Goal: Communication & Community: Answer question/provide support

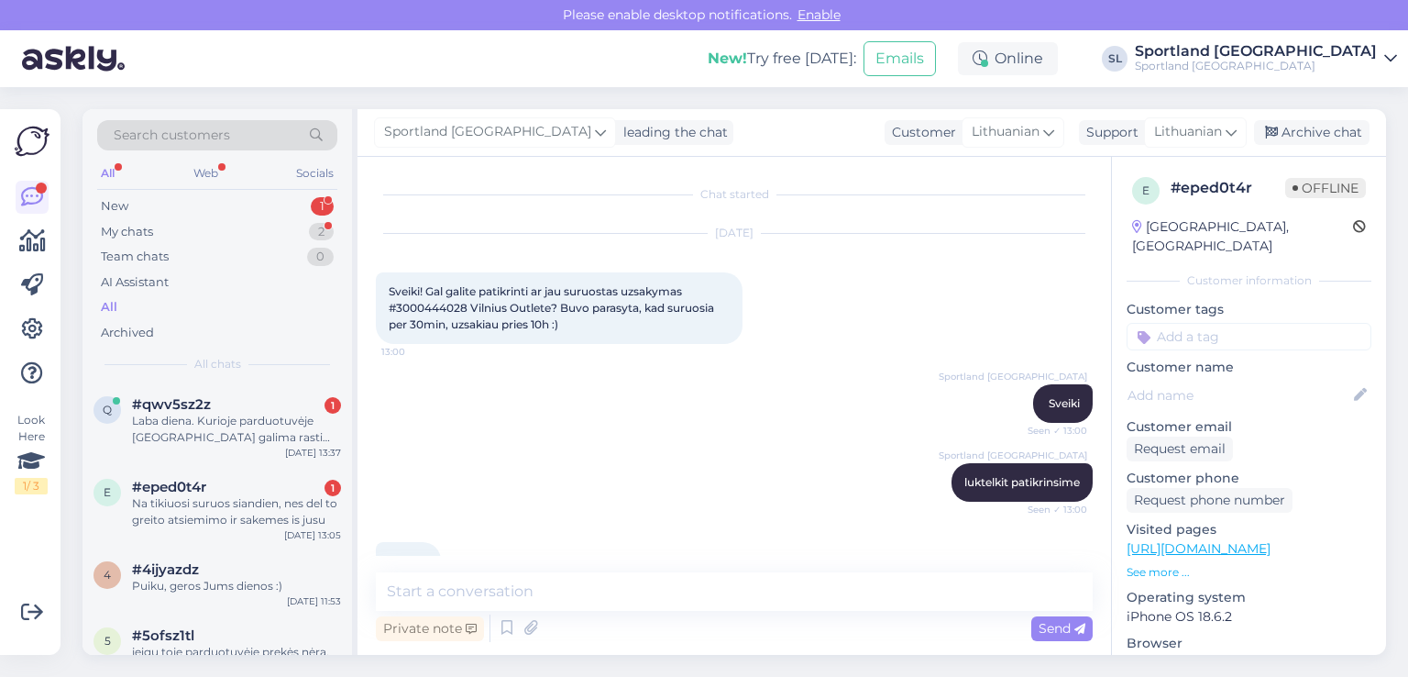
scroll to position [600, 0]
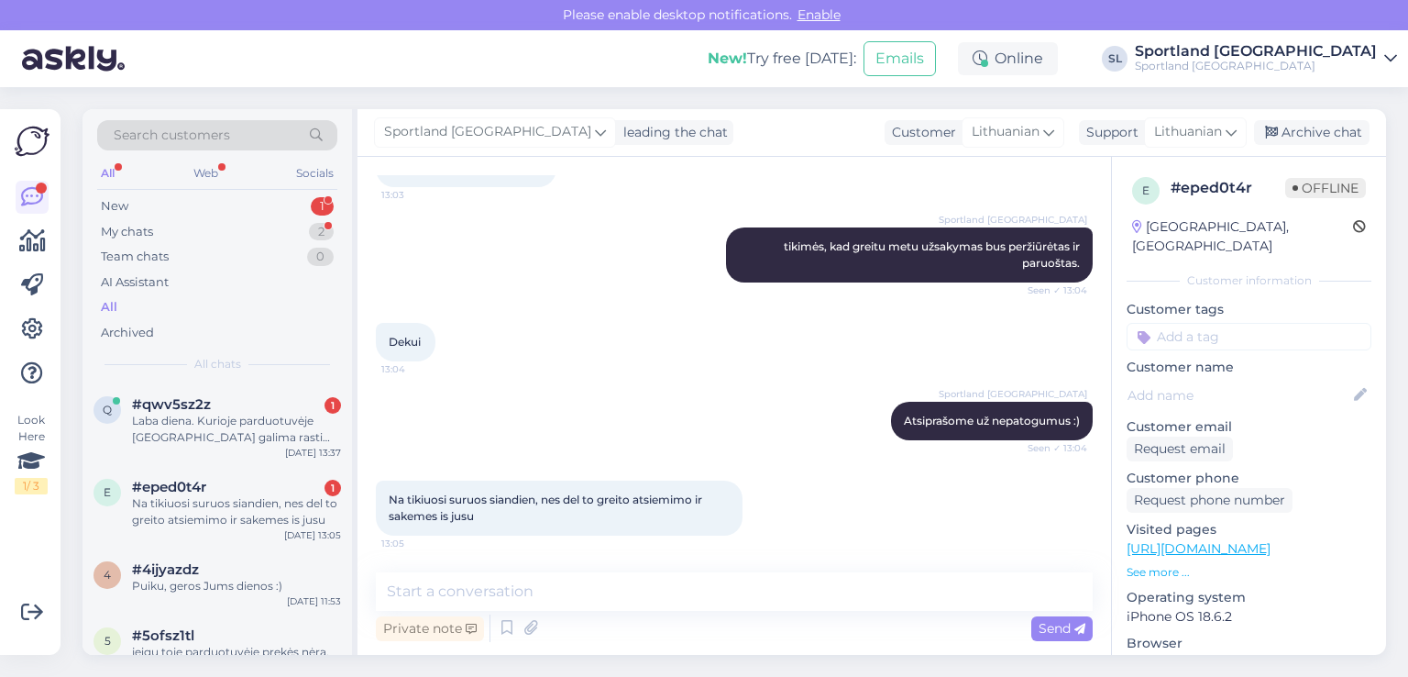
click at [560, 592] on textarea at bounding box center [734, 591] width 717 height 39
click at [231, 404] on div "#qwv5sz2z 1" at bounding box center [236, 404] width 209 height 17
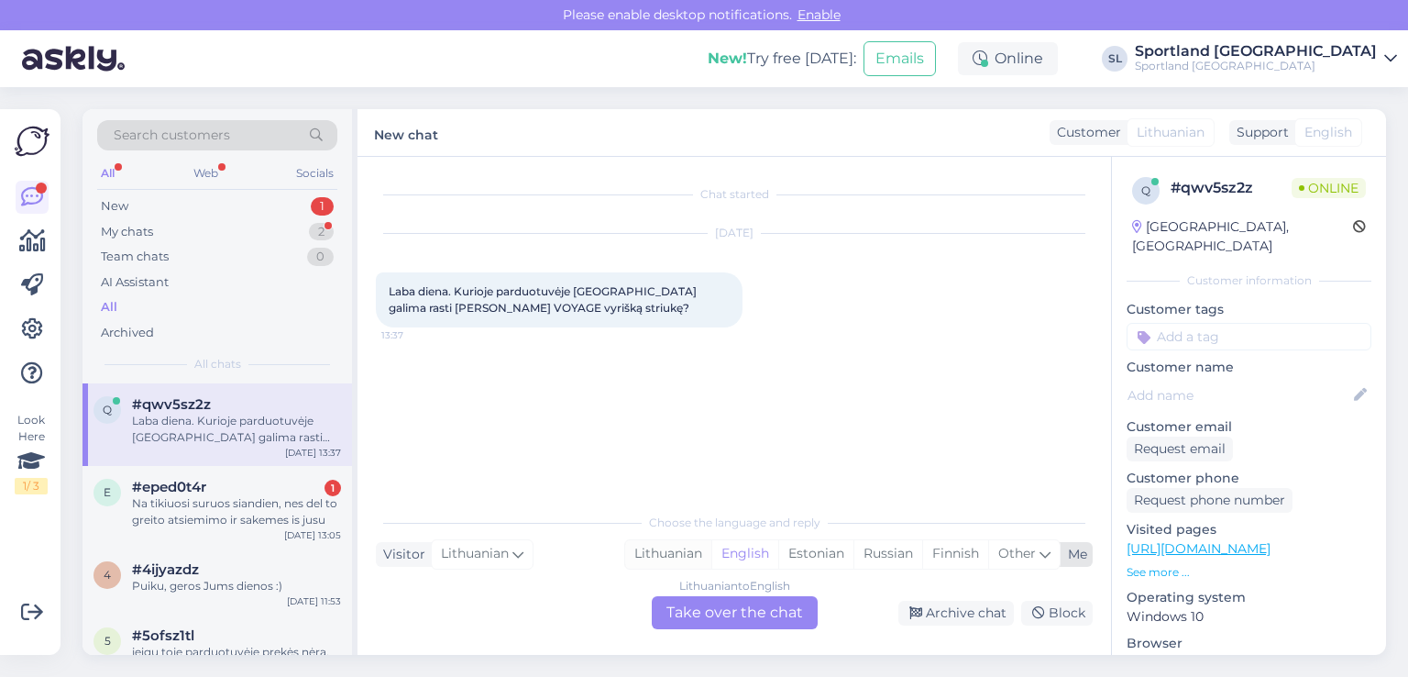
click at [688, 549] on div "Lithuanian" at bounding box center [668, 554] width 86 height 28
click at [696, 610] on div "Lithuanian to Lithuanian Take over the chat" at bounding box center [735, 612] width 166 height 33
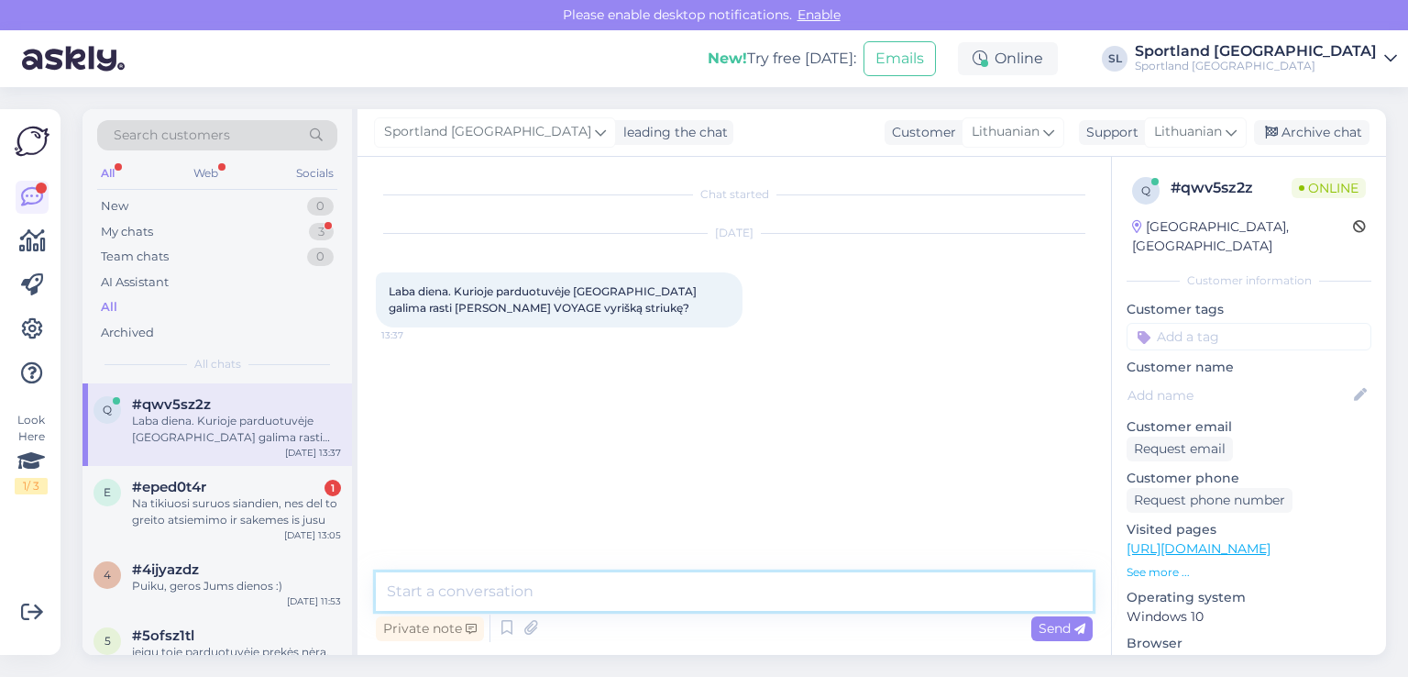
click at [659, 588] on textarea at bounding box center [734, 591] width 717 height 39
type textarea "Sveiki"
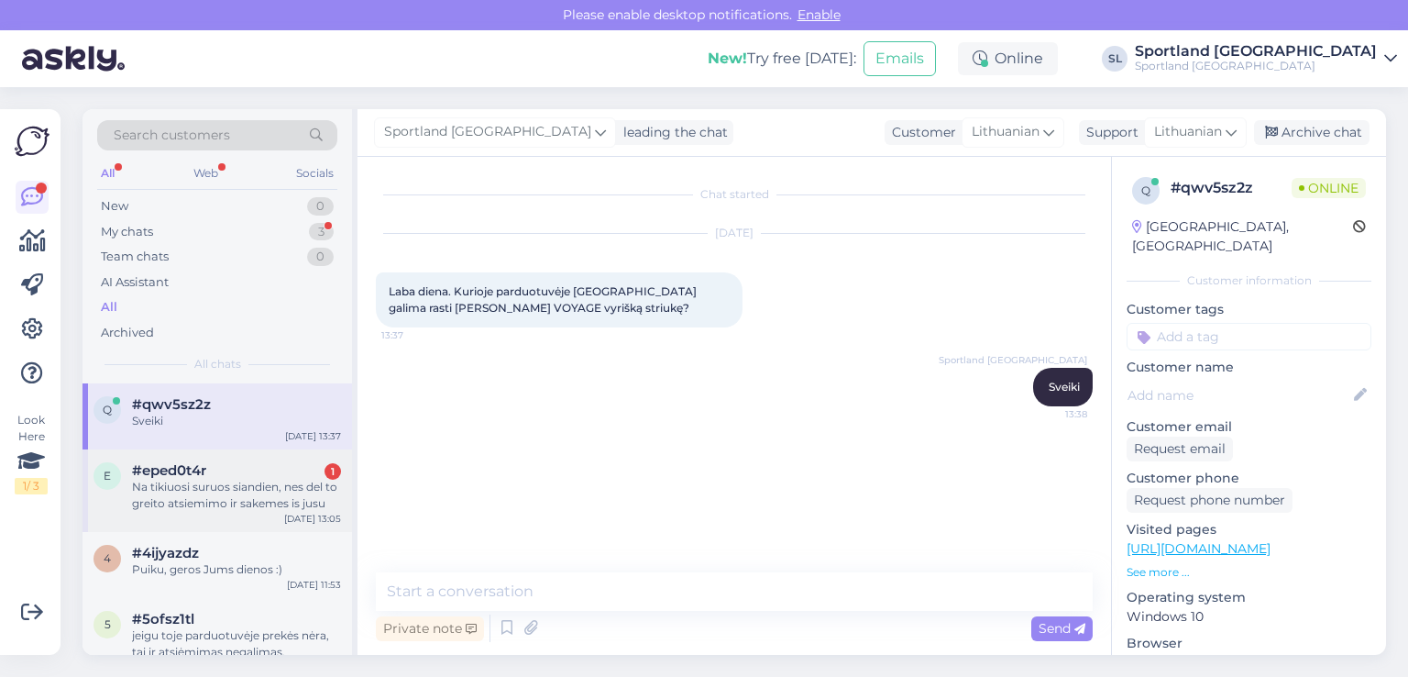
click at [231, 468] on div "#eped0t4r 1" at bounding box center [236, 470] width 209 height 17
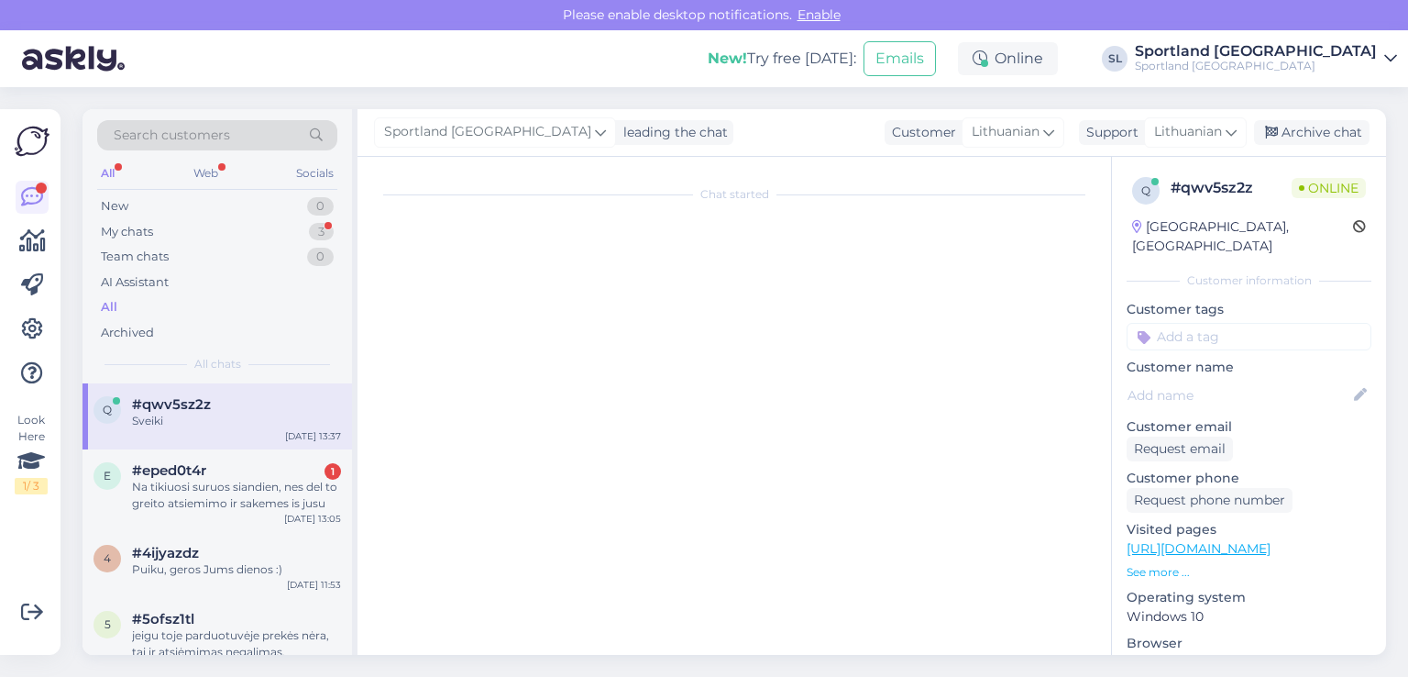
scroll to position [601, 0]
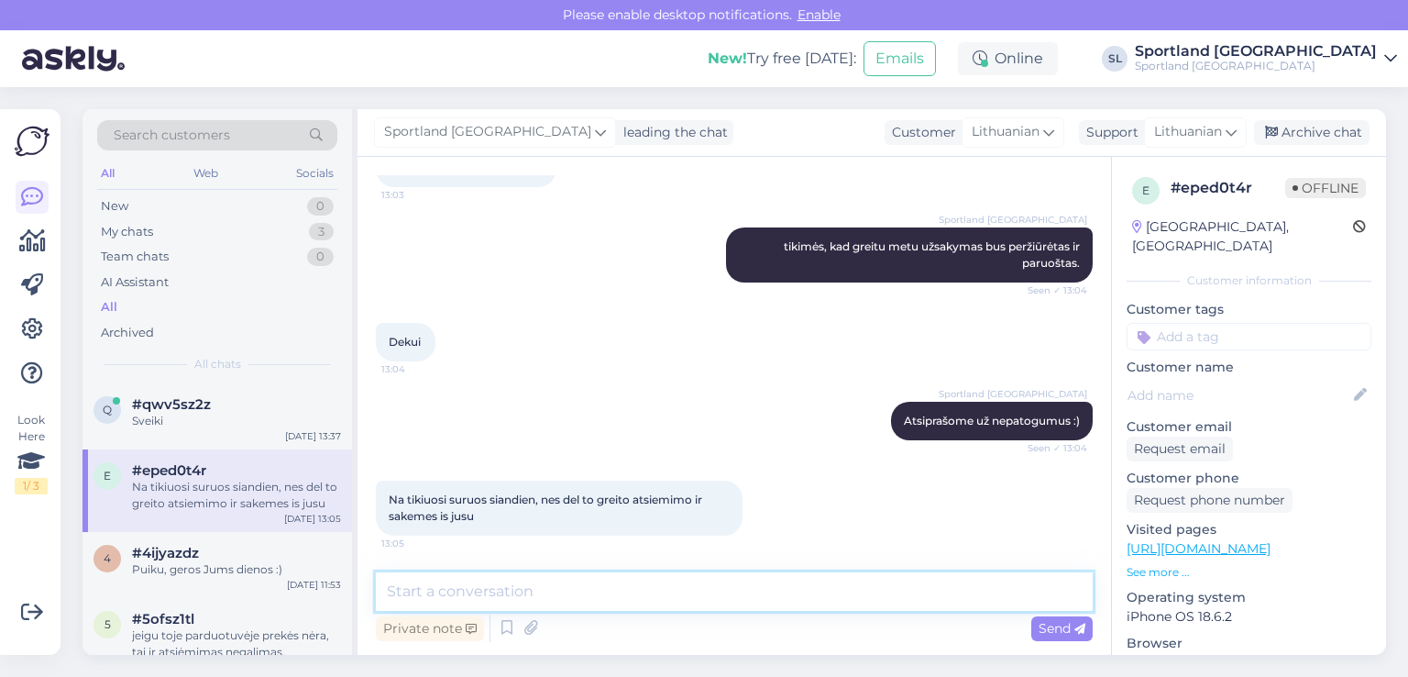
click at [555, 586] on textarea at bounding box center [734, 591] width 717 height 39
type textarea "Jūsų užsakymas paruoštas, galite vykti atsiimti :)"
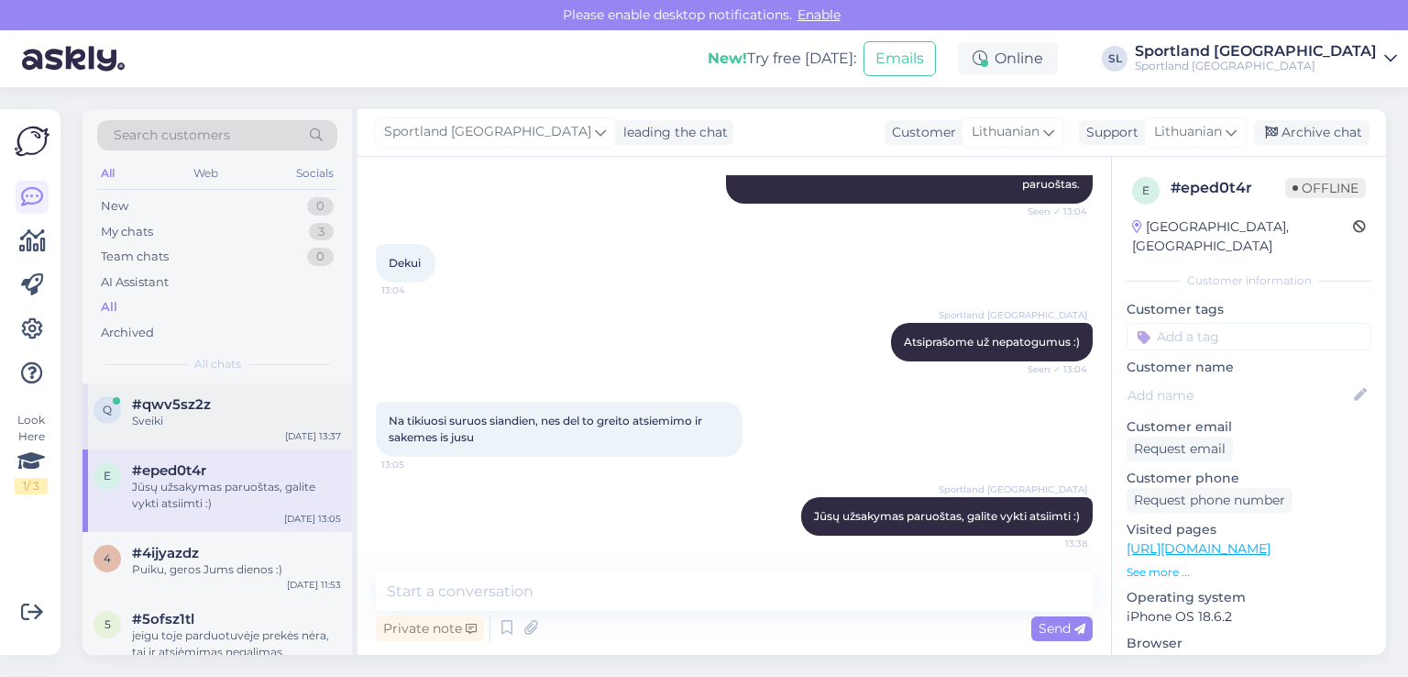
click at [172, 423] on div "Sveiki" at bounding box center [236, 421] width 209 height 17
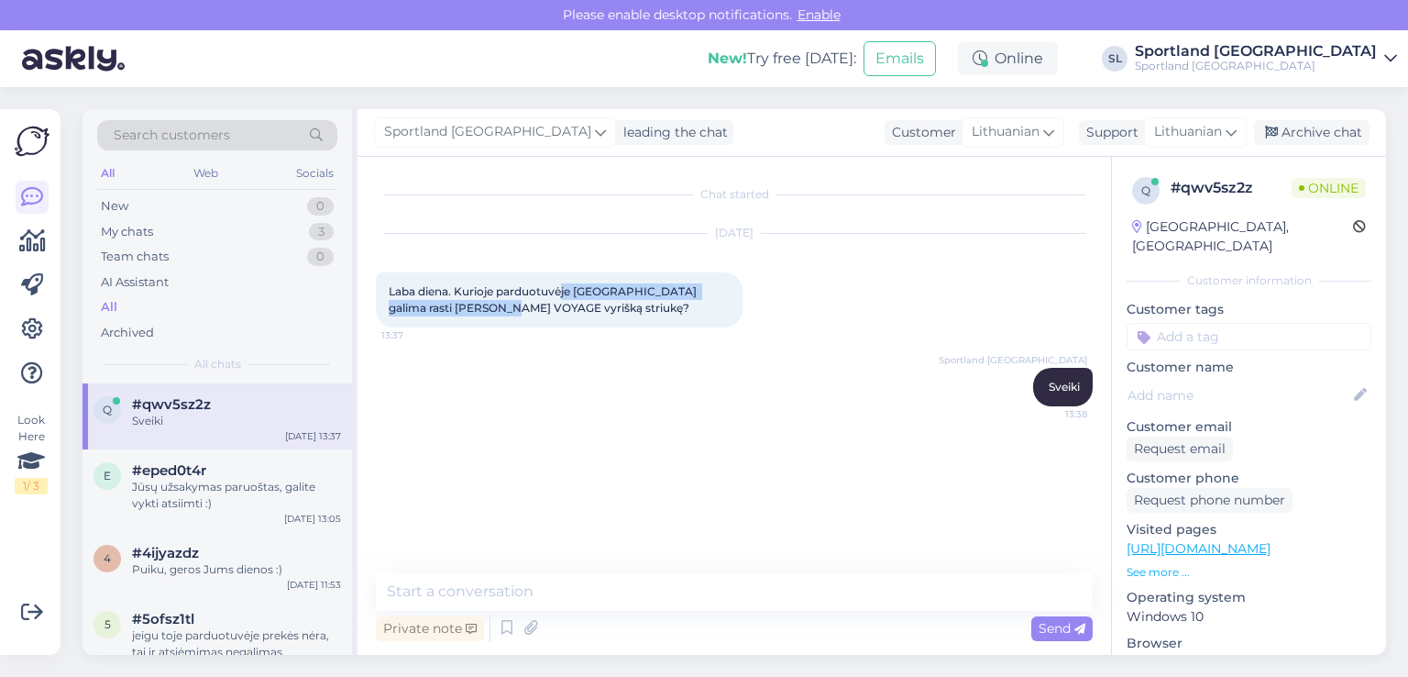
drag, startPoint x: 483, startPoint y: 306, endPoint x: 556, endPoint y: 292, distance: 73.9
click at [559, 290] on span "Laba diena. Kurioje parduotuvėje Vilniuje galima rasti HELLY HANSEN VOYAGE vyri…" at bounding box center [544, 299] width 311 height 30
drag, startPoint x: 532, startPoint y: 344, endPoint x: 511, endPoint y: 316, distance: 34.7
click at [527, 336] on div "Sep 25 2025 Laba diena. Kurioje parduotuvėje Vilniuje galima rasti HELLY HANSEN…" at bounding box center [734, 281] width 717 height 134
drag, startPoint x: 488, startPoint y: 305, endPoint x: 691, endPoint y: 291, distance: 204.0
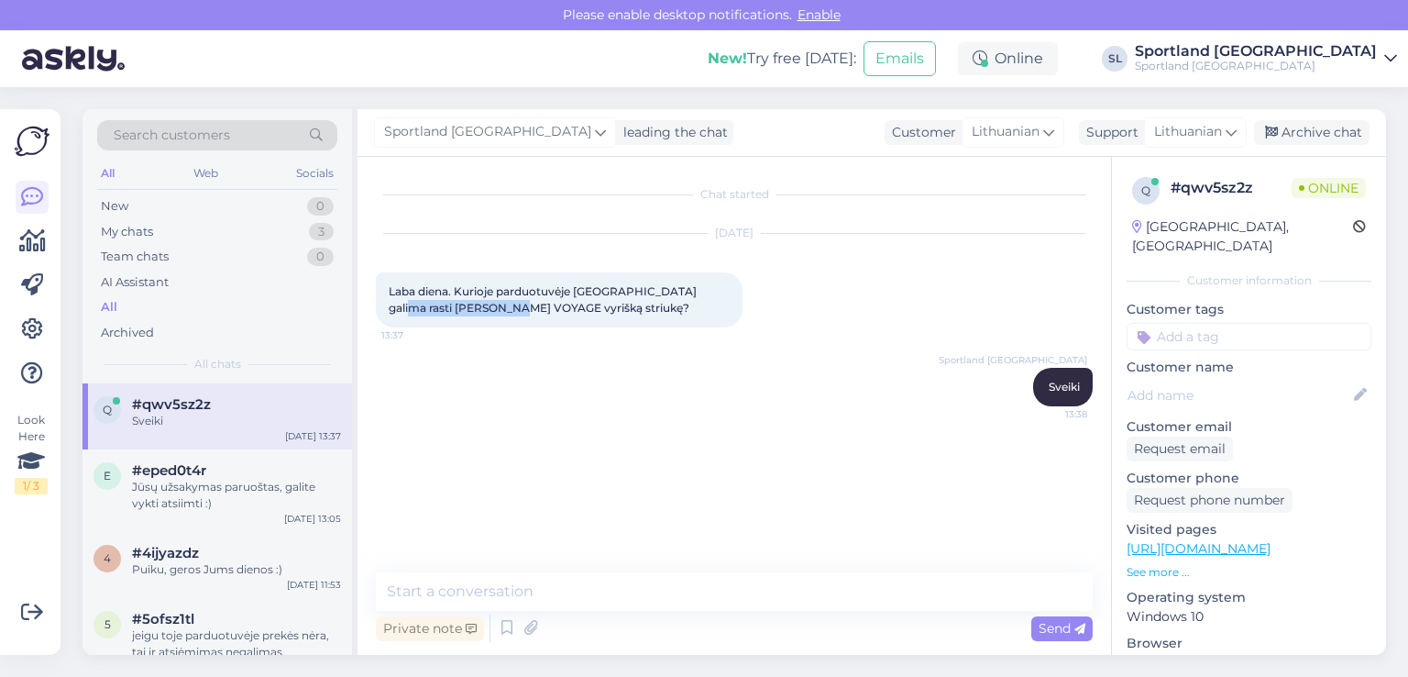
click at [691, 291] on span "Laba diena. Kurioje parduotuvėje Vilniuje galima rasti HELLY HANSEN VOYAGE vyri…" at bounding box center [544, 299] width 311 height 30
copy span "HELLY HANSEN VOYAGE"
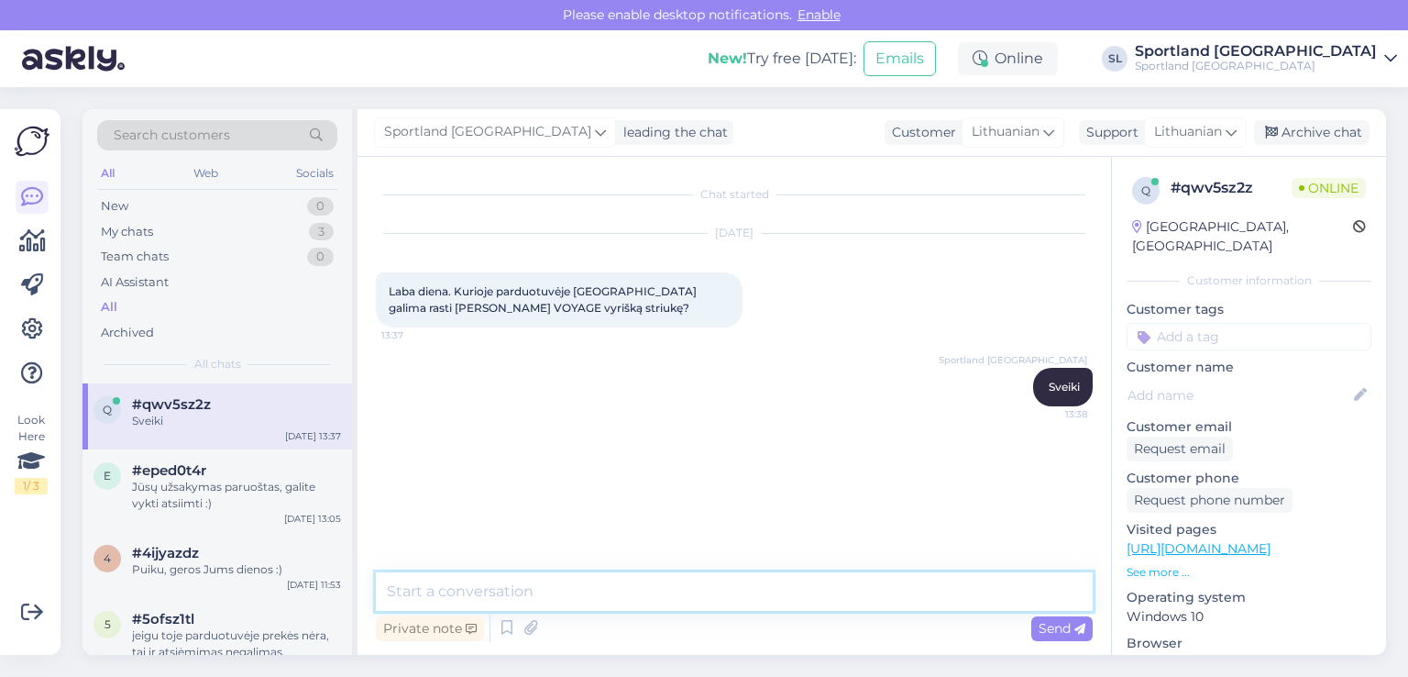
click at [666, 588] on textarea at bounding box center [734, 591] width 717 height 39
type textarea "kuris prekės dudis domina?"
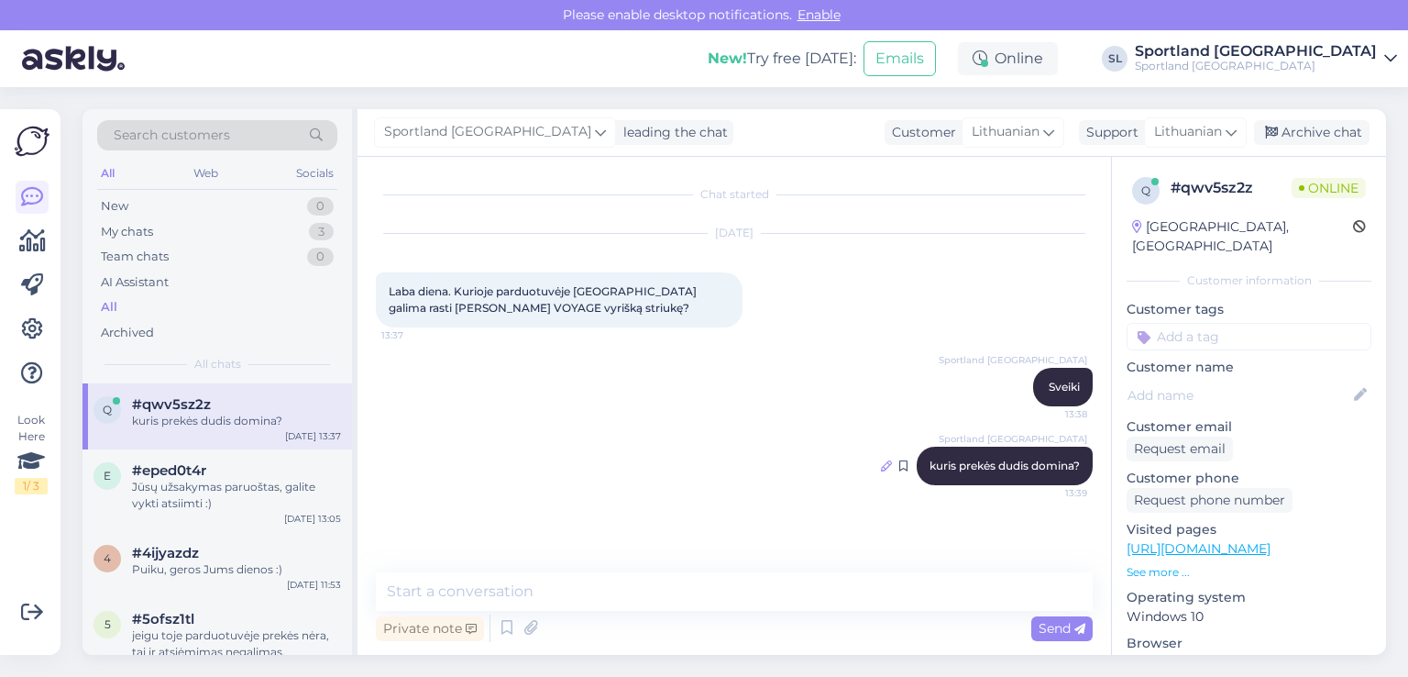
click at [883, 460] on icon at bounding box center [886, 465] width 11 height 11
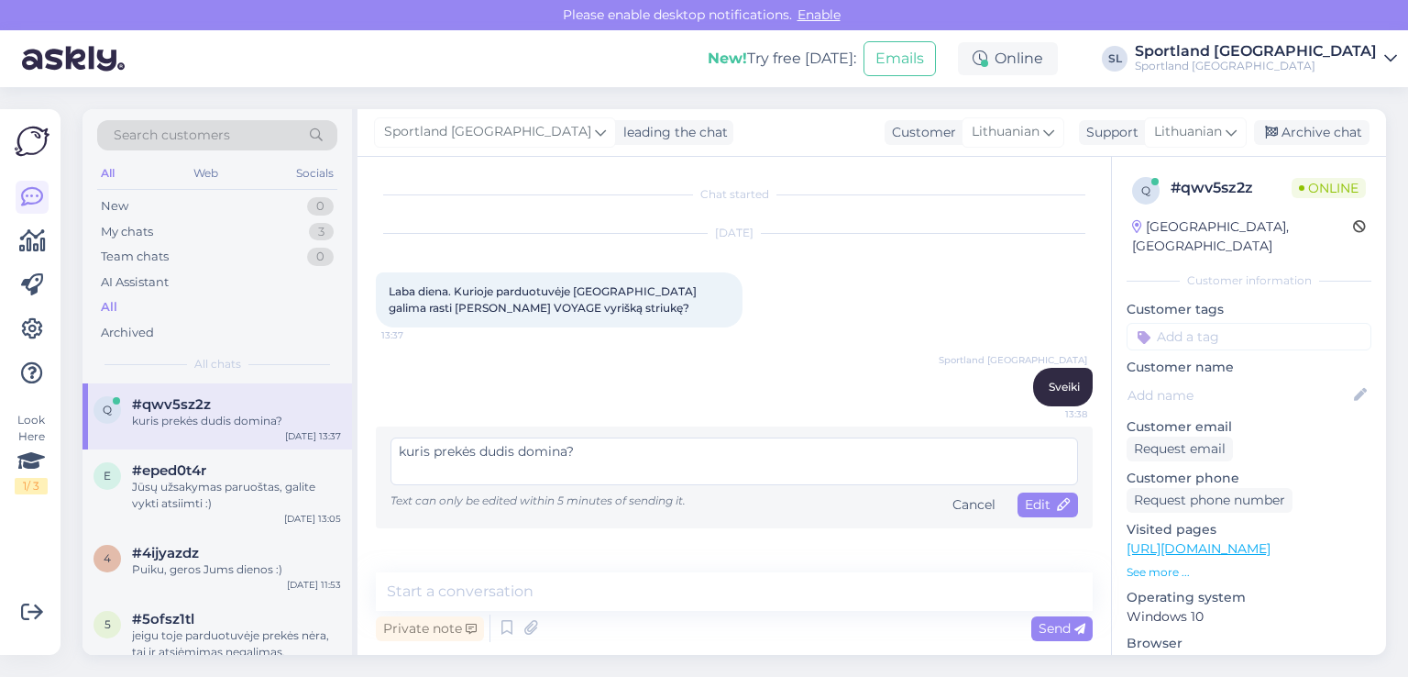
click at [496, 447] on textarea "kuris prekės dudis domina?" at bounding box center [735, 461] width 688 height 48
type textarea "kuris prekės dydis domina?"
click at [1040, 501] on span "Edit" at bounding box center [1048, 504] width 46 height 17
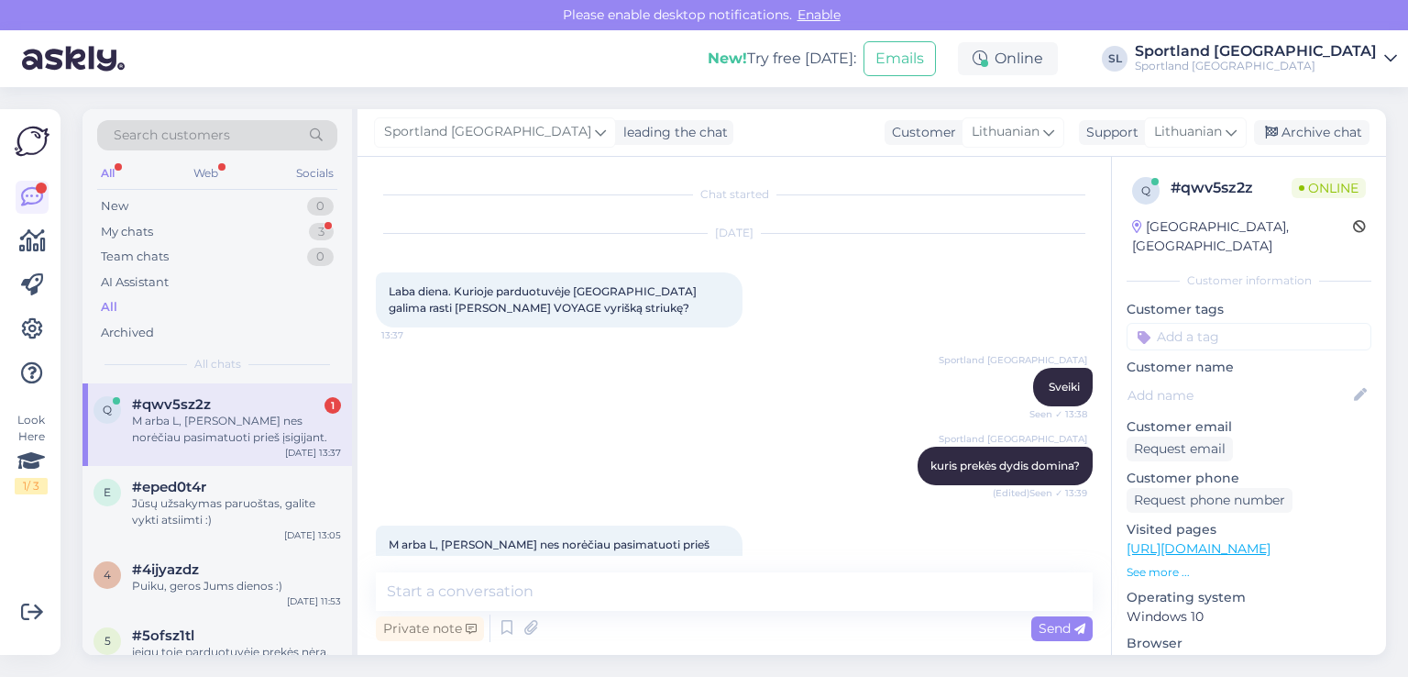
scroll to position [29, 0]
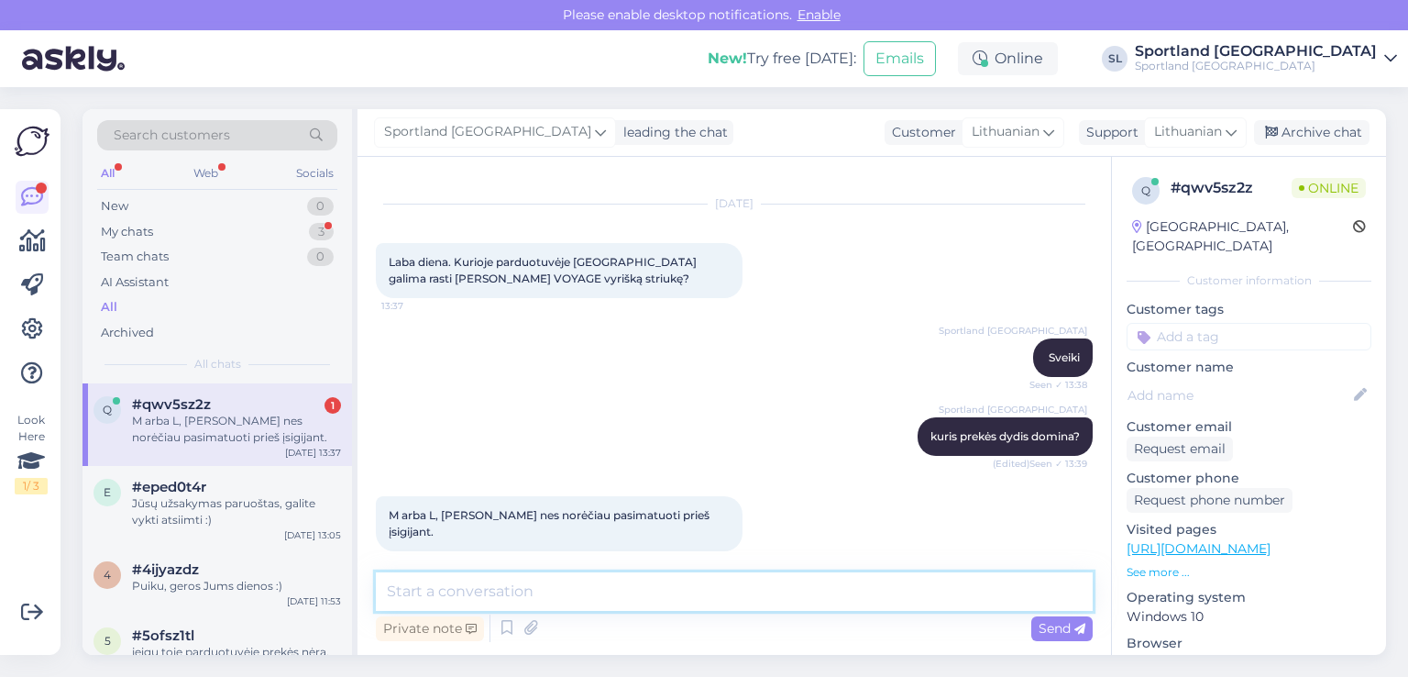
click at [673, 595] on textarea at bounding box center [734, 591] width 717 height 39
type textarea "luktelkite"
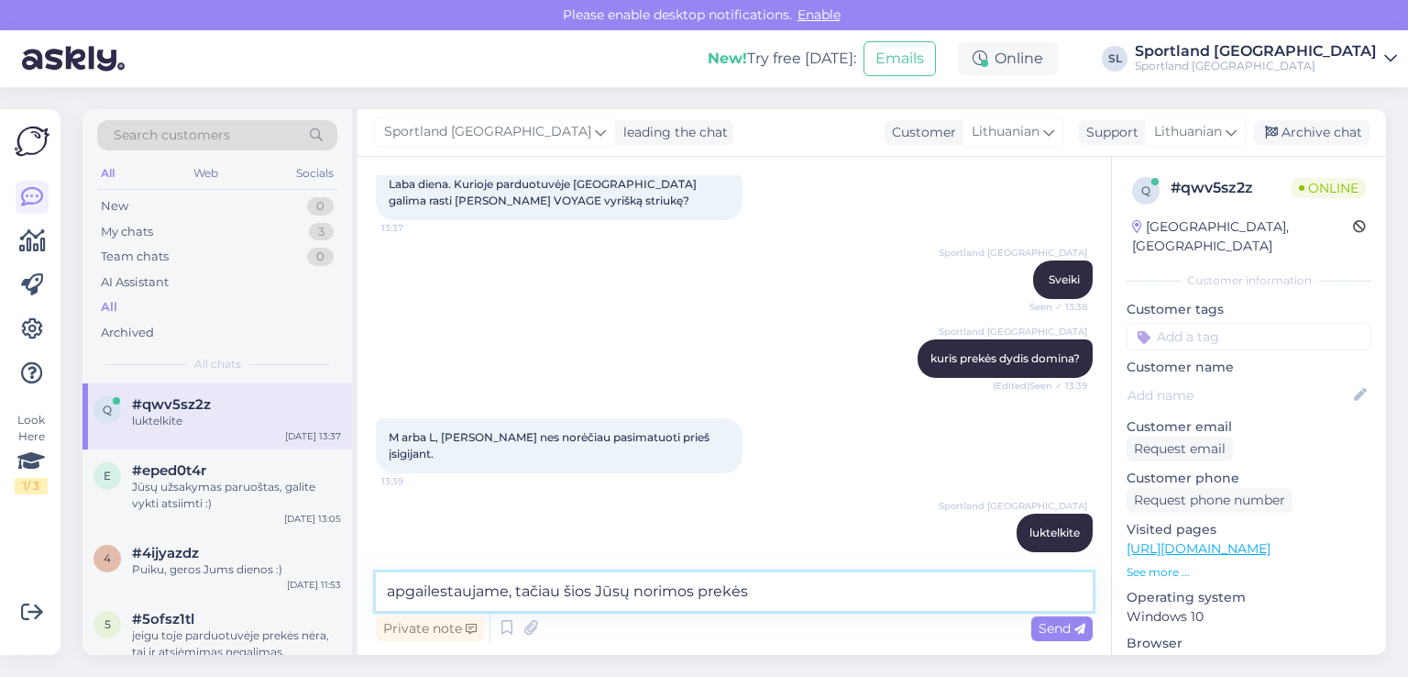
paste textarea "https://sportland.lt/product/helly_hansen_mens_act_ocean_bound_parka_53534_597?…"
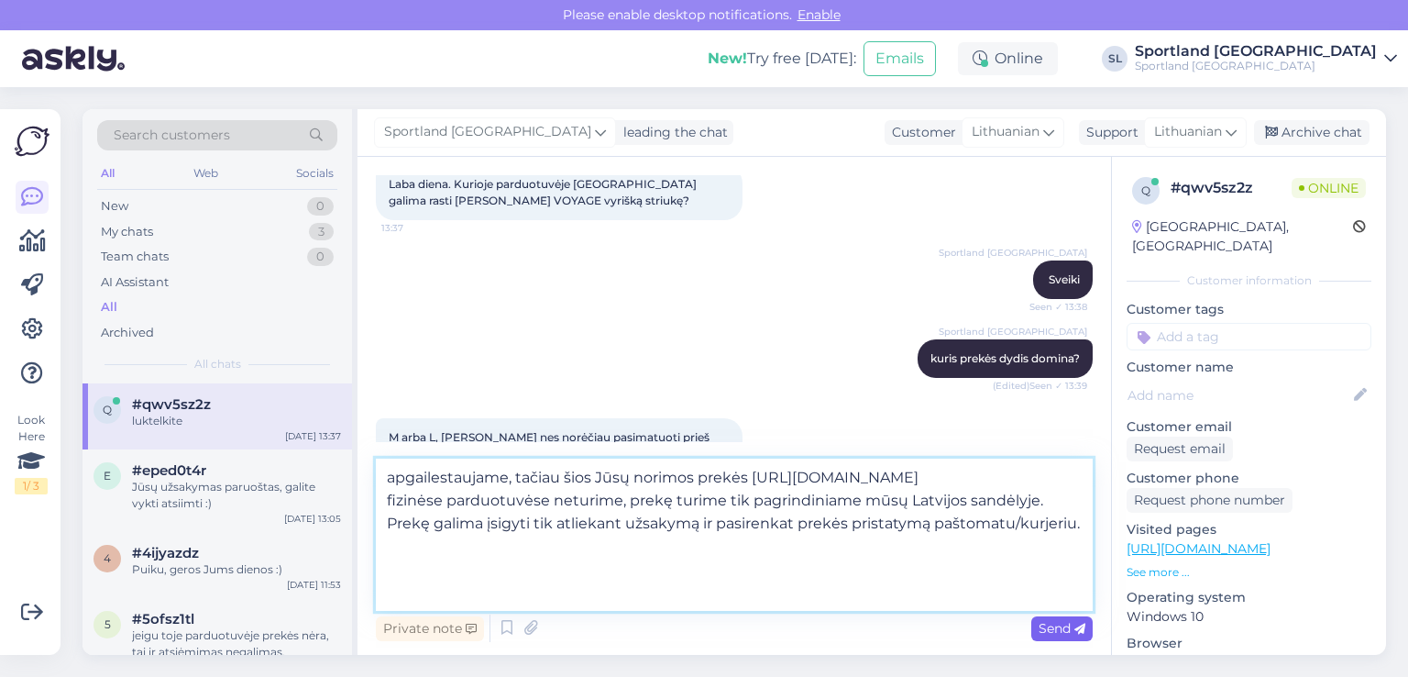
type textarea "apgailestaujame, tačiau šios Jūsų norimos prekės https://sportland.lt/product/h…"
click at [1059, 627] on span "Send" at bounding box center [1062, 628] width 47 height 17
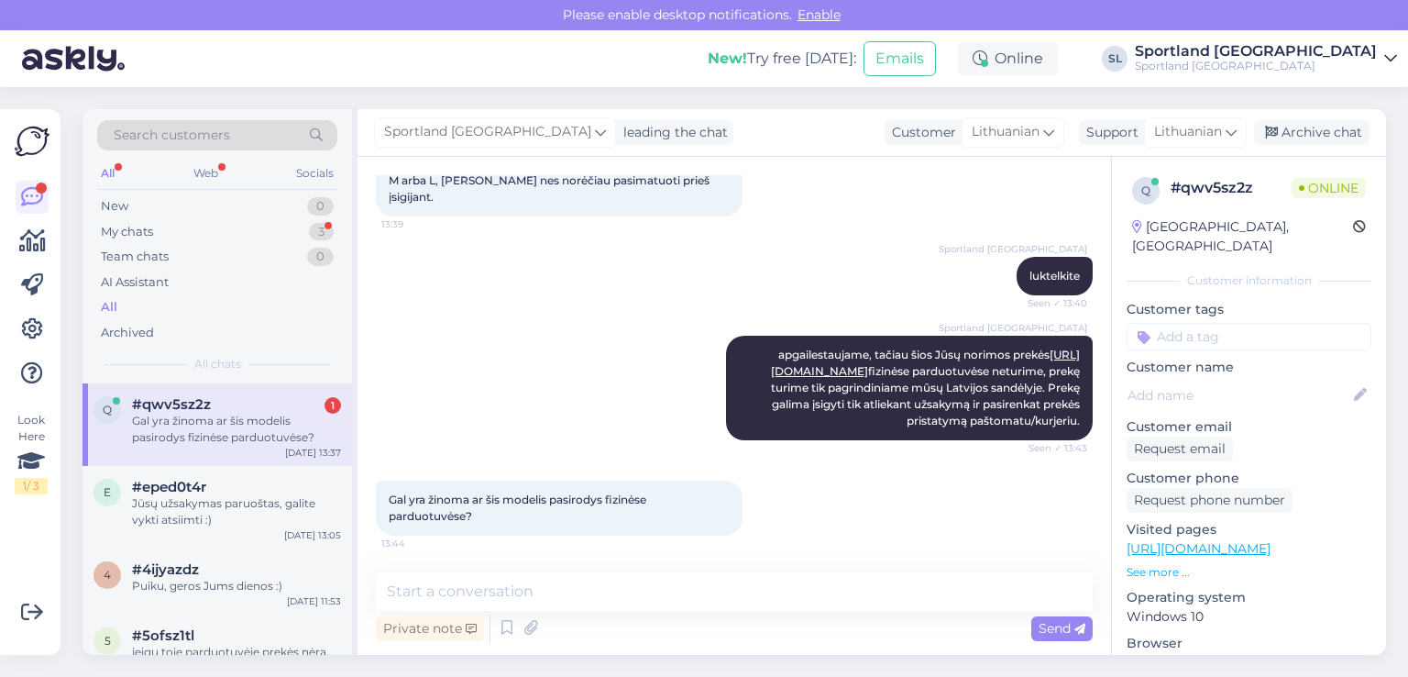
scroll to position [380, 0]
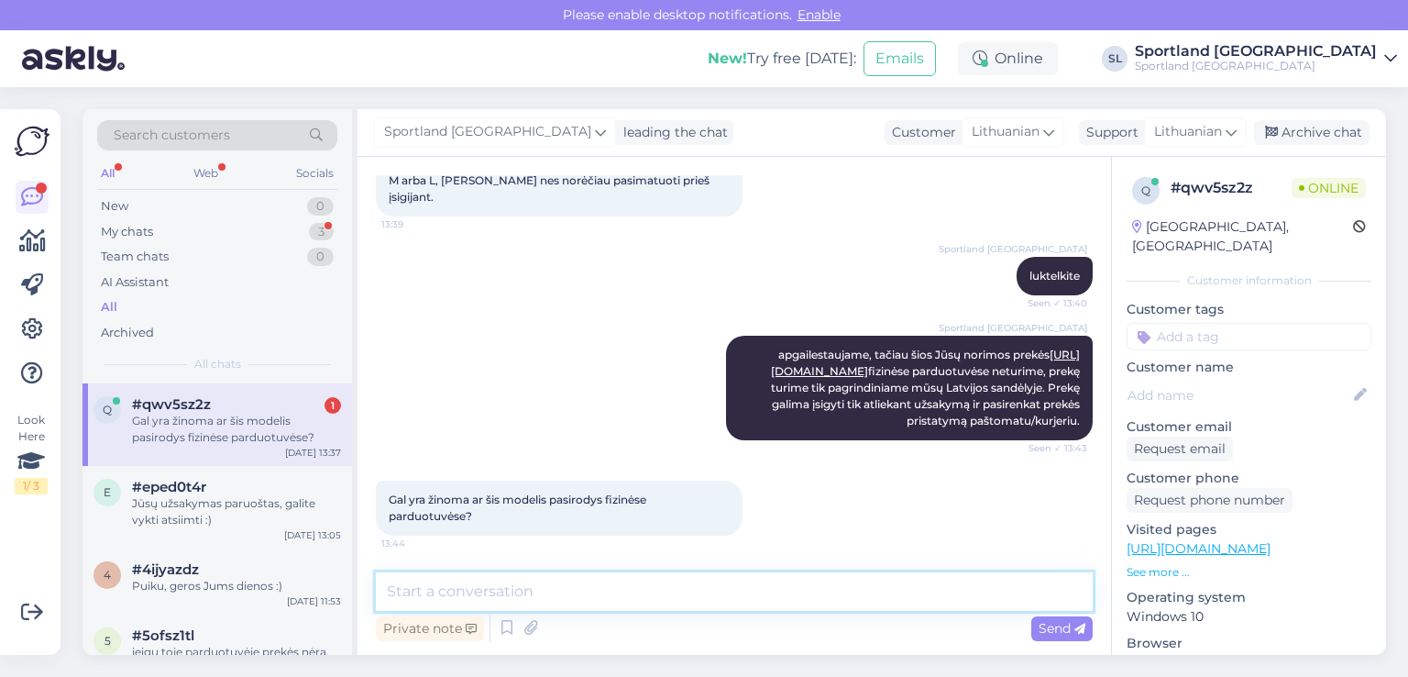
click at [785, 605] on textarea at bounding box center [734, 591] width 717 height 39
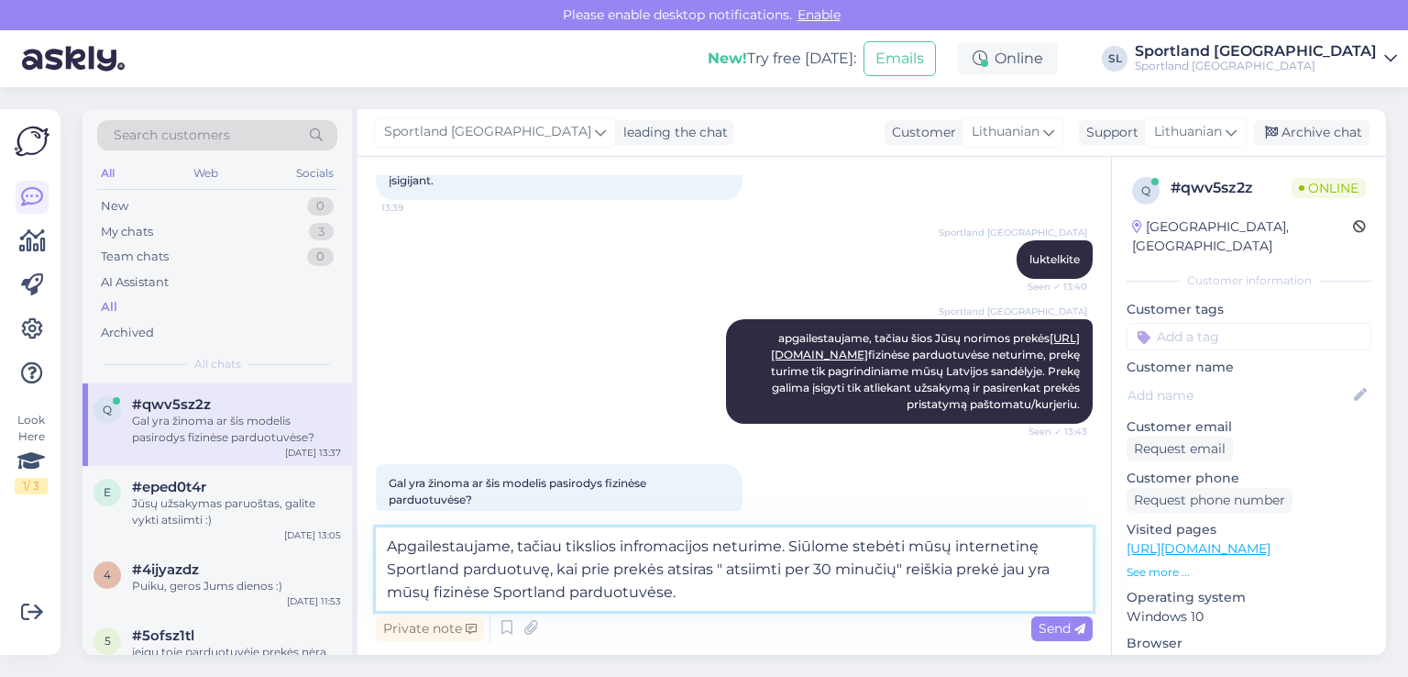
click at [615, 540] on textarea "Apgailestaujame, tačiau tikslios infromacijos neturime. Siūlome stebėti mūsų in…" at bounding box center [734, 568] width 717 height 83
click at [709, 597] on textarea "Apgailestaujame, tačiau infromacijos neturime. Siūlome stebėti mūsų internetinę…" at bounding box center [734, 568] width 717 height 83
type textarea "Apgailestaujame, tačiau infromacijos neturime. Siūlome stebėti mūsų internetinę…"
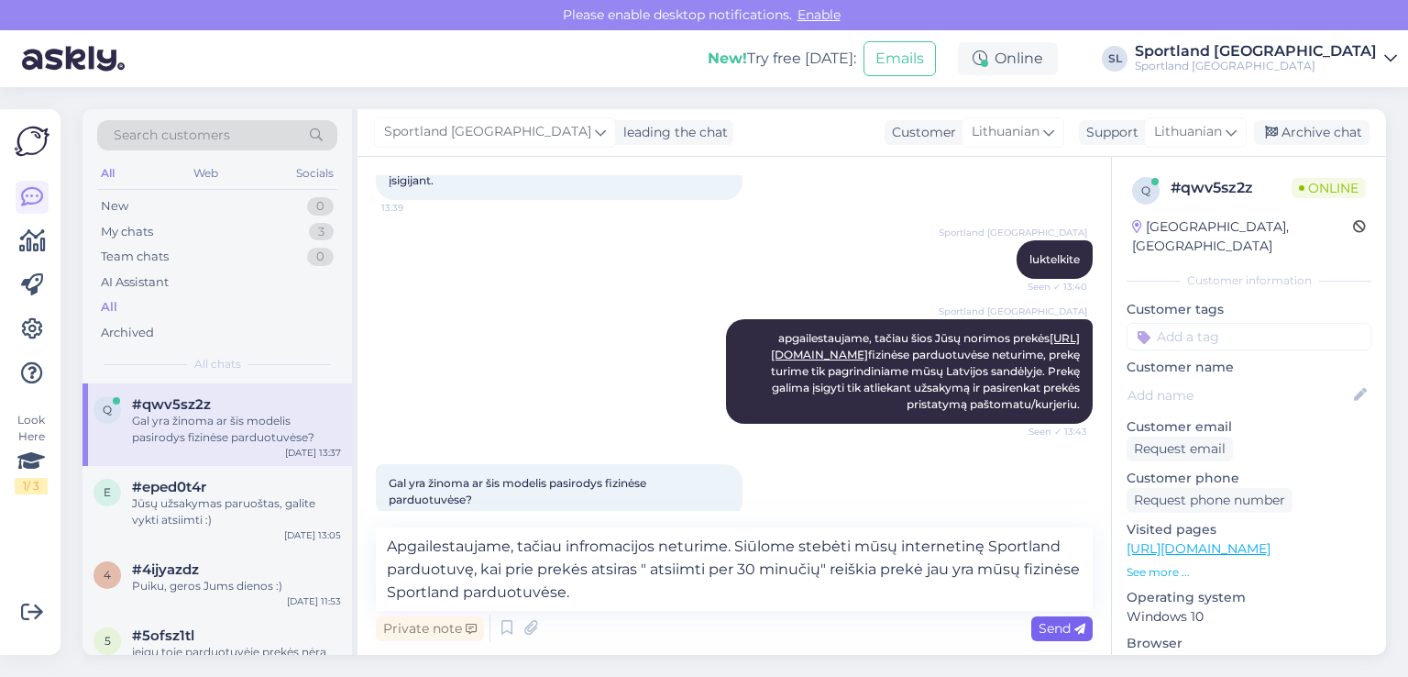
click at [1051, 621] on span "Send" at bounding box center [1062, 628] width 47 height 17
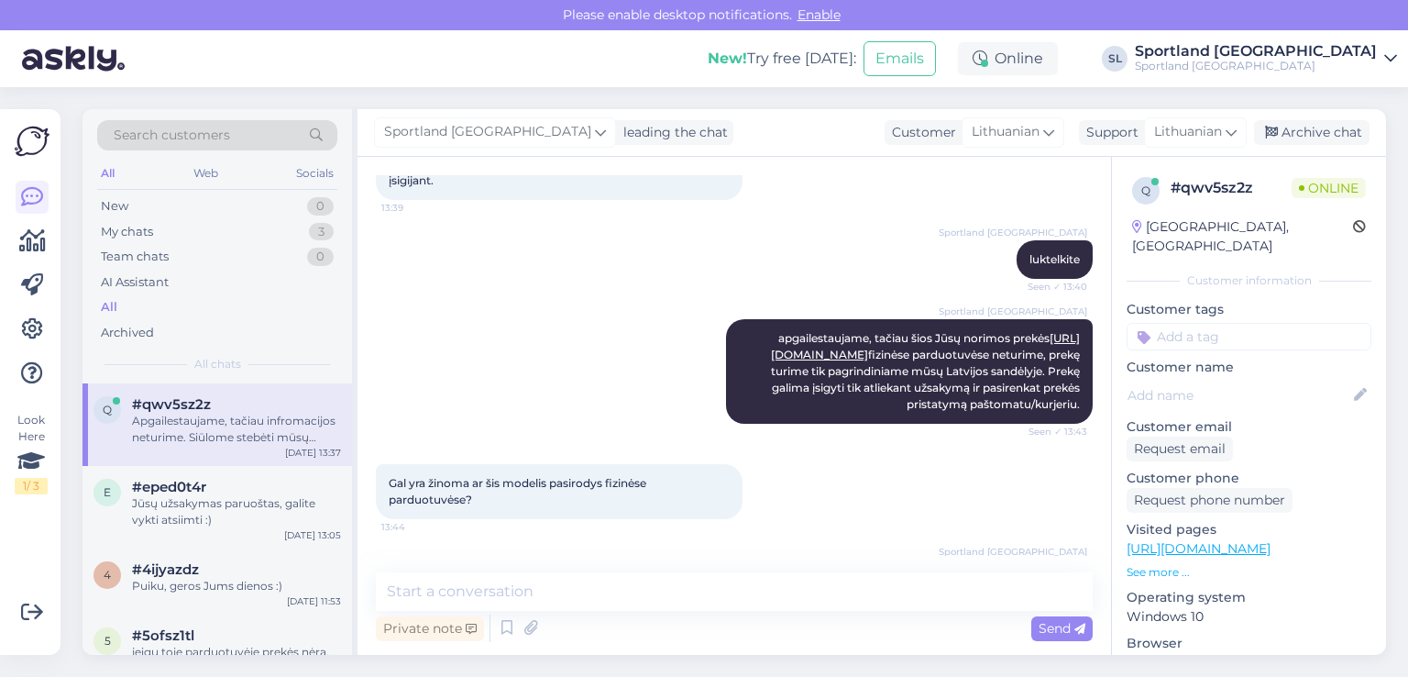
scroll to position [510, 0]
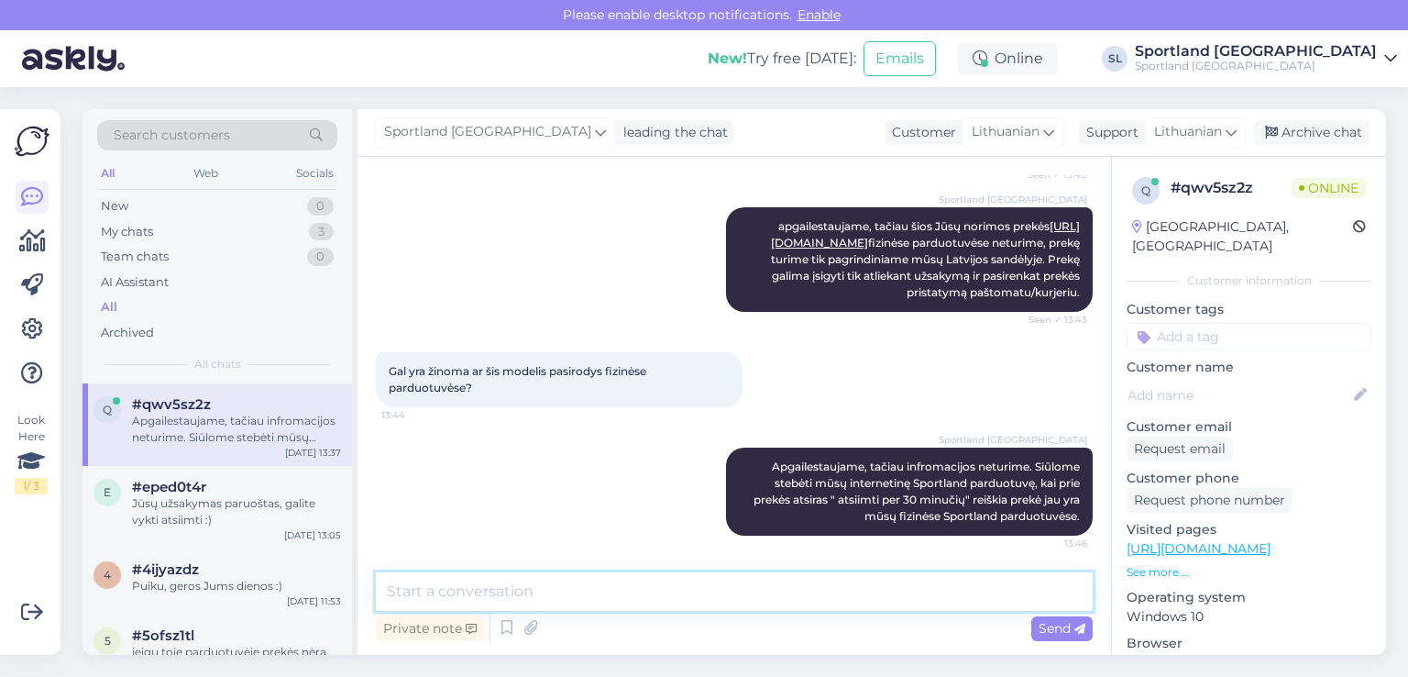
click at [786, 614] on div "Private note Send" at bounding box center [734, 608] width 717 height 73
type textarea "Maloniai atsiprašome už nepatogumus."
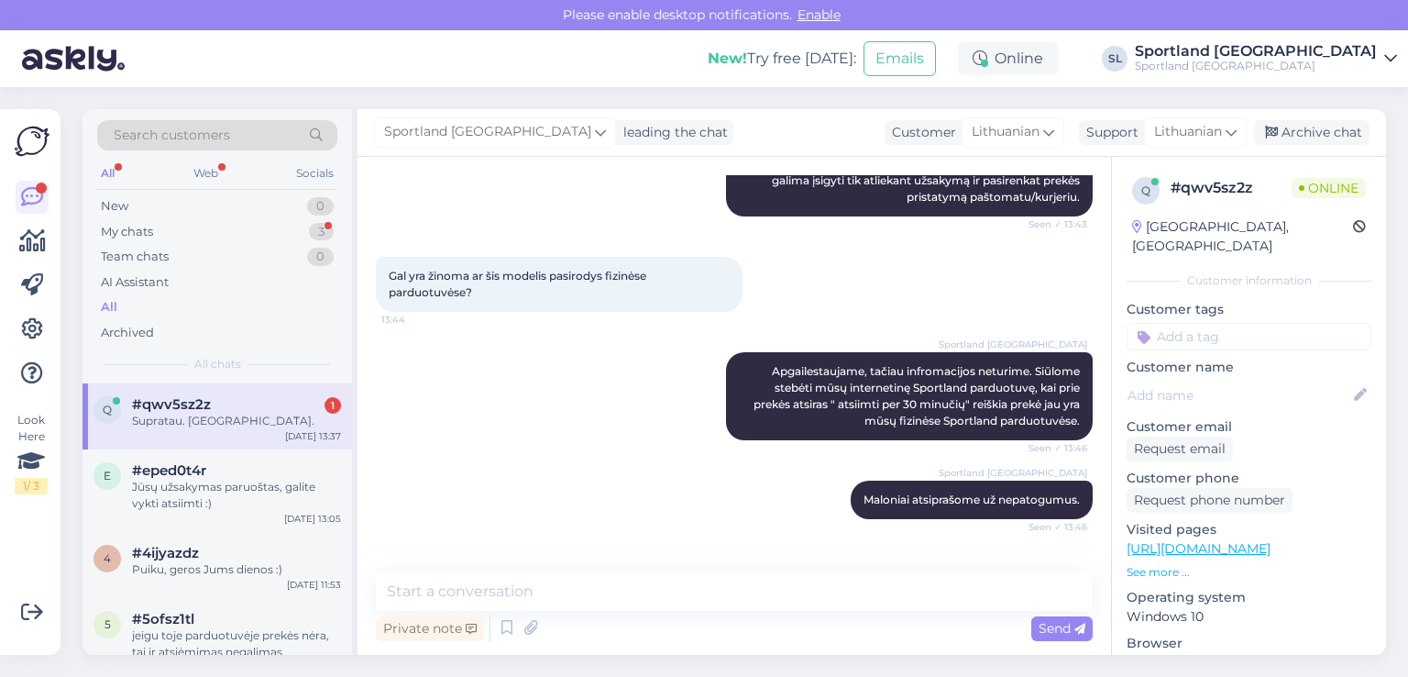
scroll to position [667, 0]
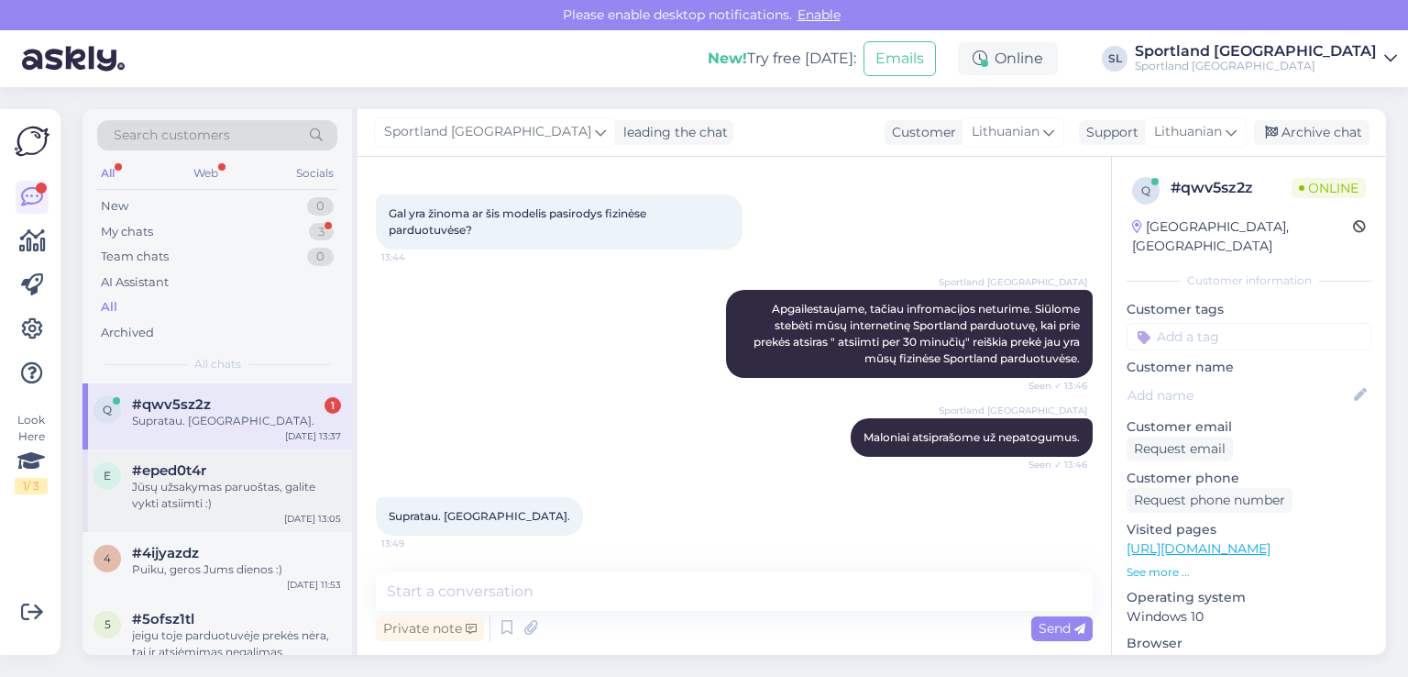
click at [143, 492] on div "Jūsų užsakymas paruoštas, galite vykti atsiimti :)" at bounding box center [236, 495] width 209 height 33
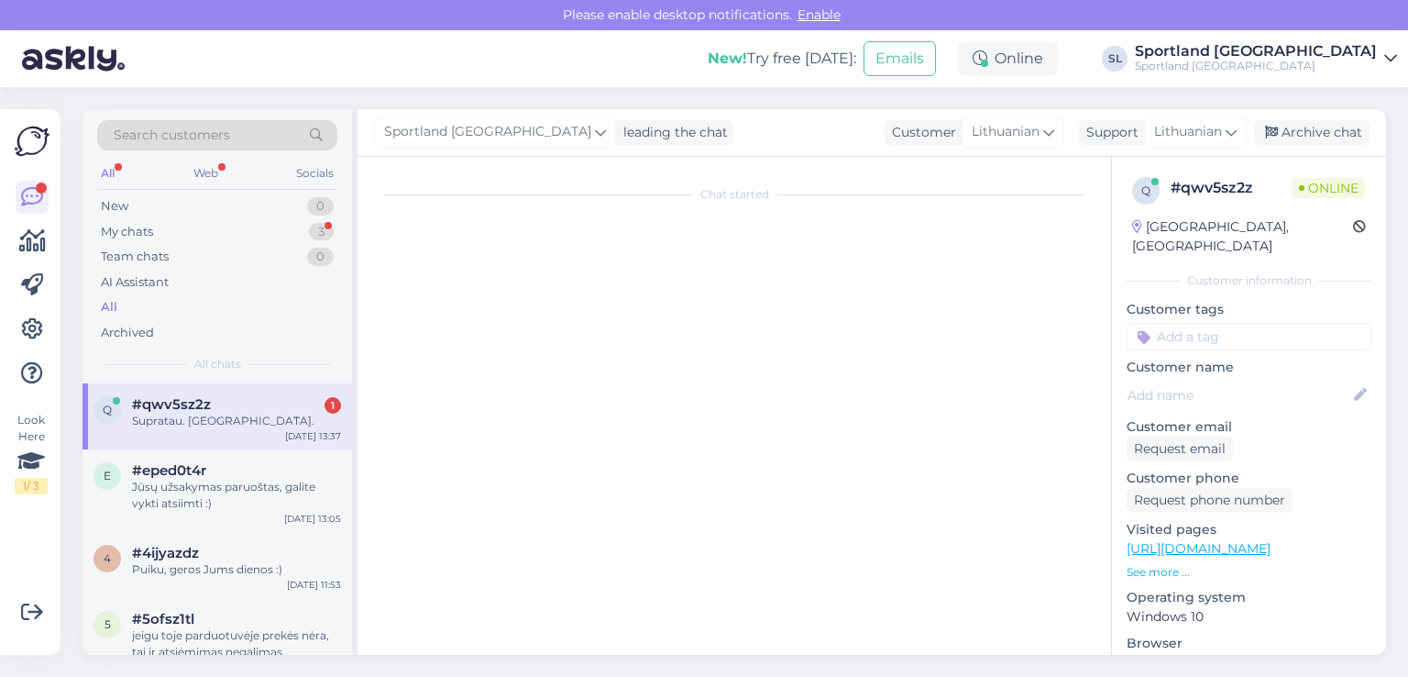
scroll to position [679, 0]
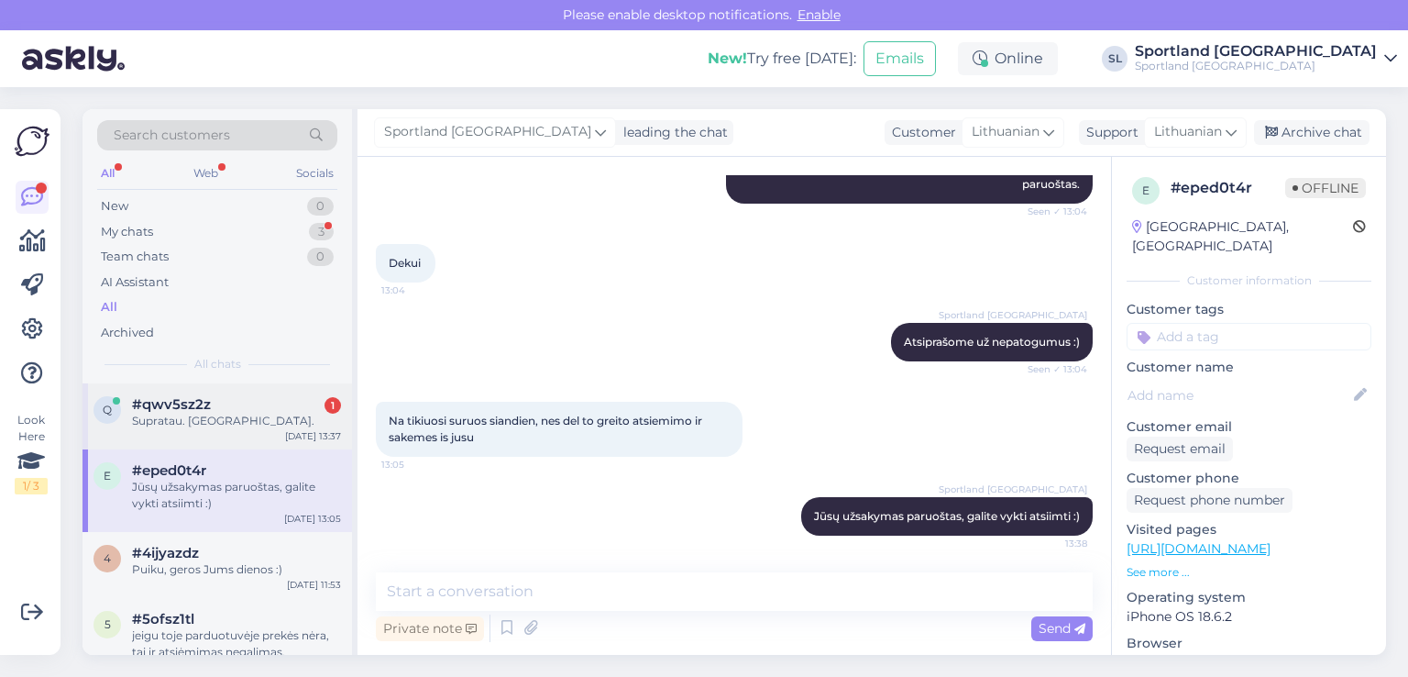
click at [160, 423] on div "Supratau. Dėkoju." at bounding box center [236, 421] width 209 height 17
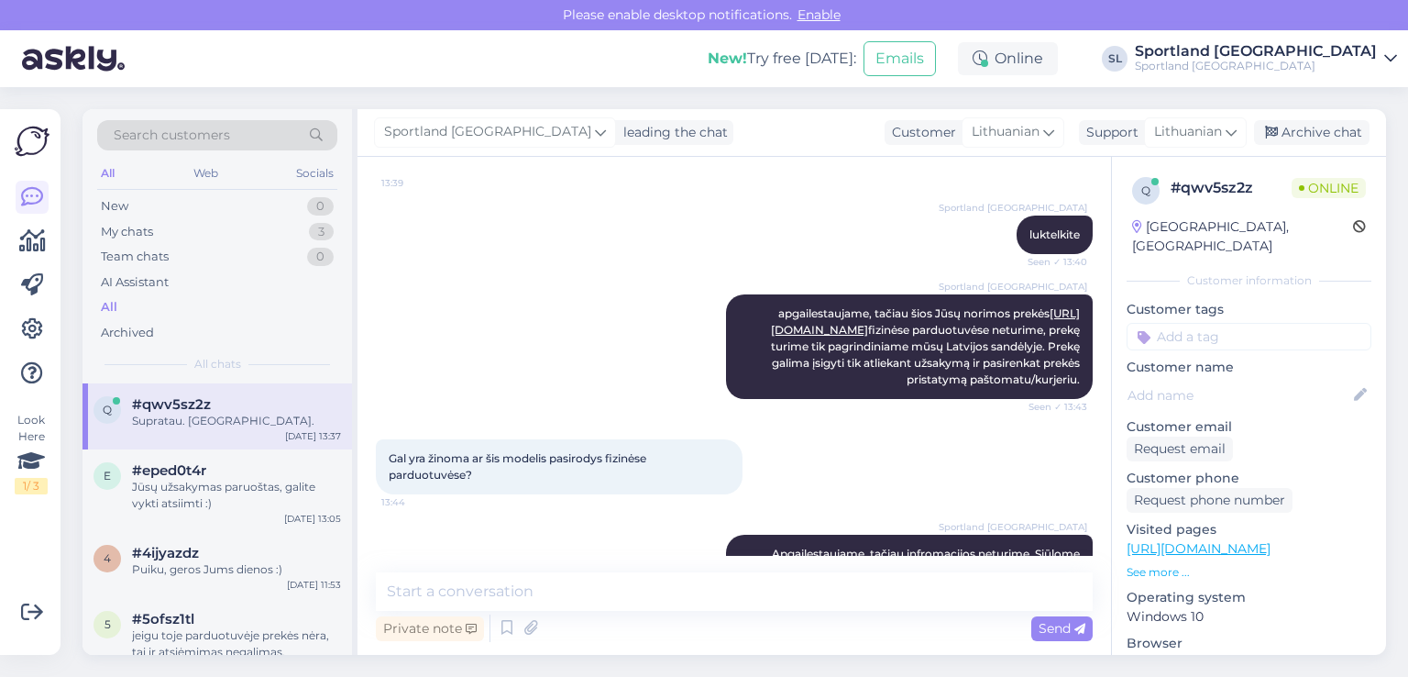
scroll to position [666, 0]
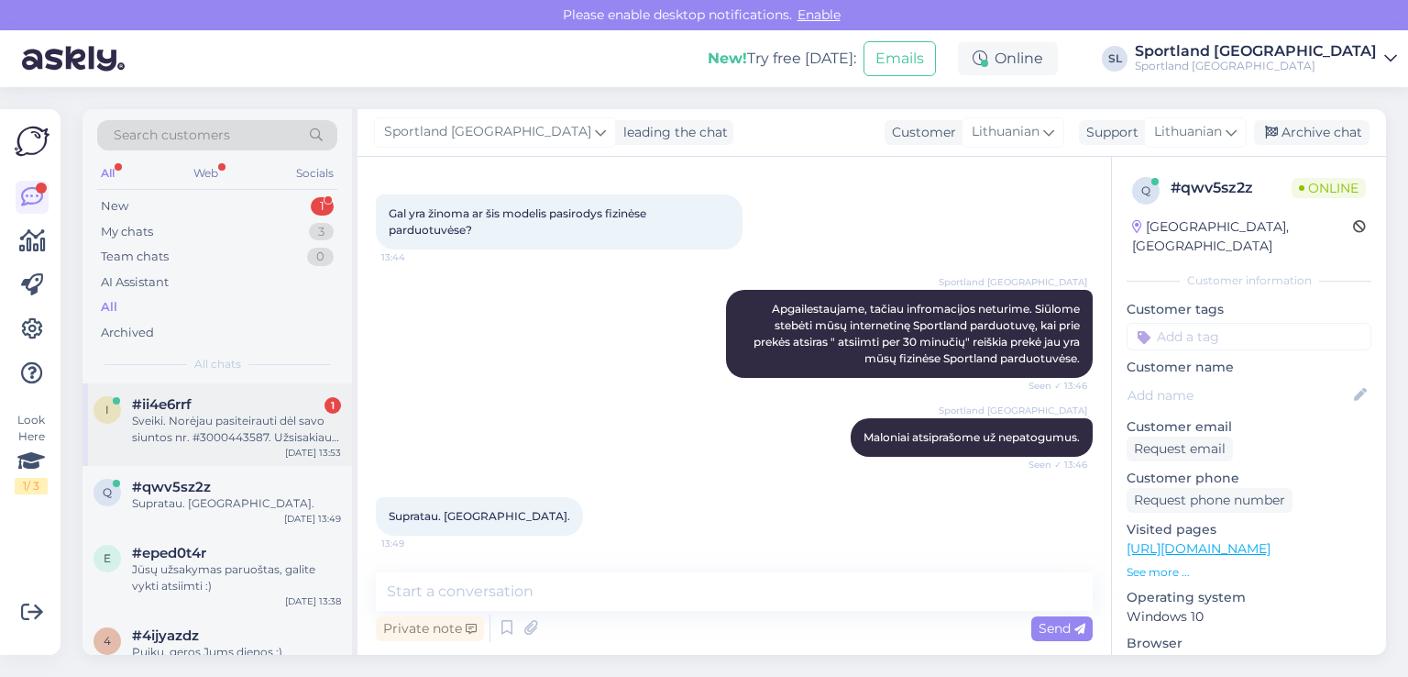
click at [222, 426] on div "Sveiki. Norėjau pasiteirauti dėl savo siuntos nr. #3000443587. Užsisakiau ją ga…" at bounding box center [236, 429] width 209 height 33
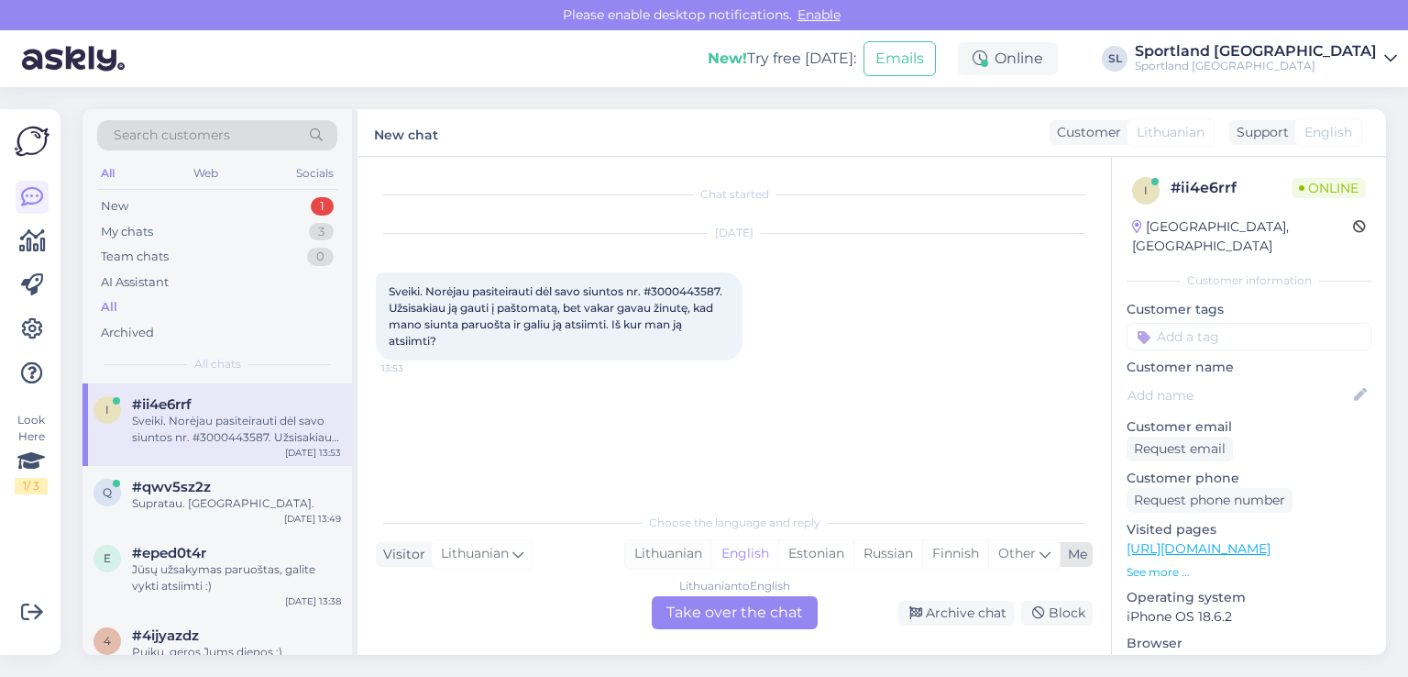
click at [646, 550] on div "Lithuanian" at bounding box center [668, 554] width 86 height 28
click at [686, 605] on div "Lithuanian to Lithuanian Take over the chat" at bounding box center [735, 612] width 166 height 33
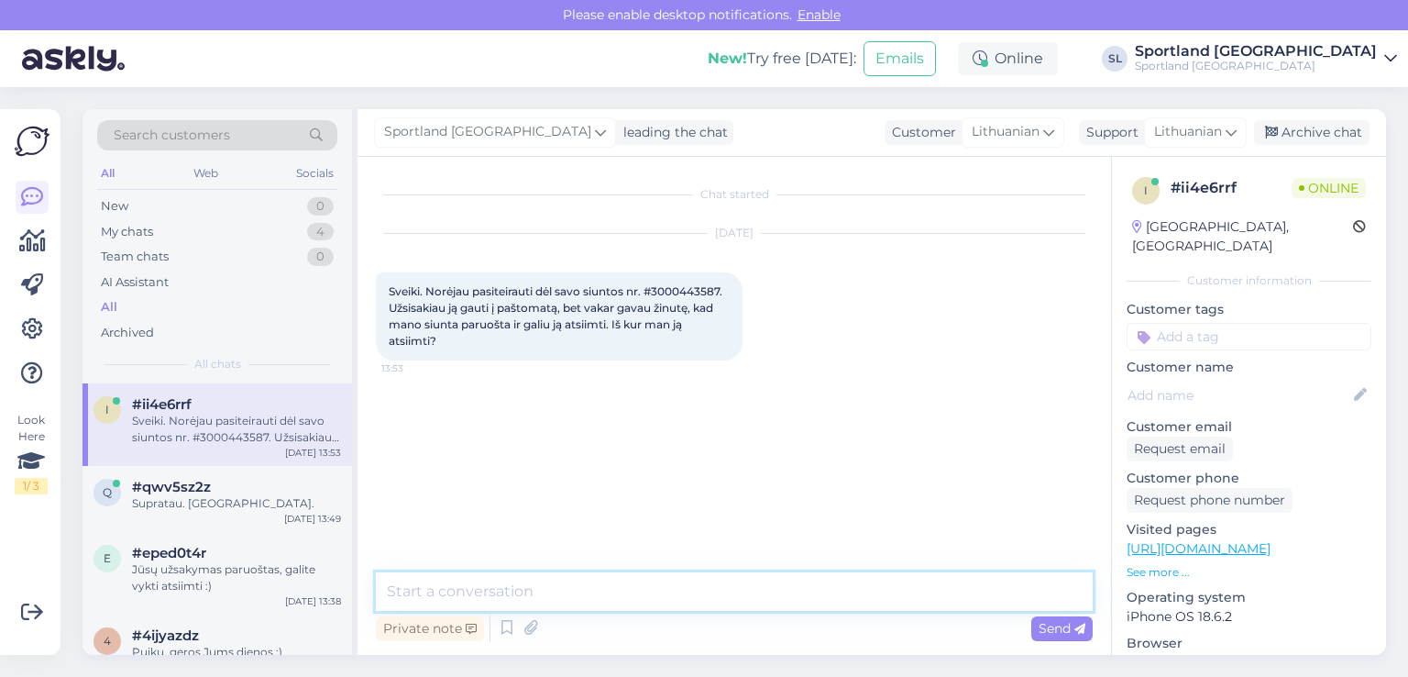
click at [641, 599] on textarea at bounding box center [734, 591] width 717 height 39
type textarea "Sveiki"
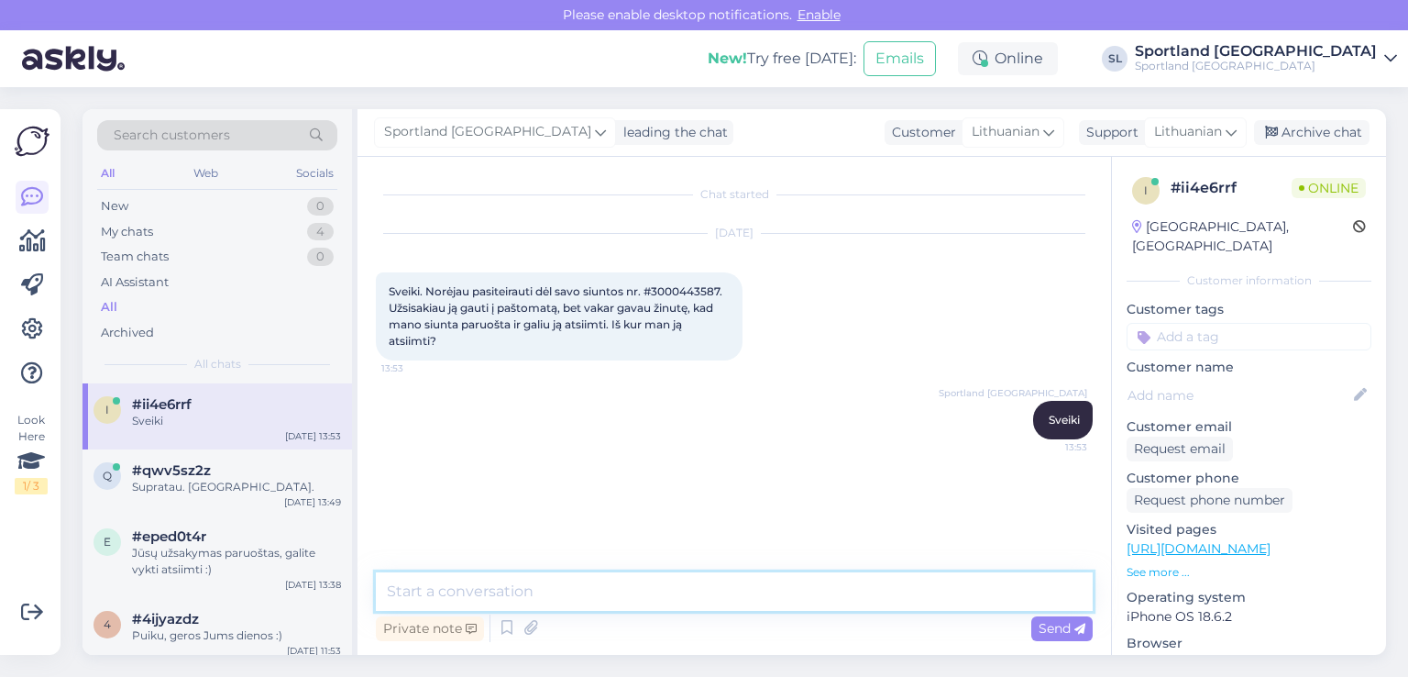
click at [488, 594] on textarea at bounding box center [734, 591] width 717 height 39
type textarea "patikrinsime"
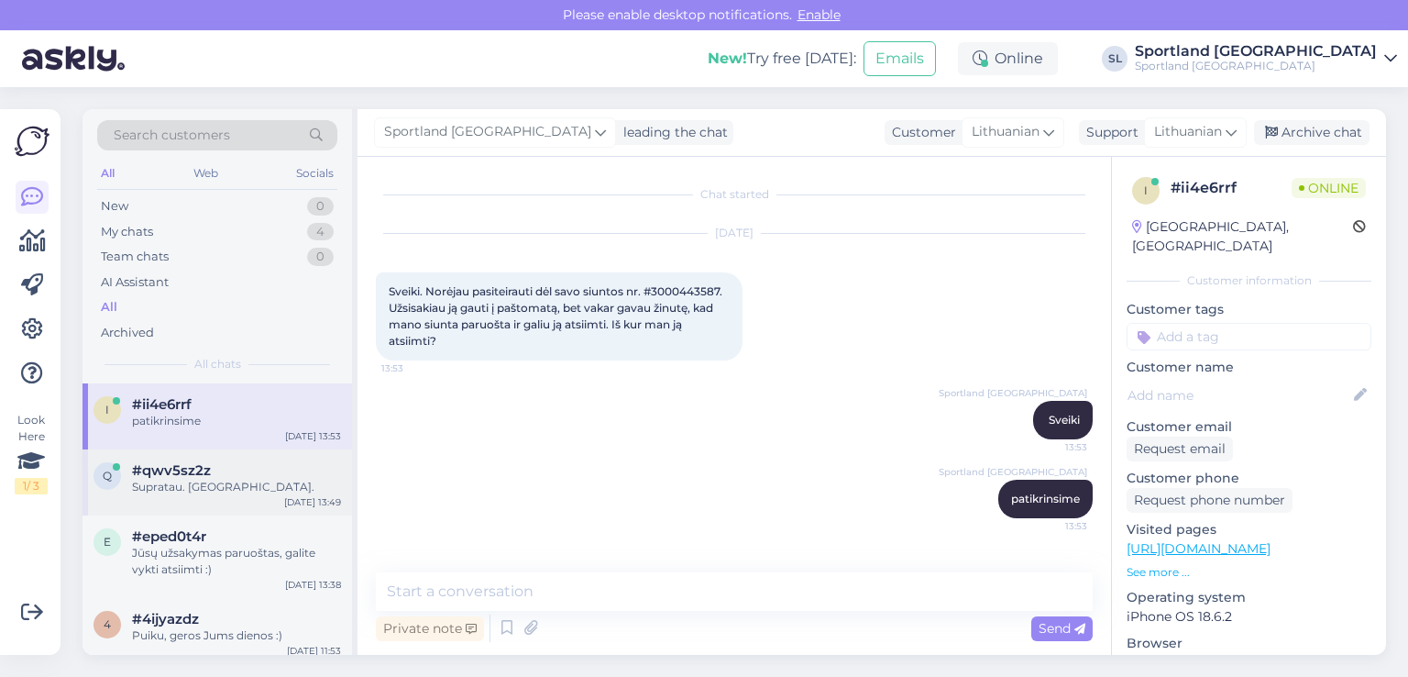
click at [193, 468] on span "#qwv5sz2z" at bounding box center [171, 470] width 79 height 17
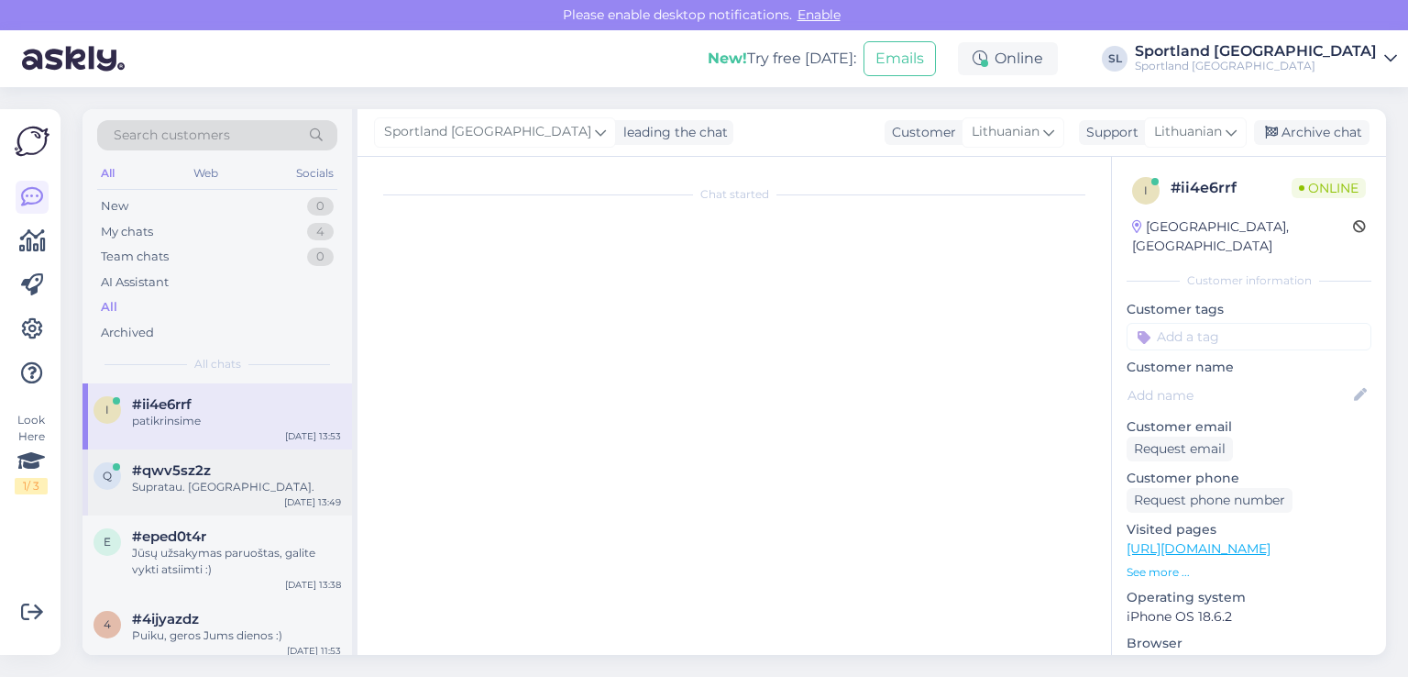
scroll to position [667, 0]
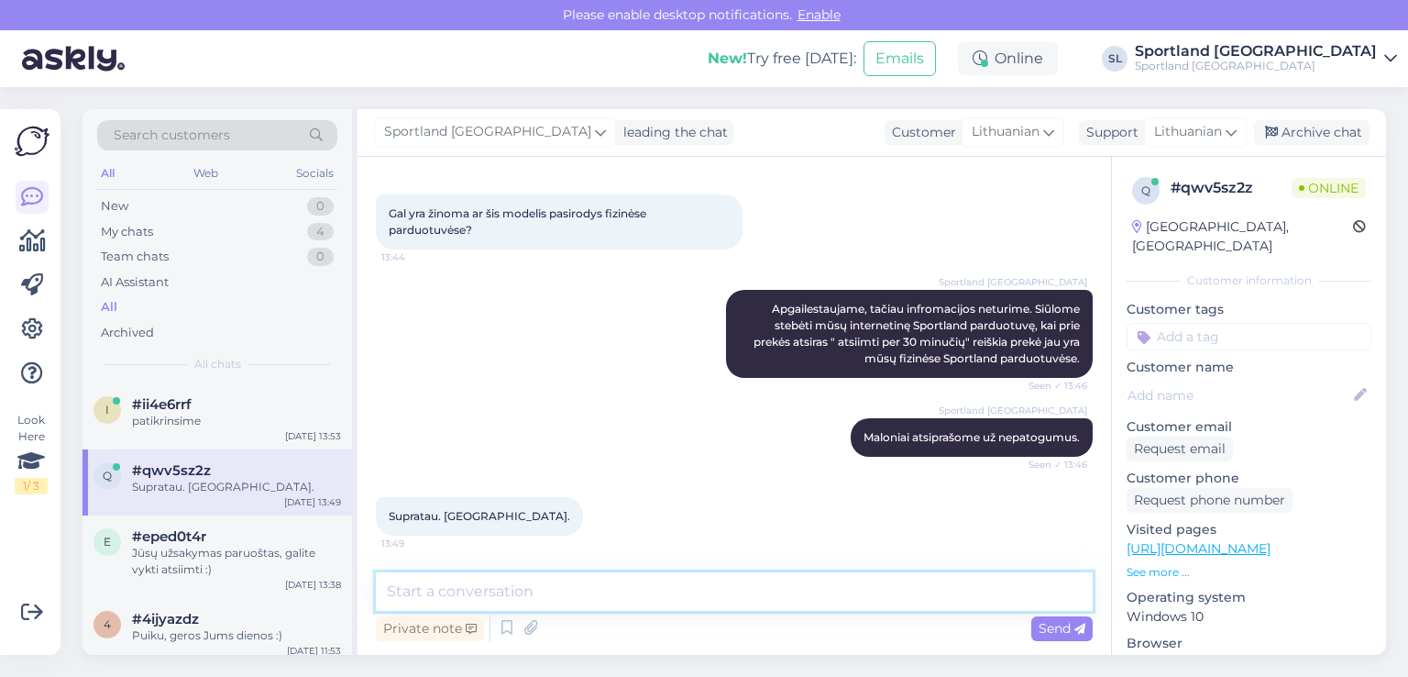
click at [664, 589] on textarea at bounding box center [734, 591] width 717 height 39
type textarea "B"
type textarea "n"
type textarea "Nėra už ką, geros Jums dienos :)"
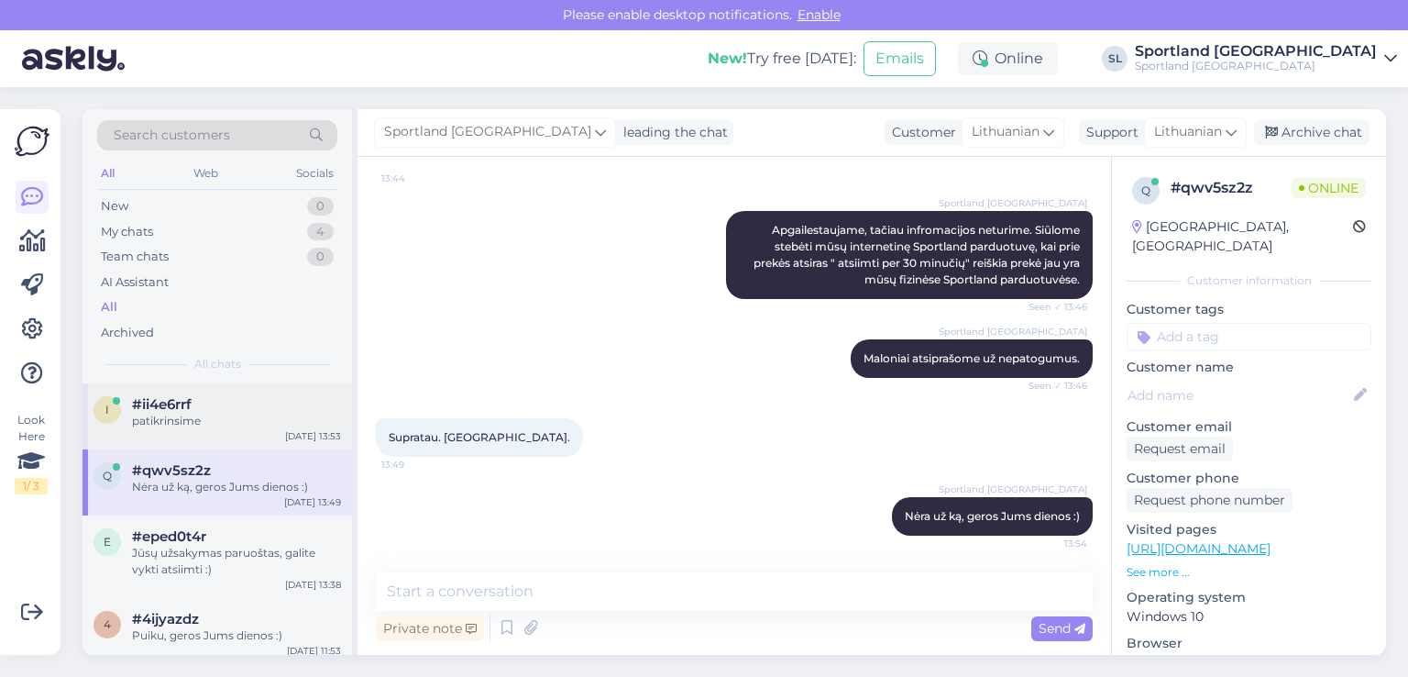
click at [177, 413] on div "patikrinsime" at bounding box center [236, 421] width 209 height 17
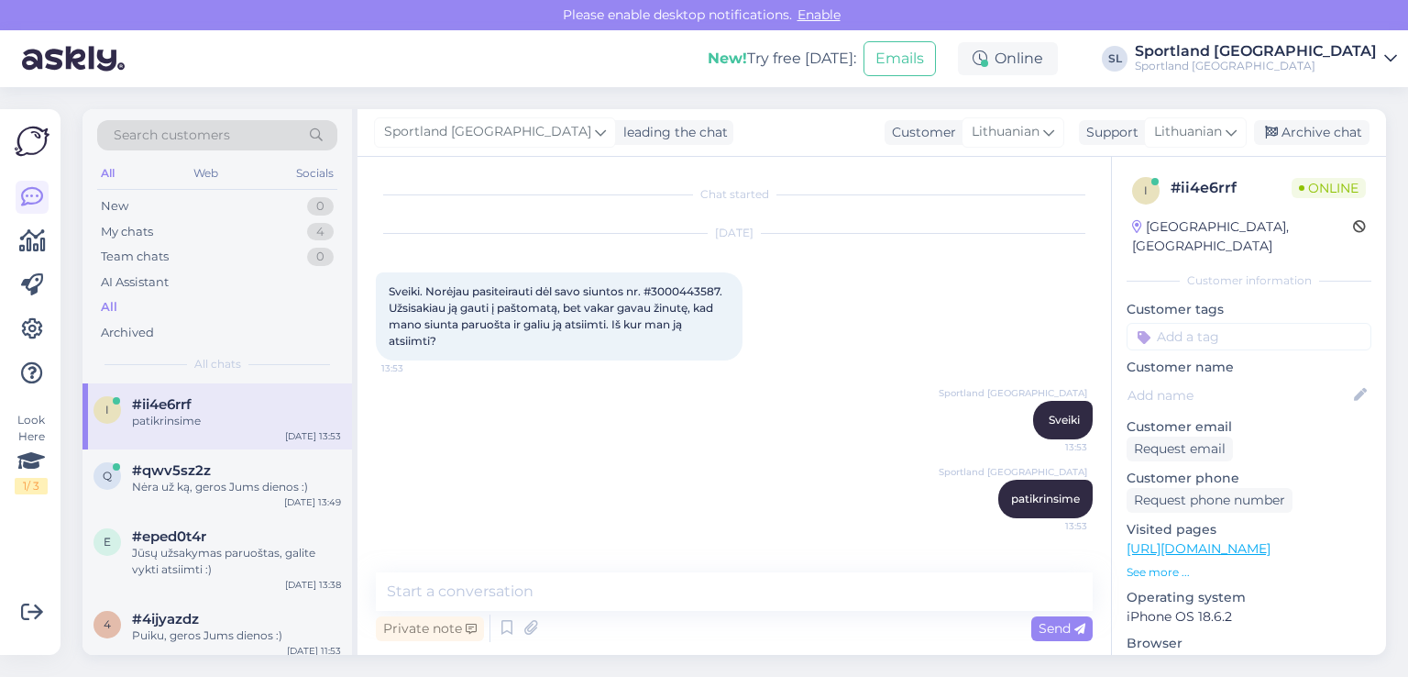
click at [676, 287] on span "Sveiki. Norėjau pasiteirauti dėl savo siuntos nr. #3000443587. Užsisakiau ją ga…" at bounding box center [557, 315] width 336 height 63
copy span "3000443587"
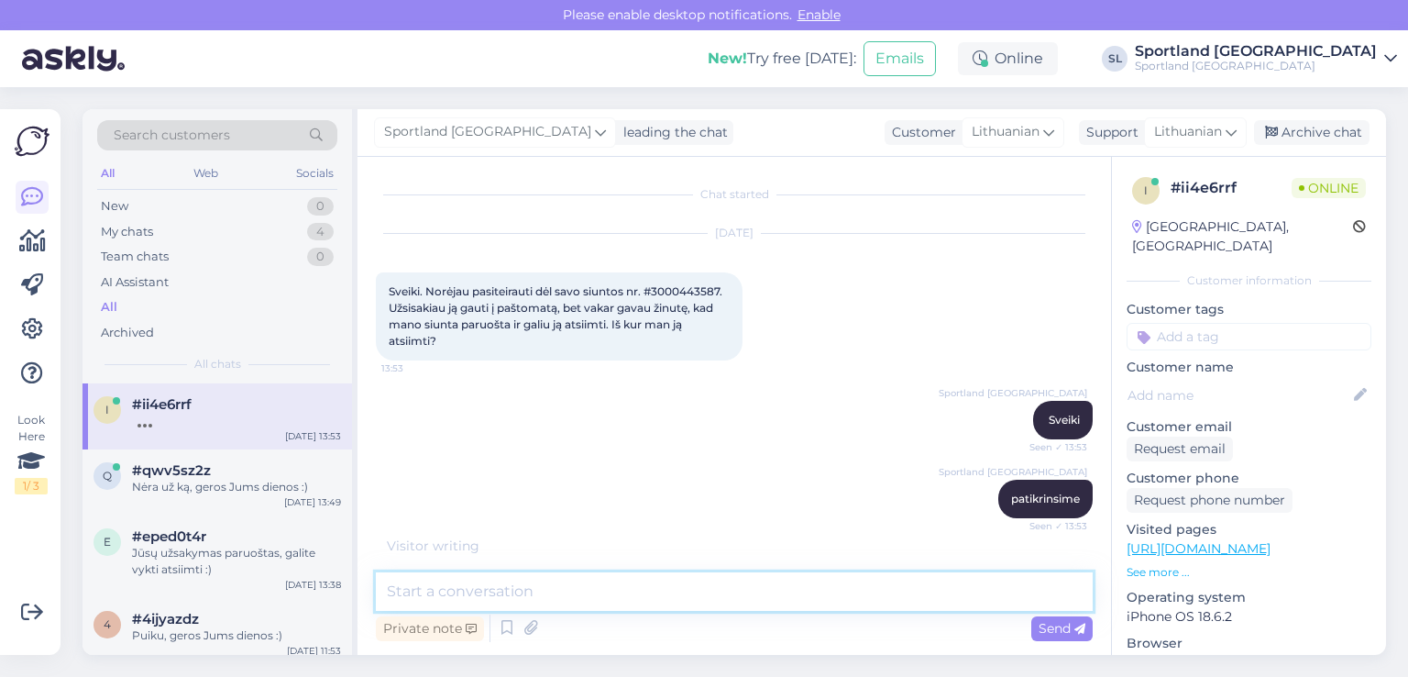
click at [558, 599] on textarea at bounding box center [734, 591] width 717 height 39
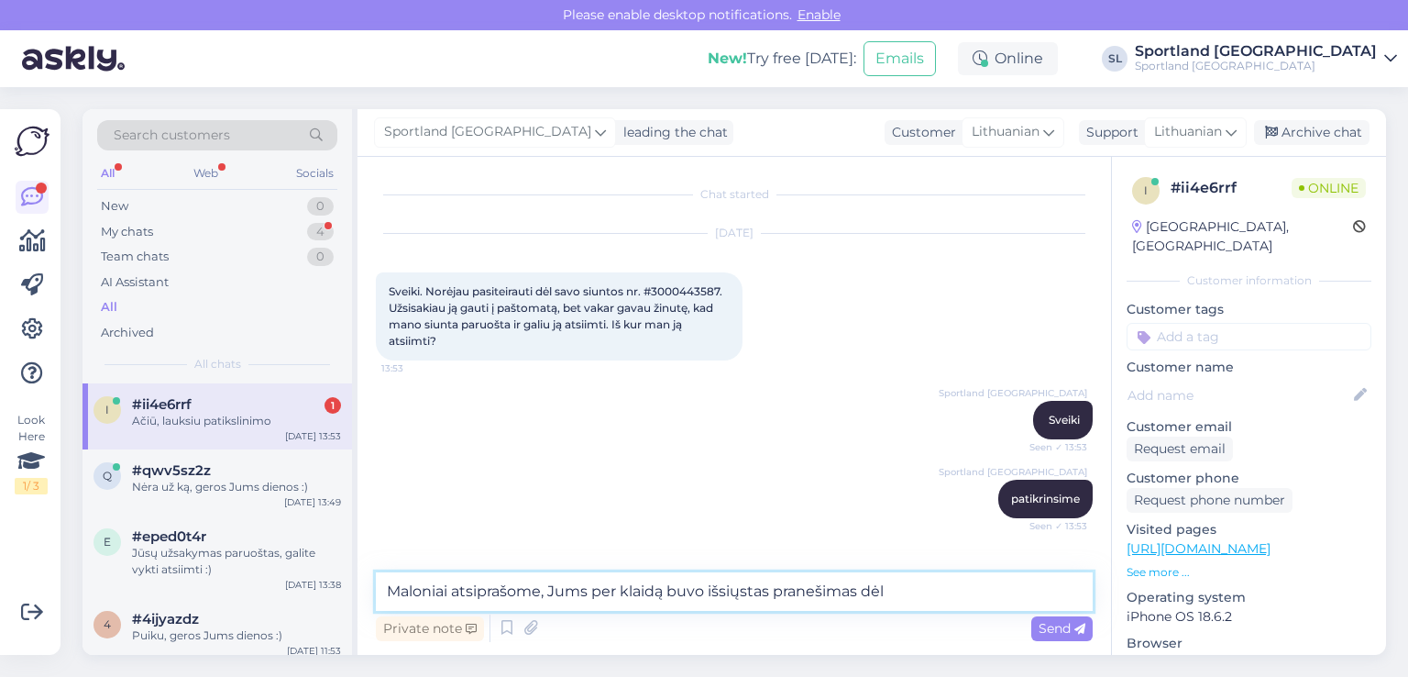
scroll to position [62, 0]
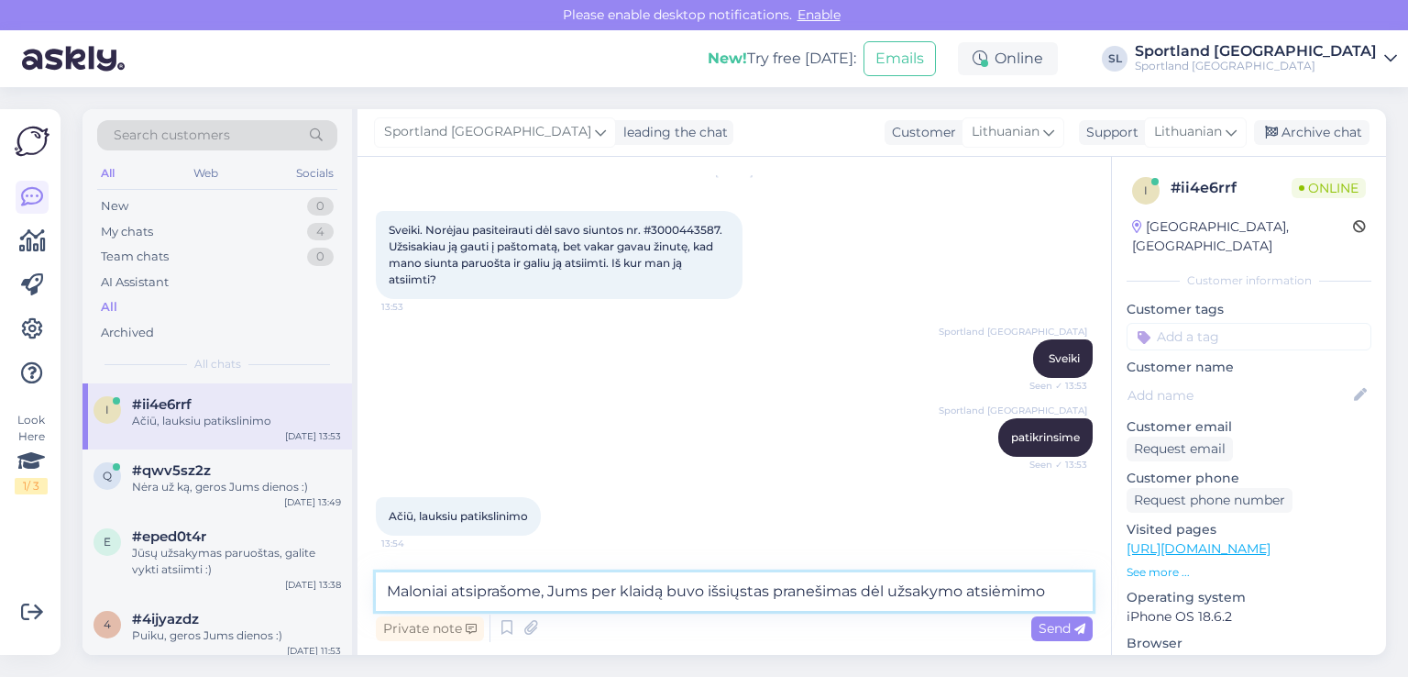
type textarea "Maloniai atsiprašome, Jums per klaidą buvo išsiųstas pranešimas dėl užsakymo at…"
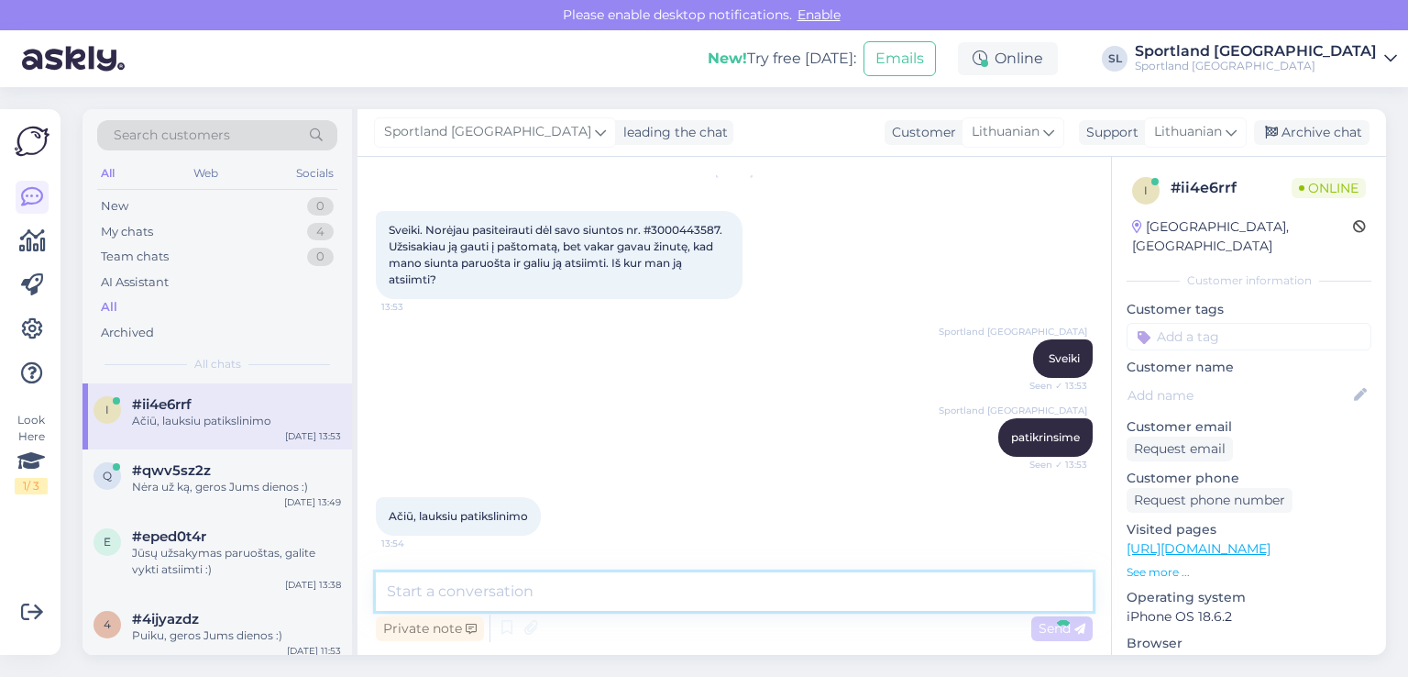
scroll to position [158, 0]
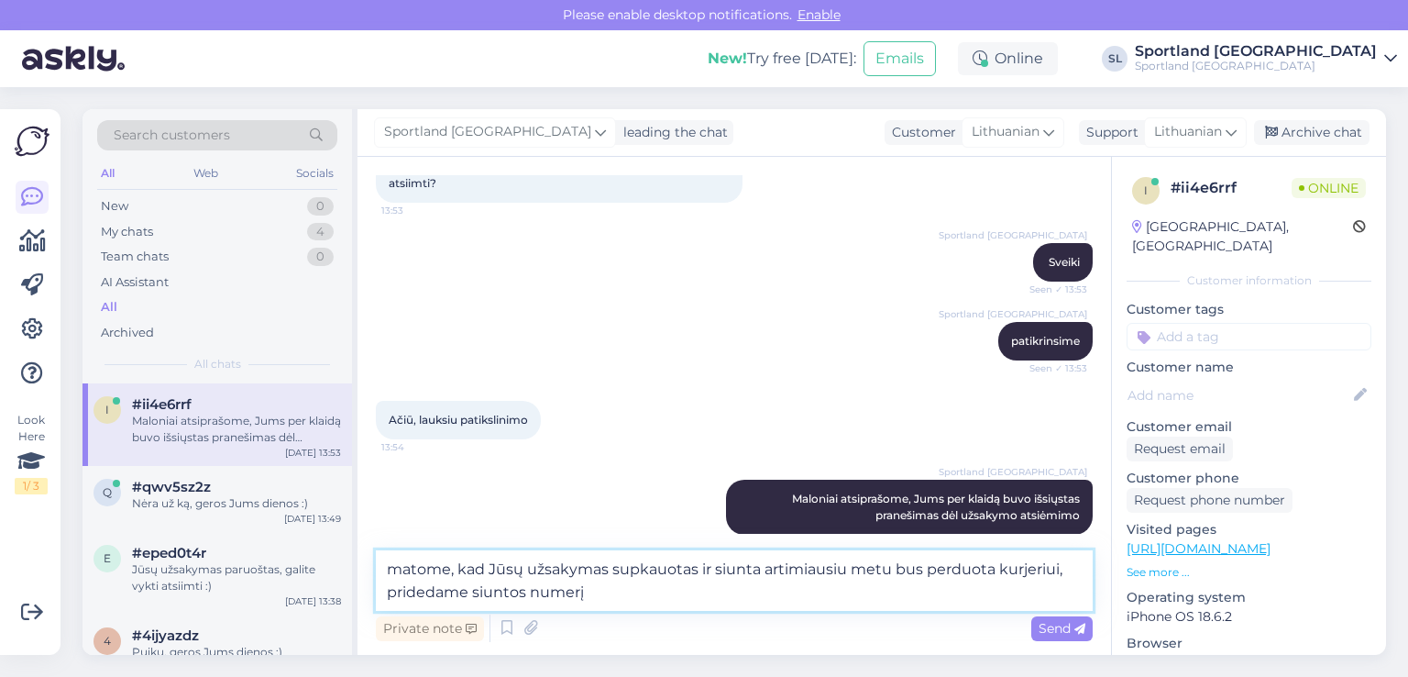
paste textarea "05805112088344"
type textarea "matome, kad Jūsų užsakymas supkauotas ir siunta artimiausiu metu bus perduota k…"
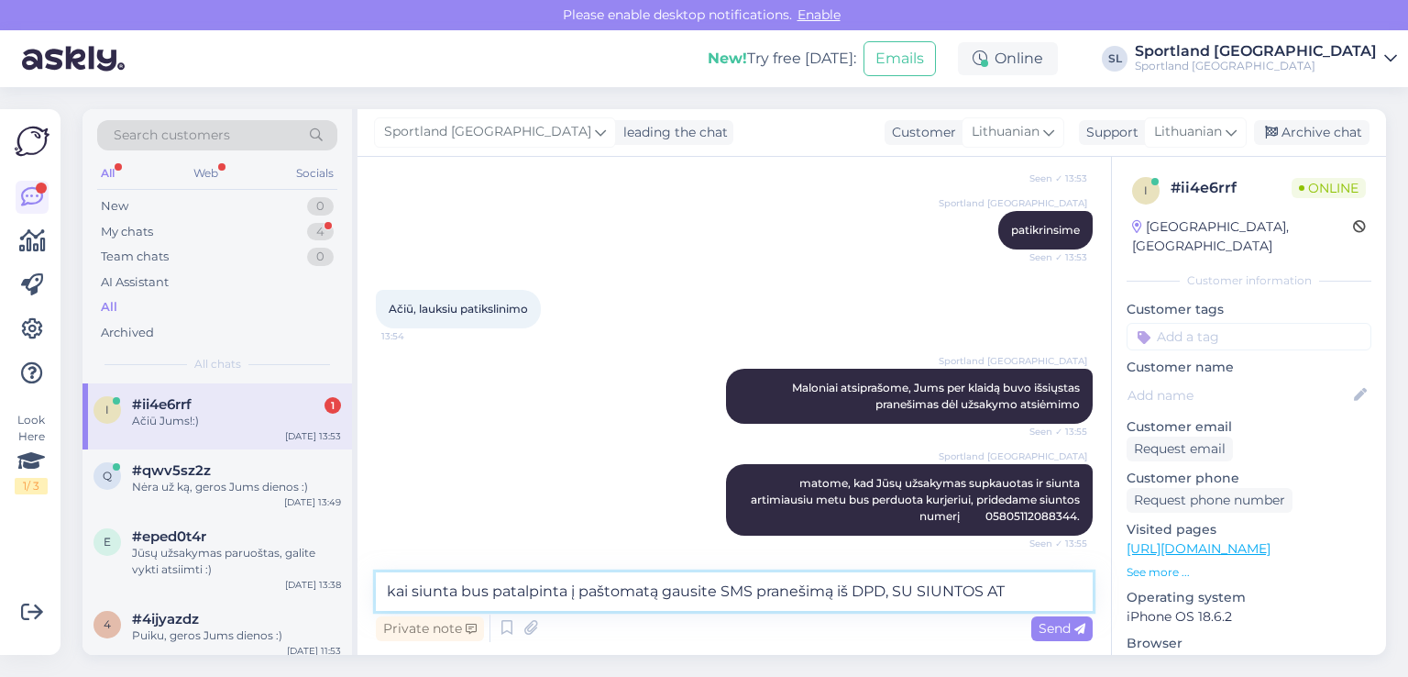
scroll to position [348, 0]
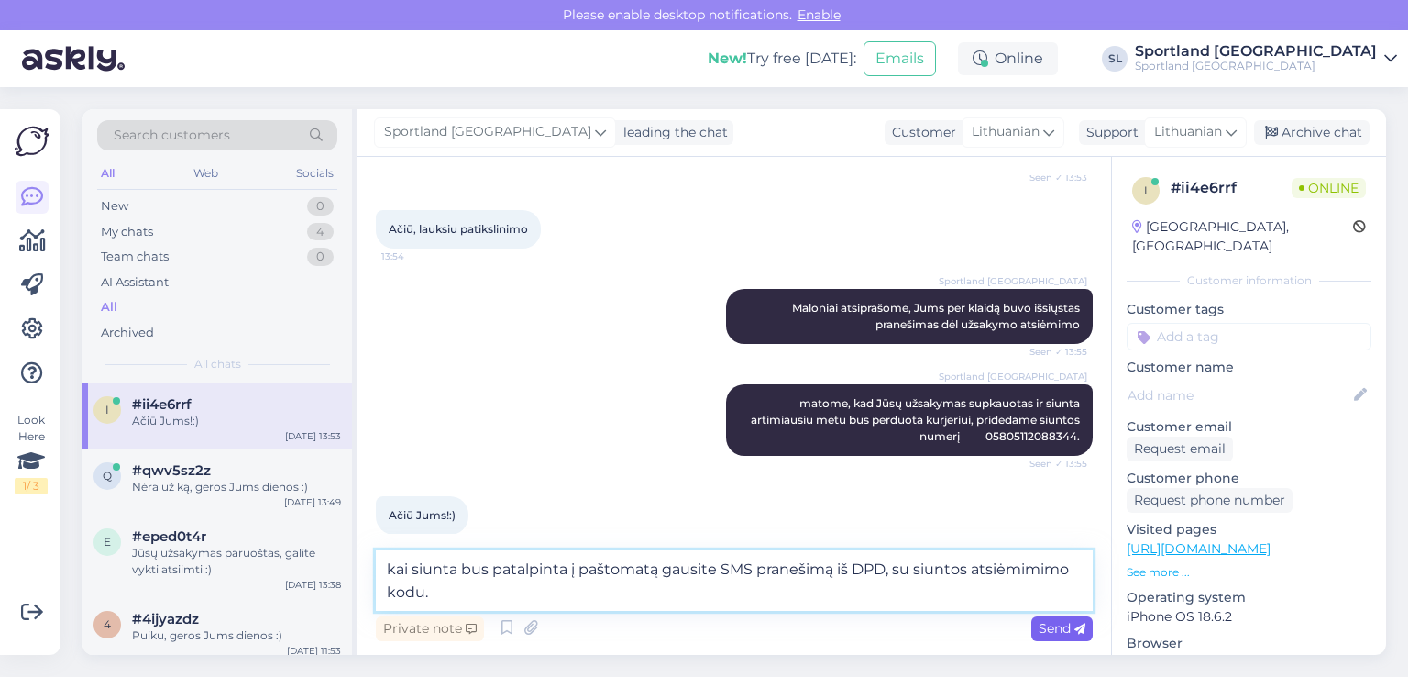
type textarea "kai siunta bus patalpinta į paštomatą gausite SMS pranešimą iš DPD, su siuntos …"
click at [1041, 628] on span "Send" at bounding box center [1062, 628] width 47 height 17
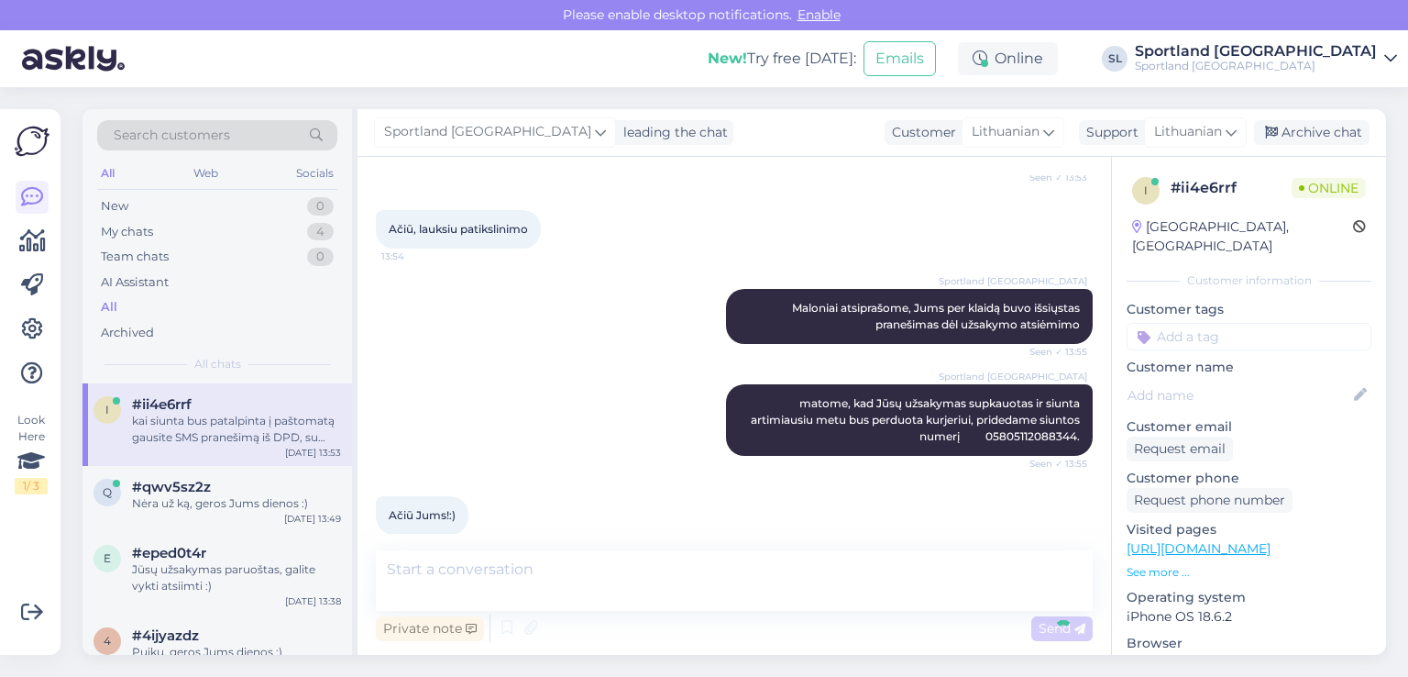
scroll to position [444, 0]
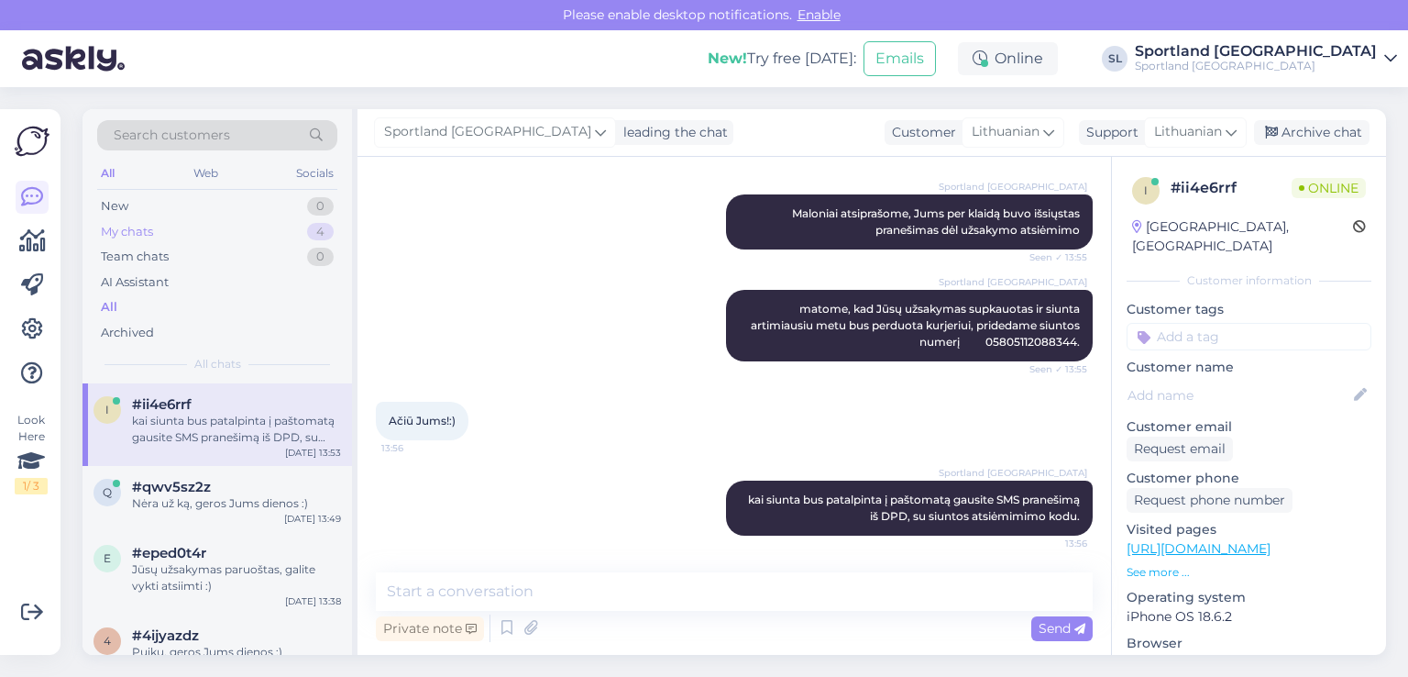
click at [230, 229] on div "My chats 4" at bounding box center [217, 232] width 240 height 26
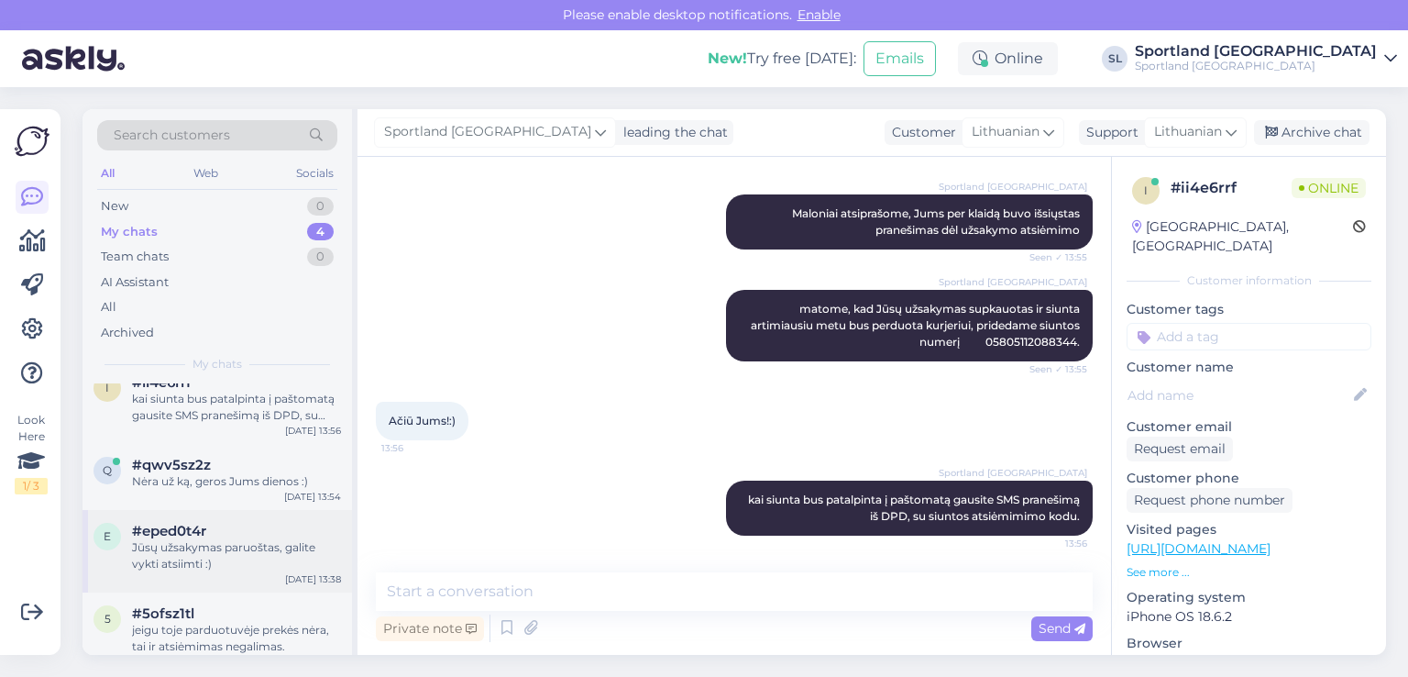
scroll to position [41, 0]
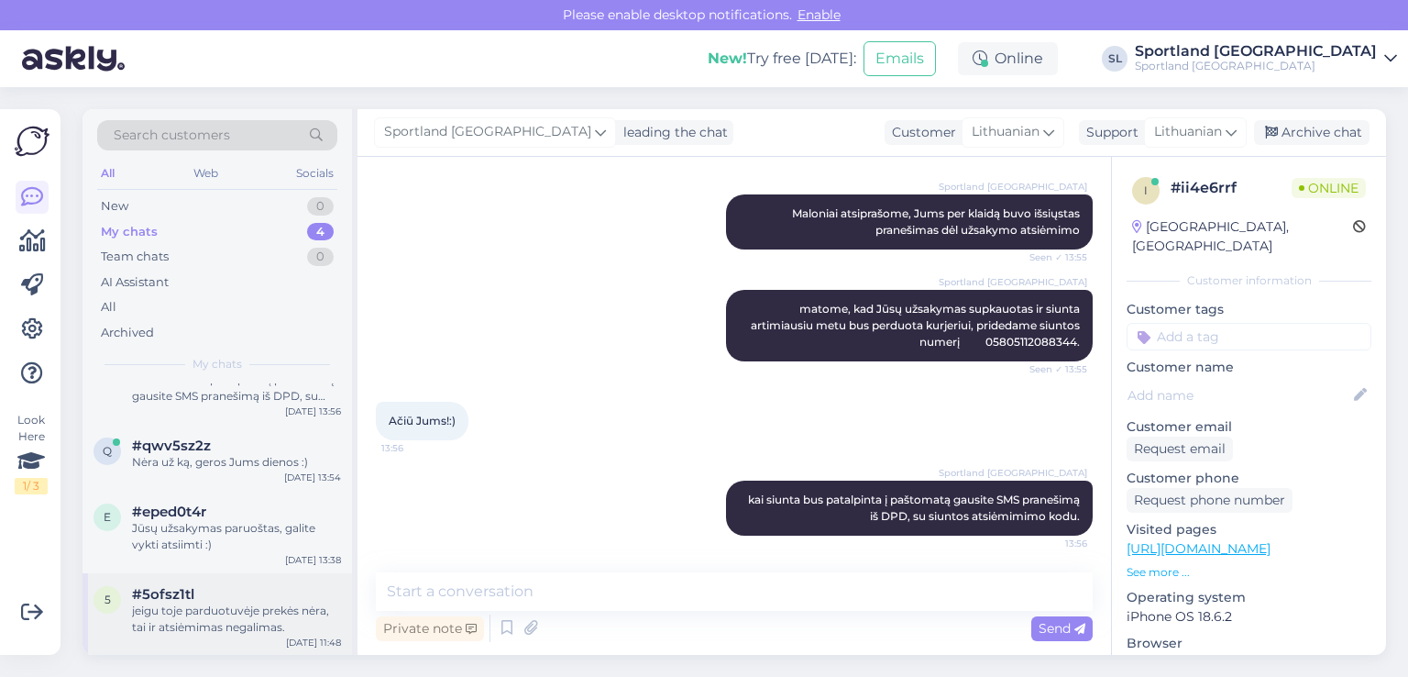
click at [229, 577] on div "5 #5ofsz1tl jeigu toje parduotuvėje prekės nėra, tai ir atsiėmimas negalimas. S…" at bounding box center [218, 614] width 270 height 83
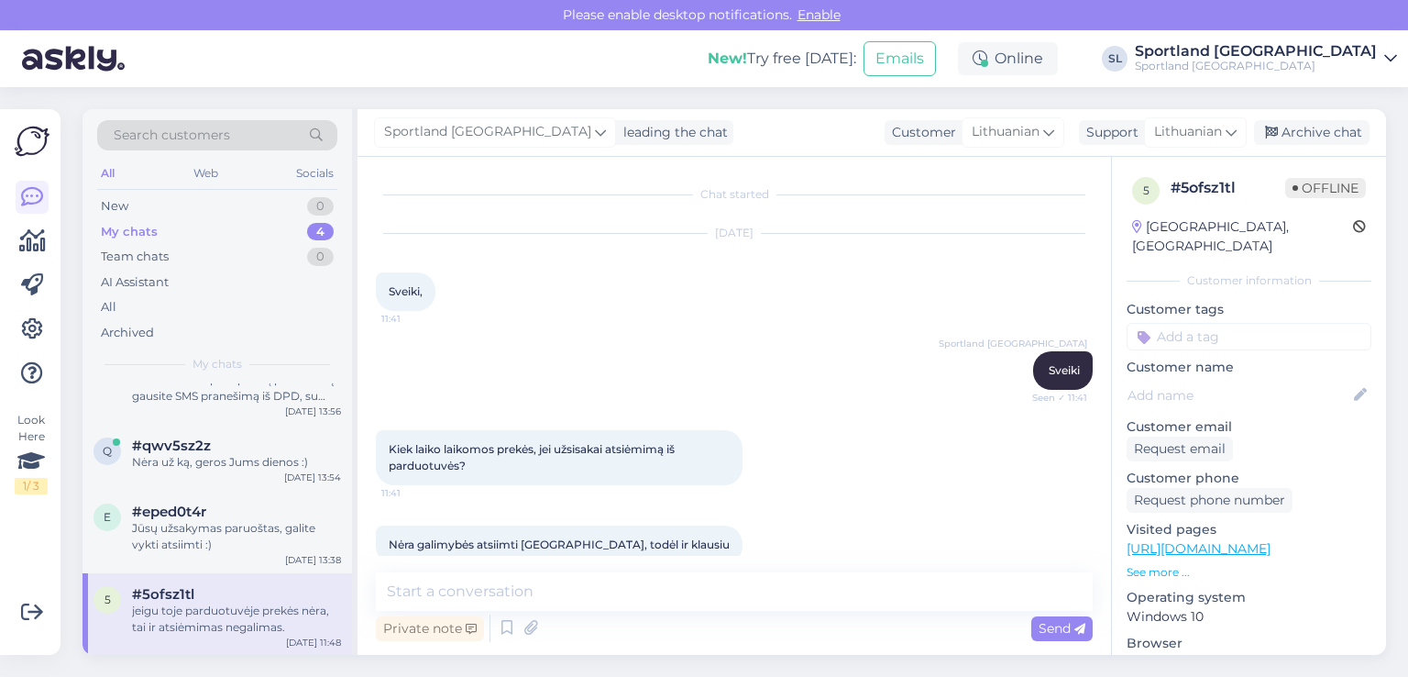
scroll to position [539, 0]
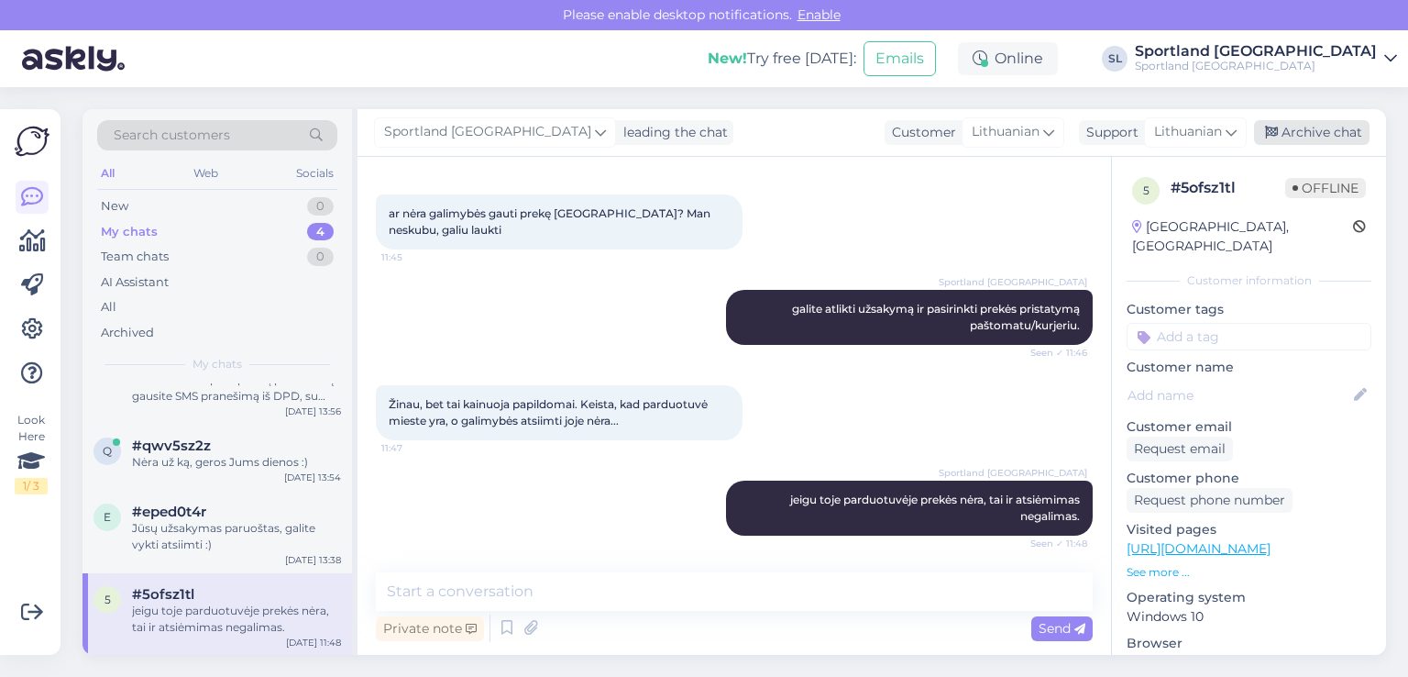
click at [1316, 129] on div "Archive chat" at bounding box center [1312, 132] width 116 height 25
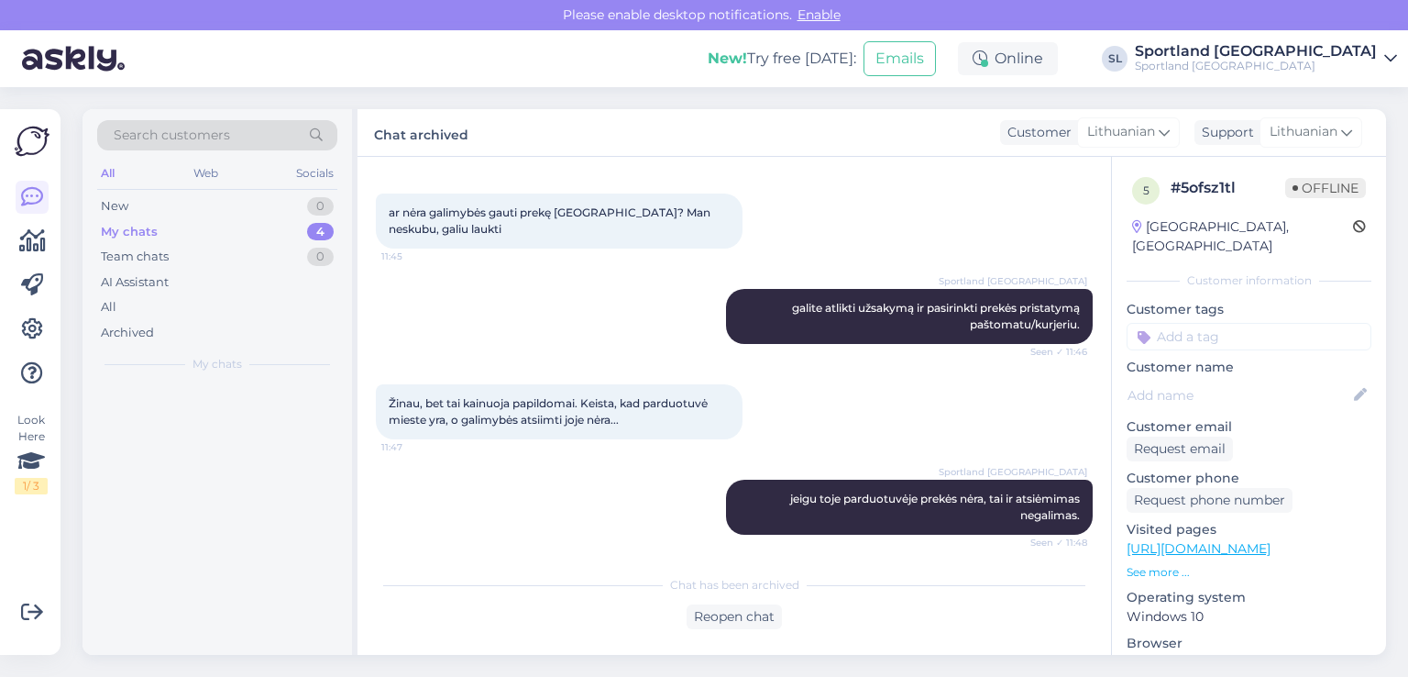
scroll to position [0, 0]
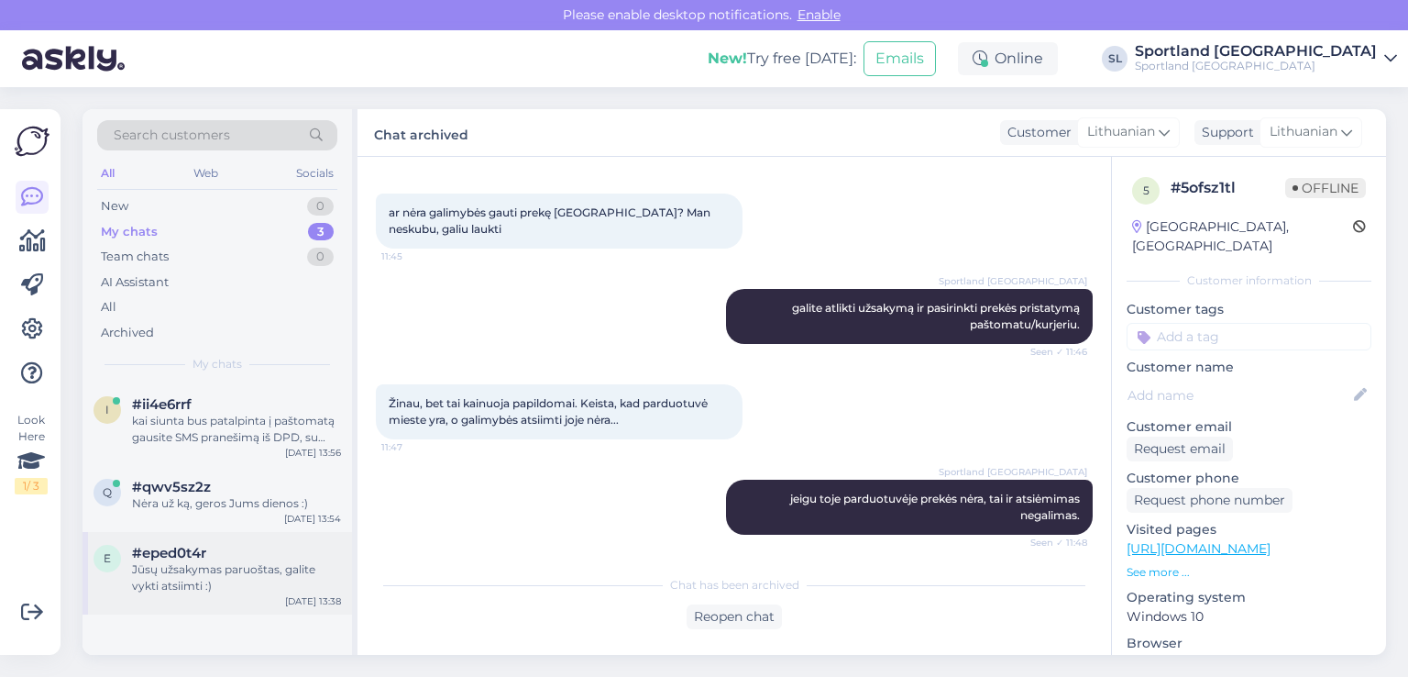
click at [183, 581] on div "Jūsų užsakymas paruoštas, galite vykti atsiimti :)" at bounding box center [236, 577] width 209 height 33
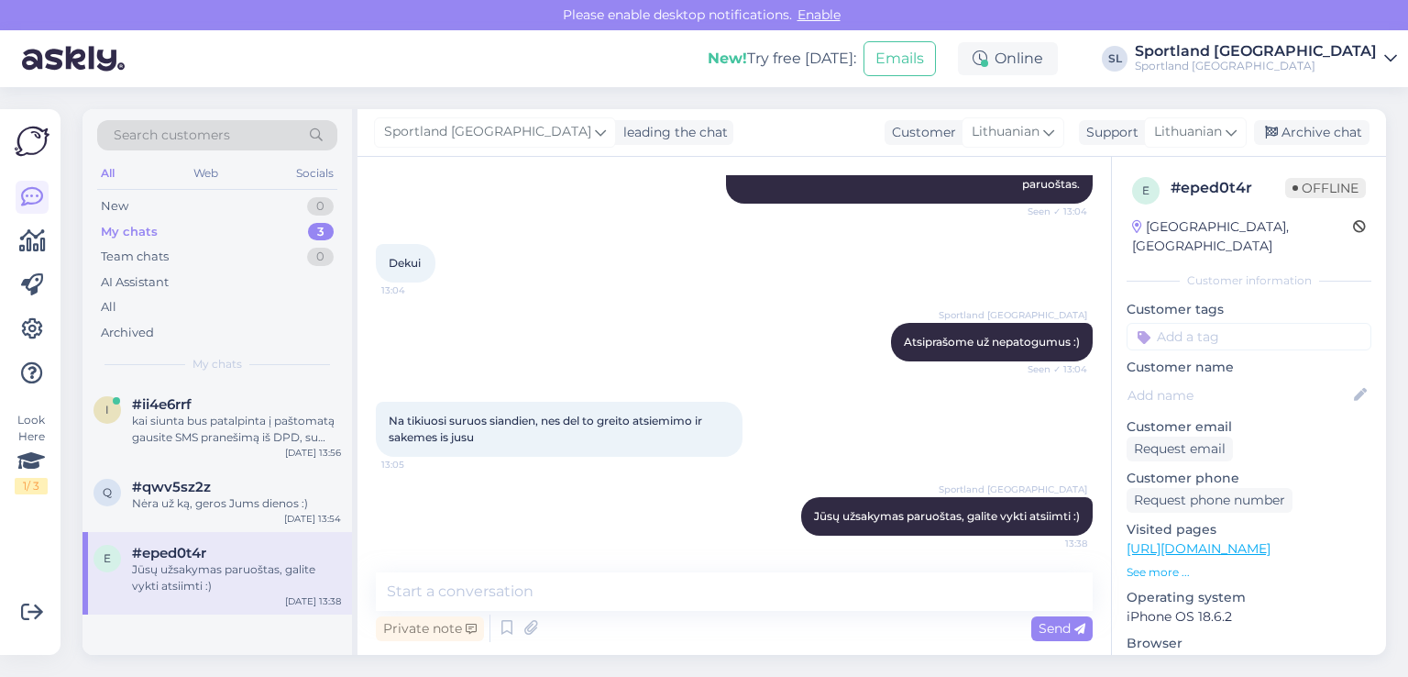
click at [191, 536] on div "e #eped0t4r Jūsų užsakymas paruoštas, galite vykti atsiimti :) Sep 25 13:38" at bounding box center [218, 573] width 270 height 83
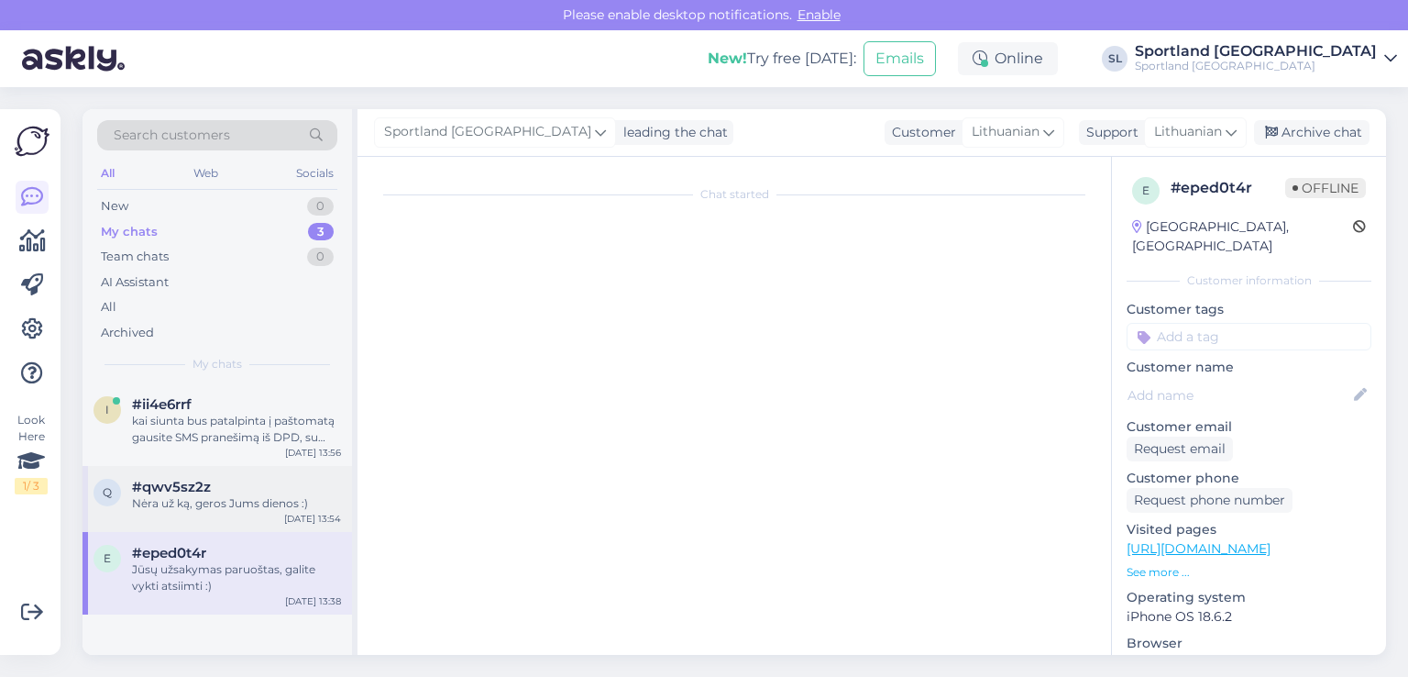
scroll to position [0, 0]
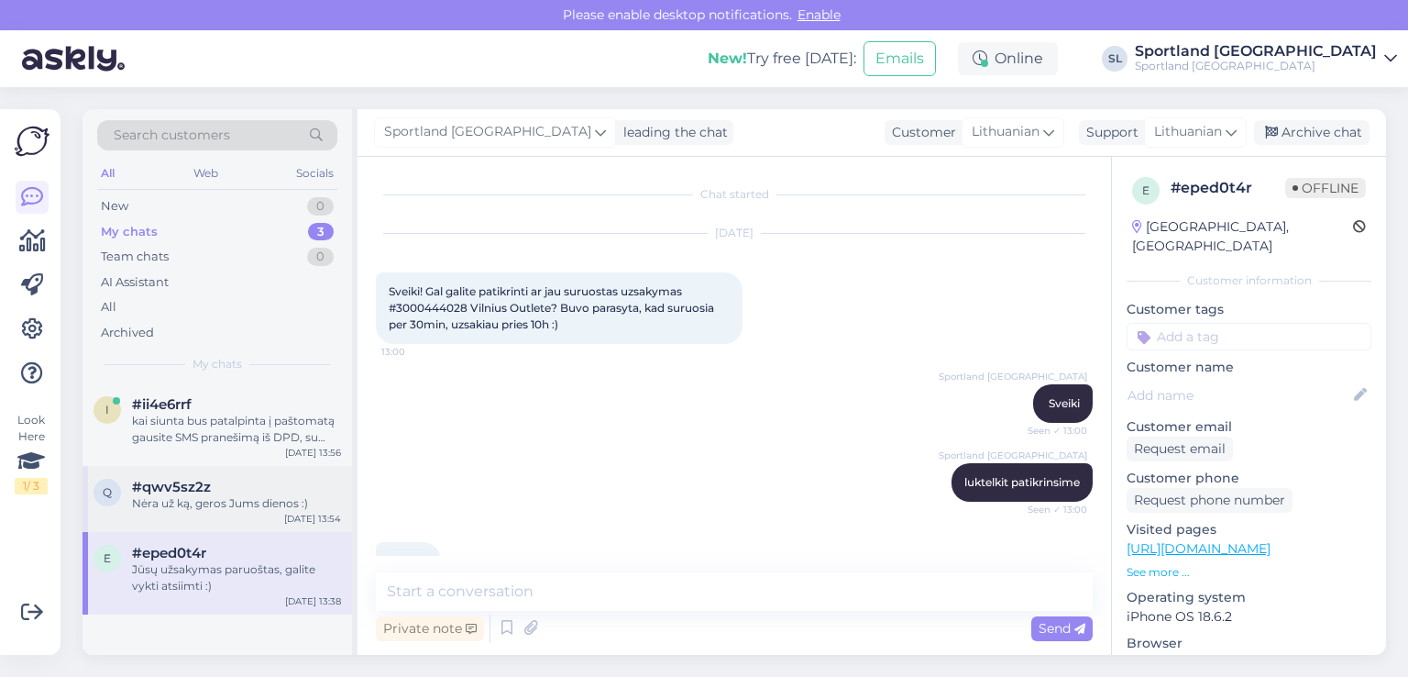
click at [183, 512] on div "q #qwv5sz2z Nėra už ką, geros Jums dienos :) Sep 25 13:54" at bounding box center [218, 499] width 270 height 66
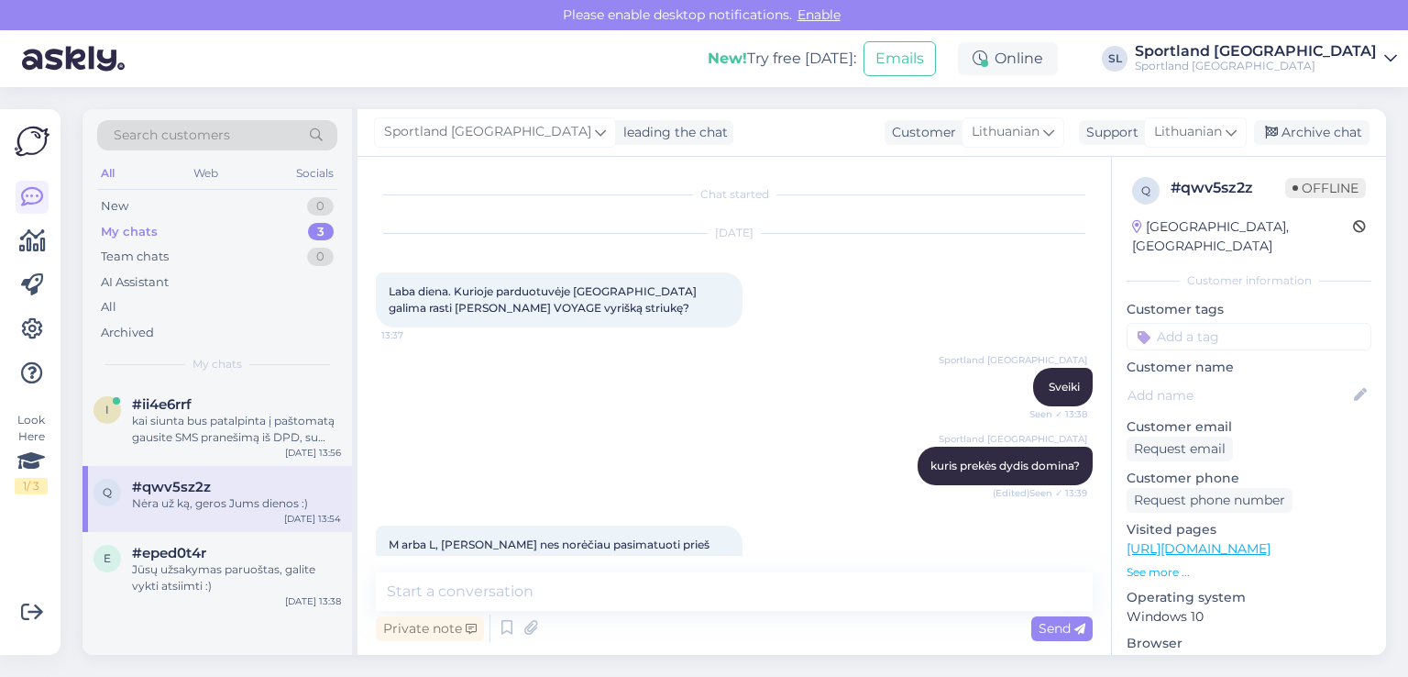
scroll to position [745, 0]
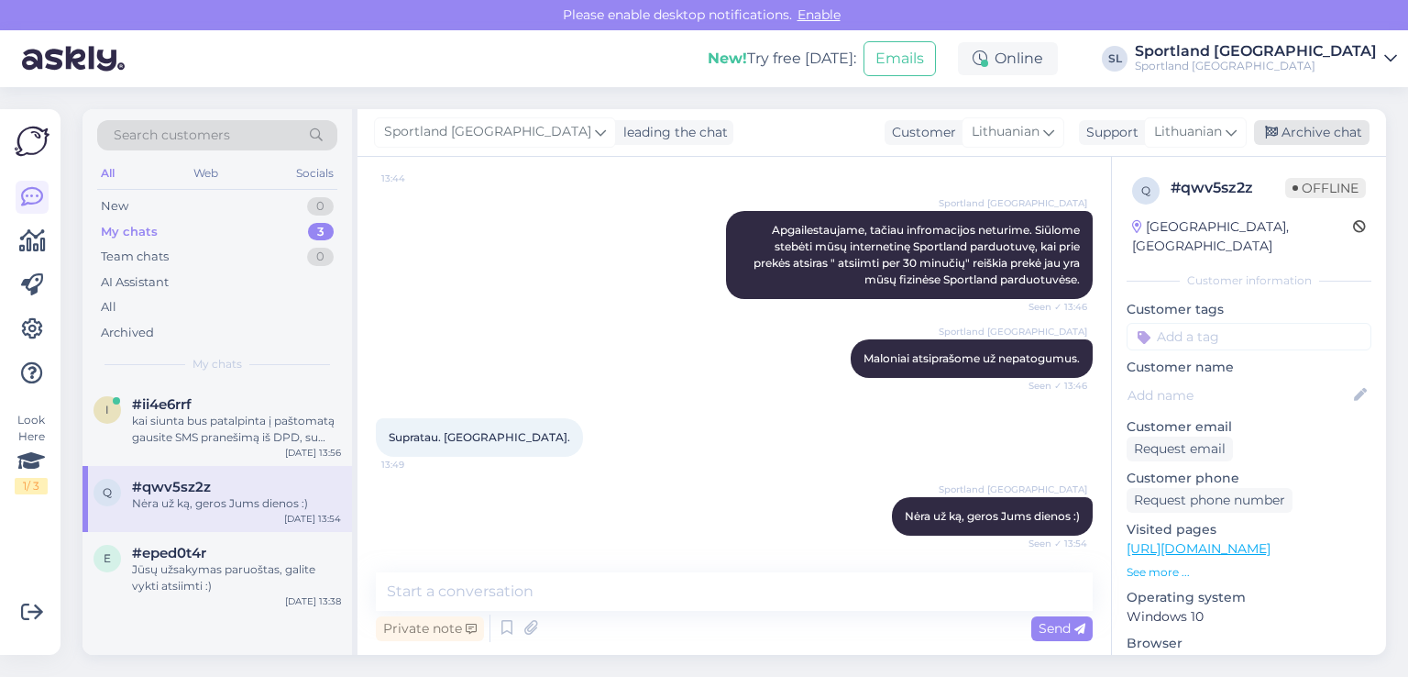
click at [1296, 132] on div "Archive chat" at bounding box center [1312, 132] width 116 height 25
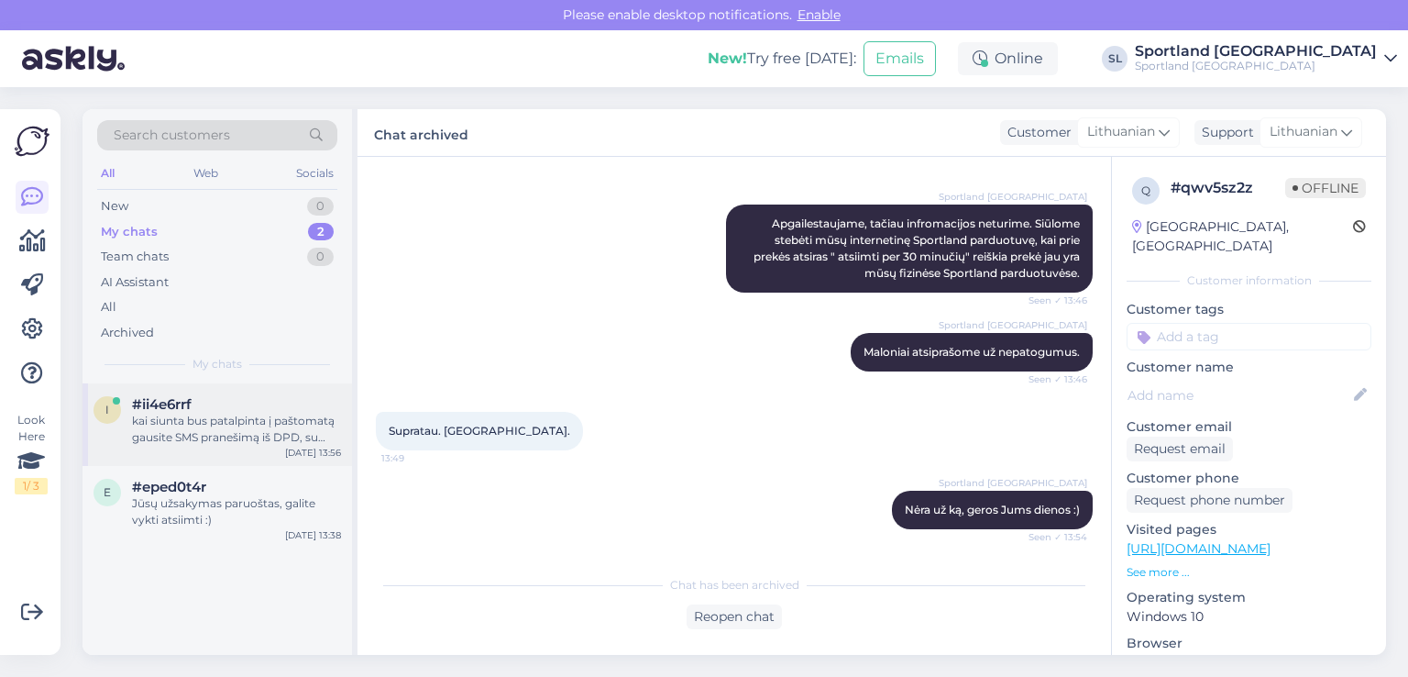
click at [248, 419] on div "kai siunta bus patalpinta į paštomatą gausite SMS pranešimą iš DPD, su siuntos …" at bounding box center [236, 429] width 209 height 33
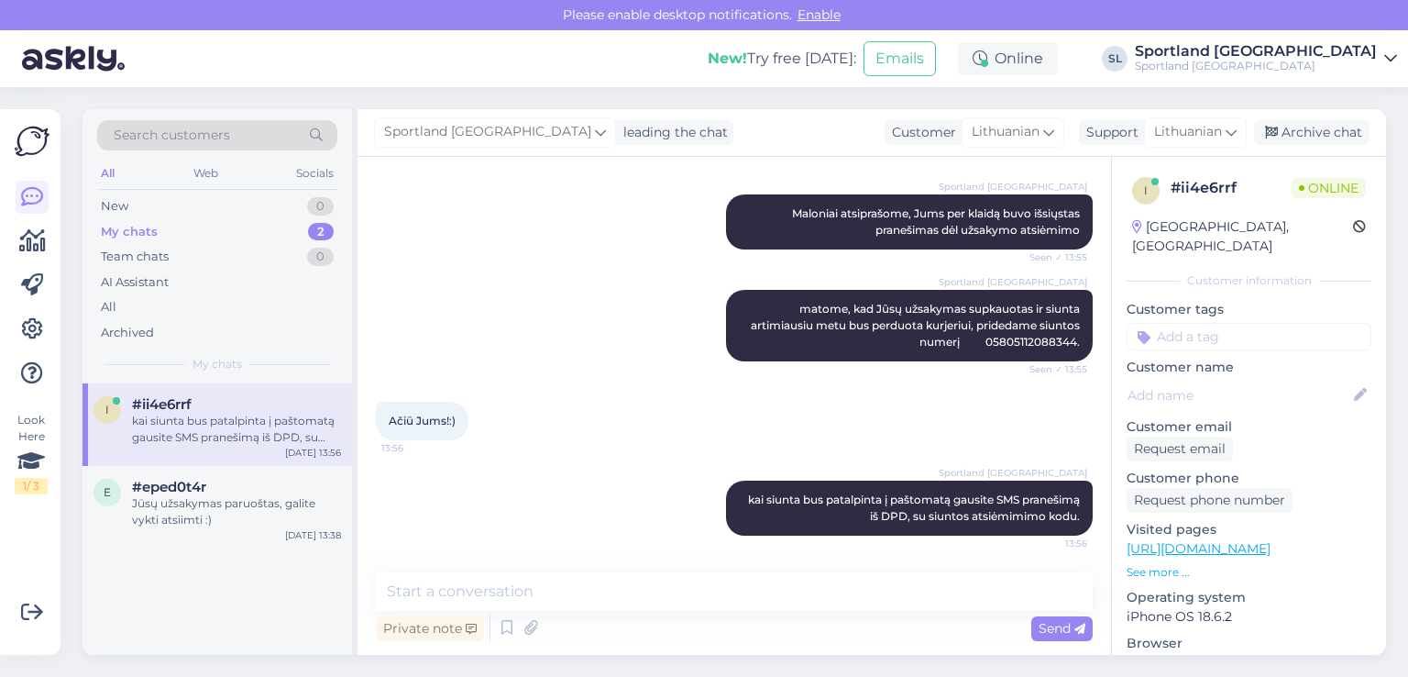
scroll to position [443, 0]
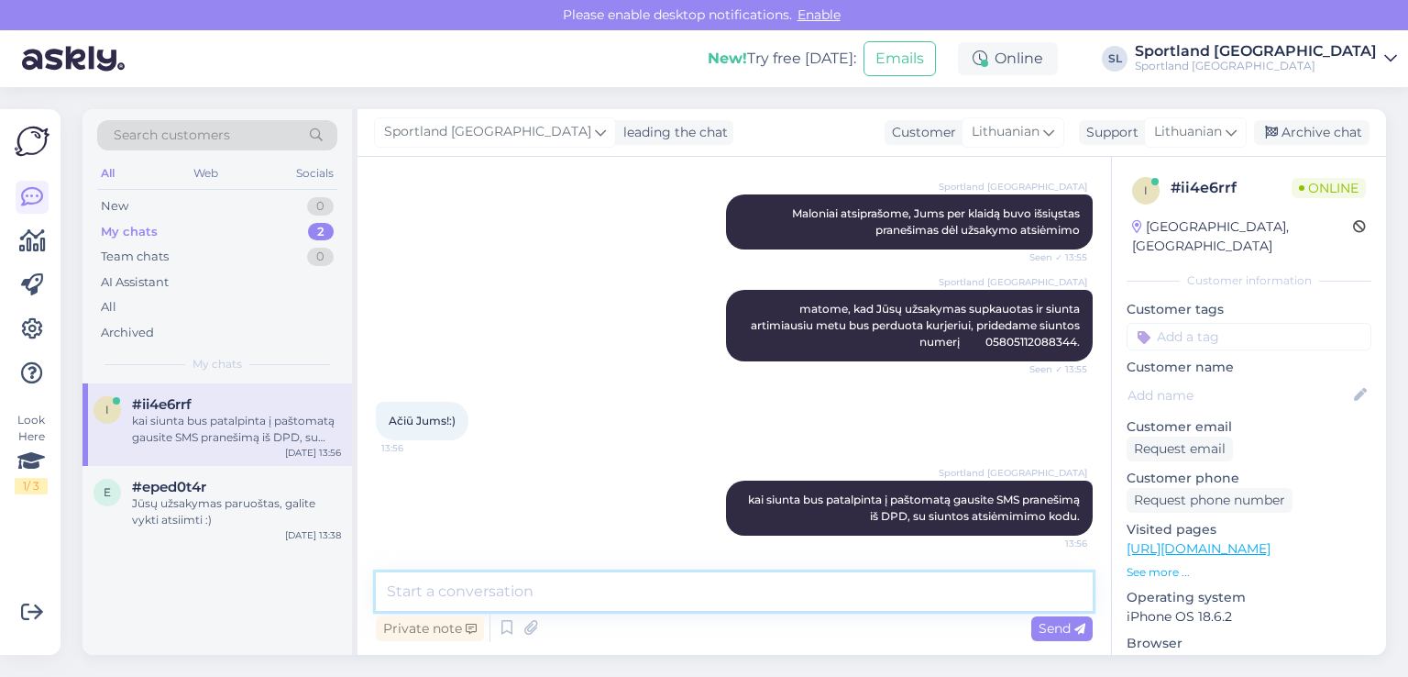
click at [594, 600] on textarea at bounding box center [734, 591] width 717 height 39
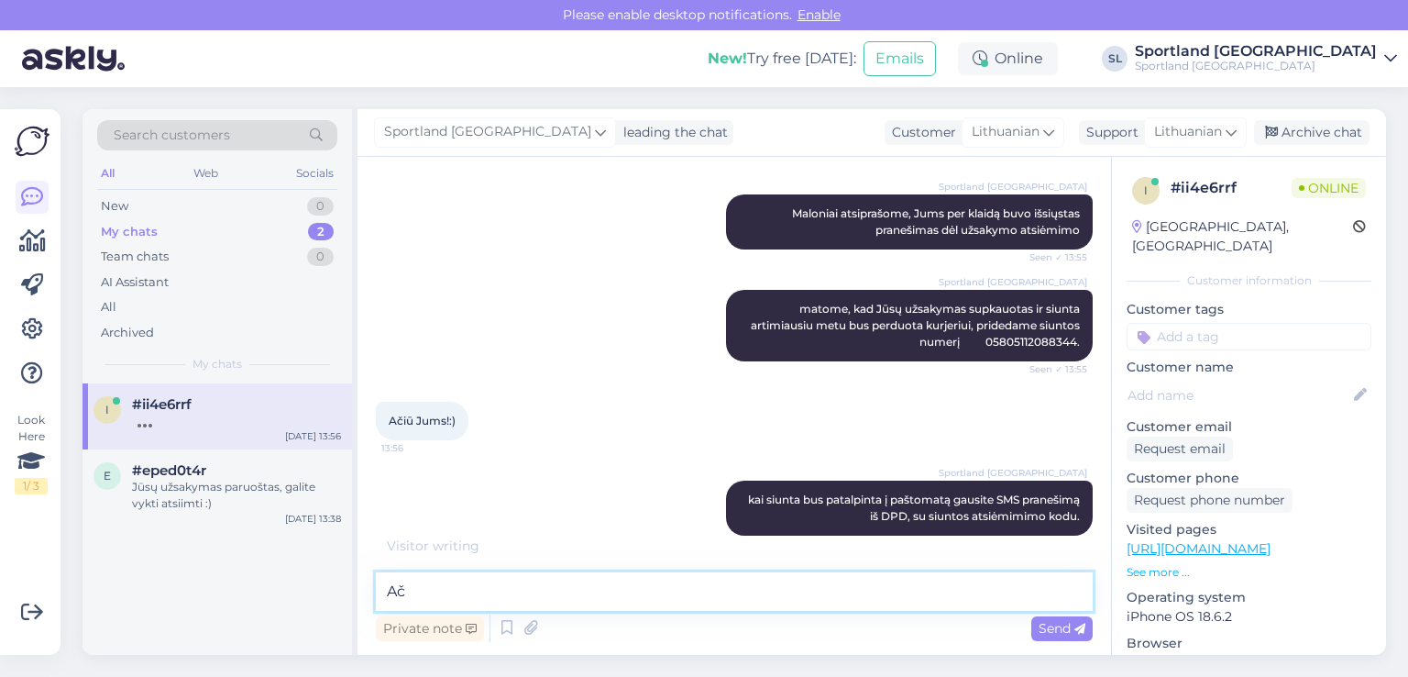
type textarea "A"
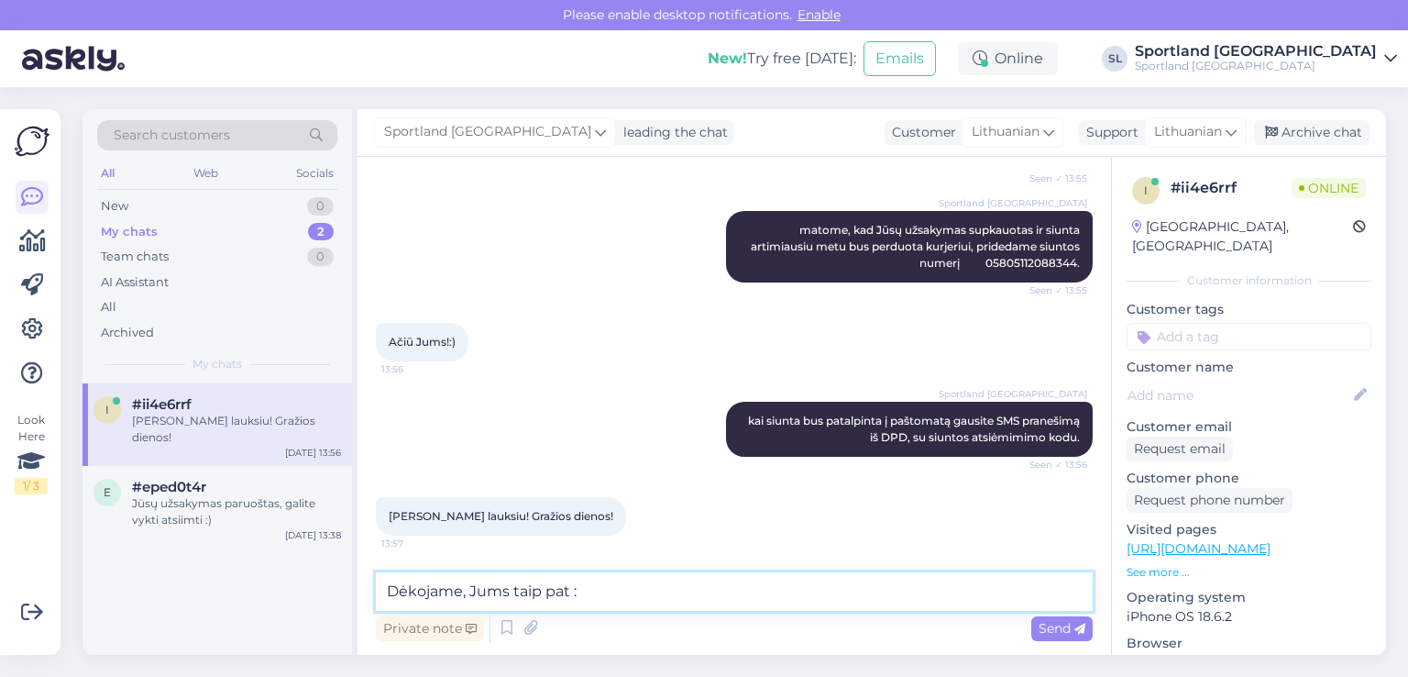
type textarea "Dėkojame, Jums taip pat :)"
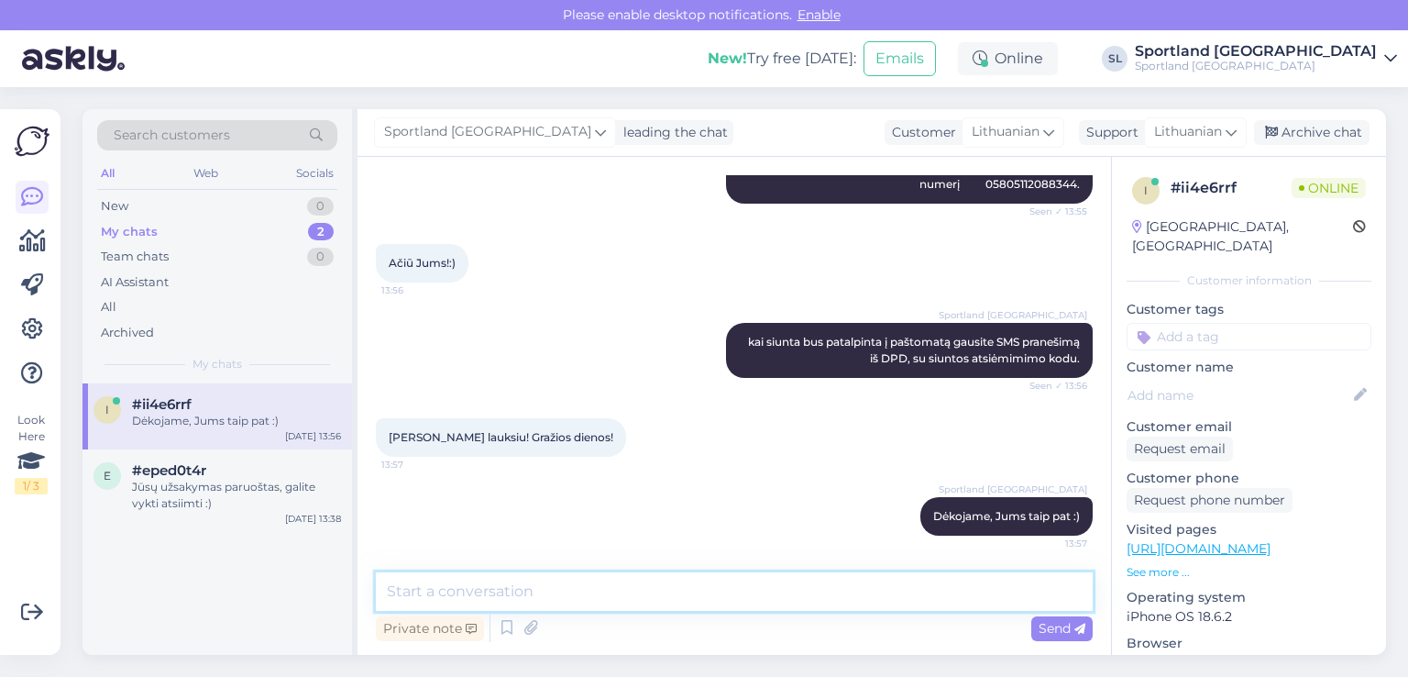
scroll to position [600, 0]
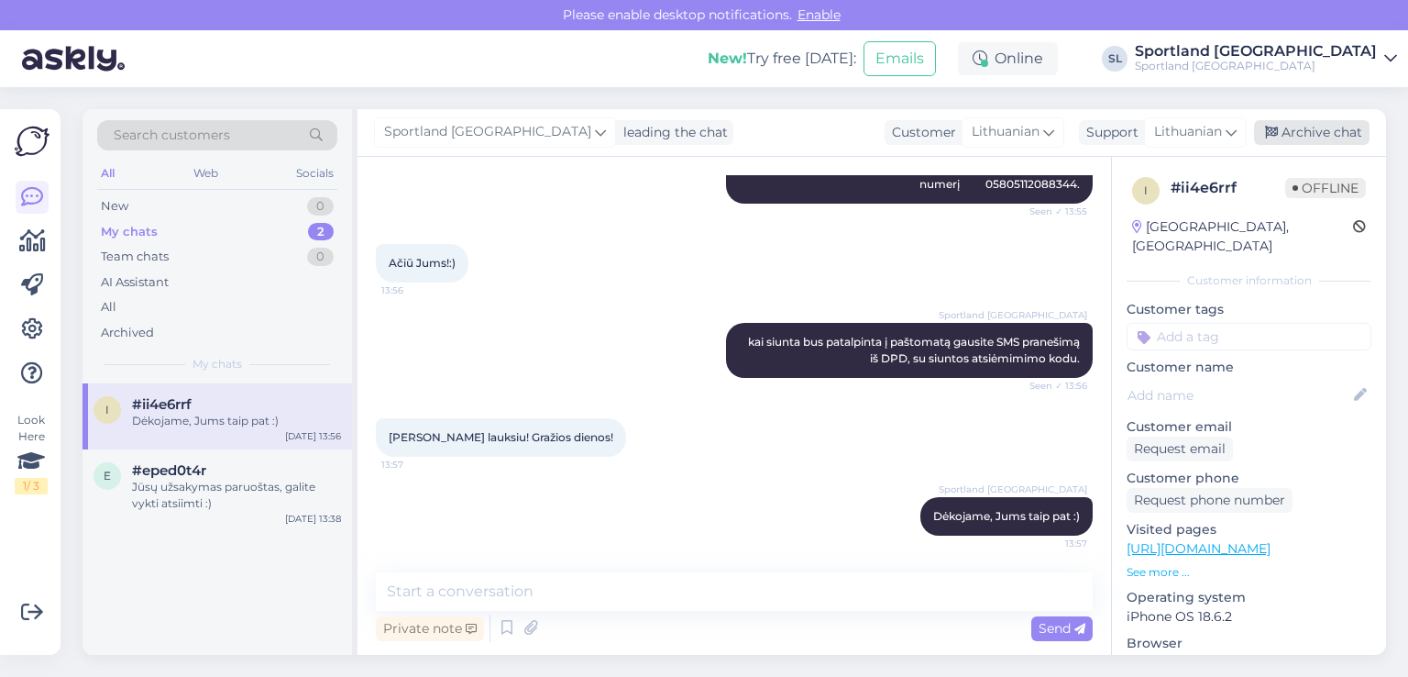
click at [1290, 129] on div "Archive chat" at bounding box center [1312, 132] width 116 height 25
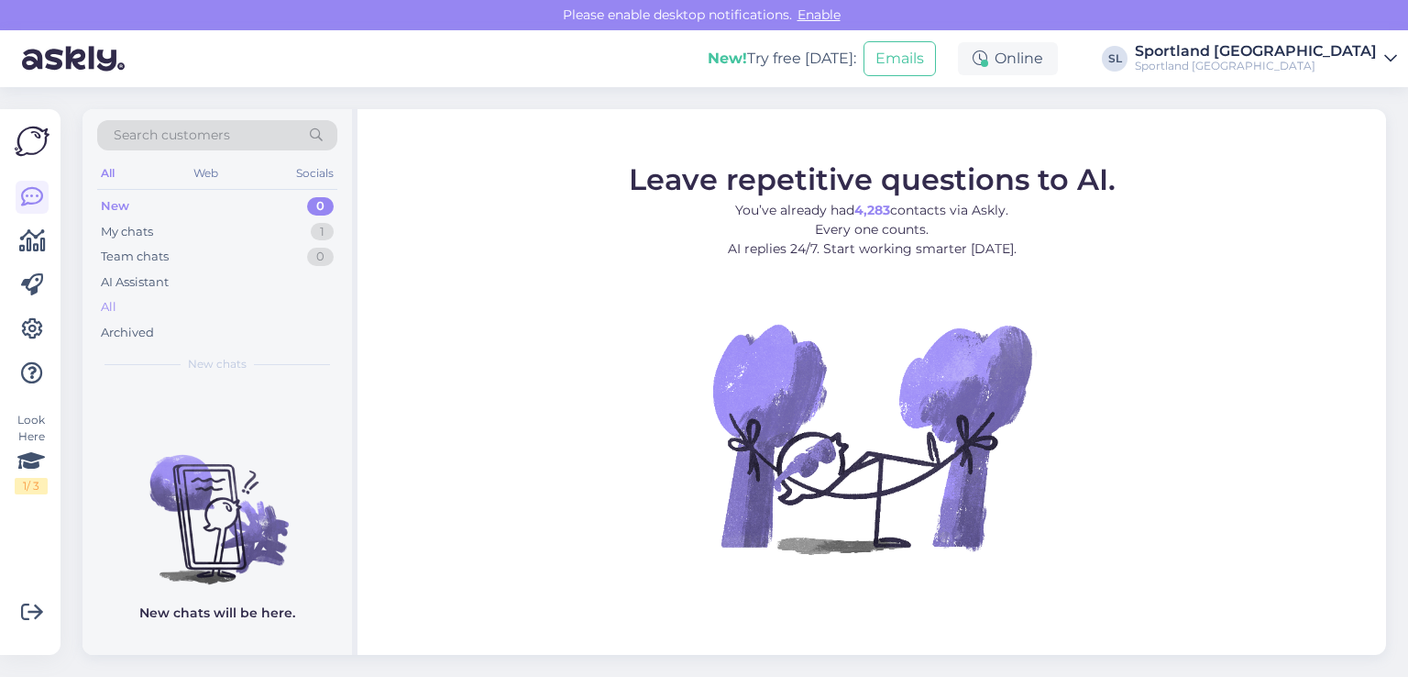
click at [118, 305] on div "All" at bounding box center [217, 307] width 240 height 26
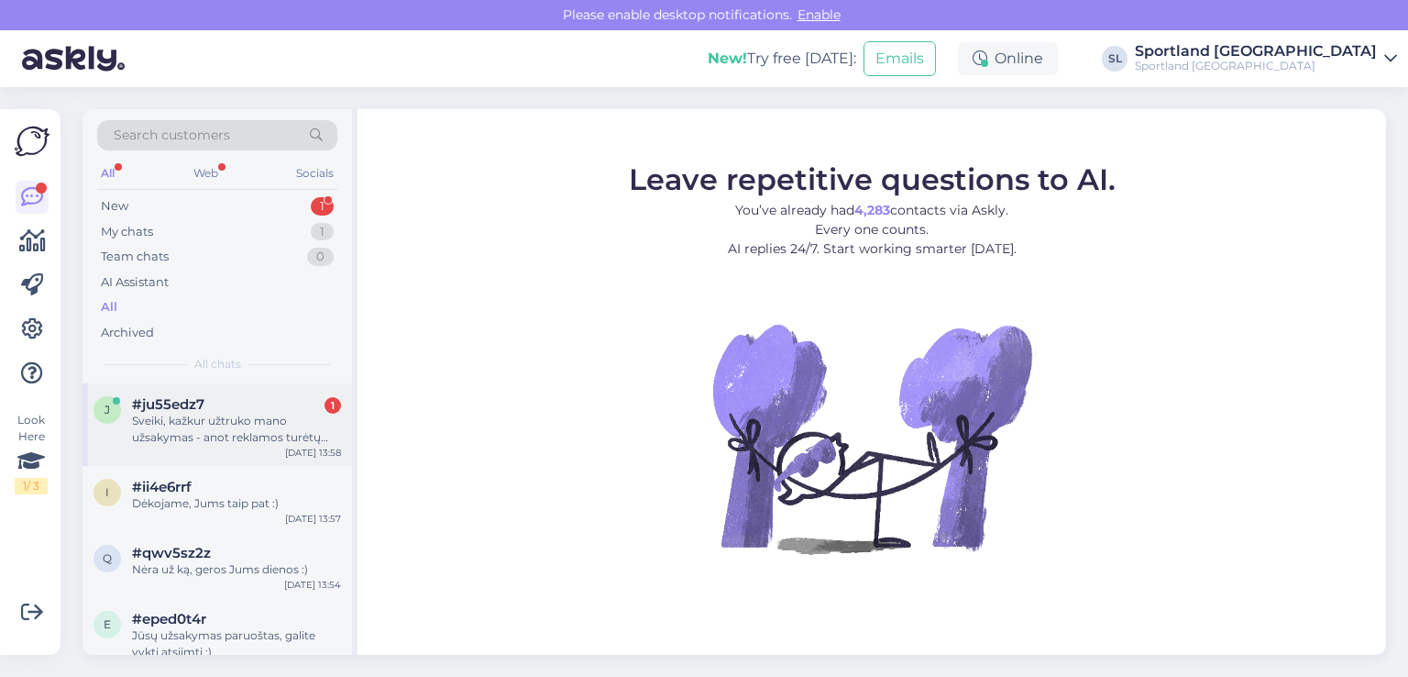
click at [245, 434] on div "Sveiki, kažkur užtruko mano užsakymas - anot reklamos turėtų būti paruoštas per…" at bounding box center [236, 429] width 209 height 33
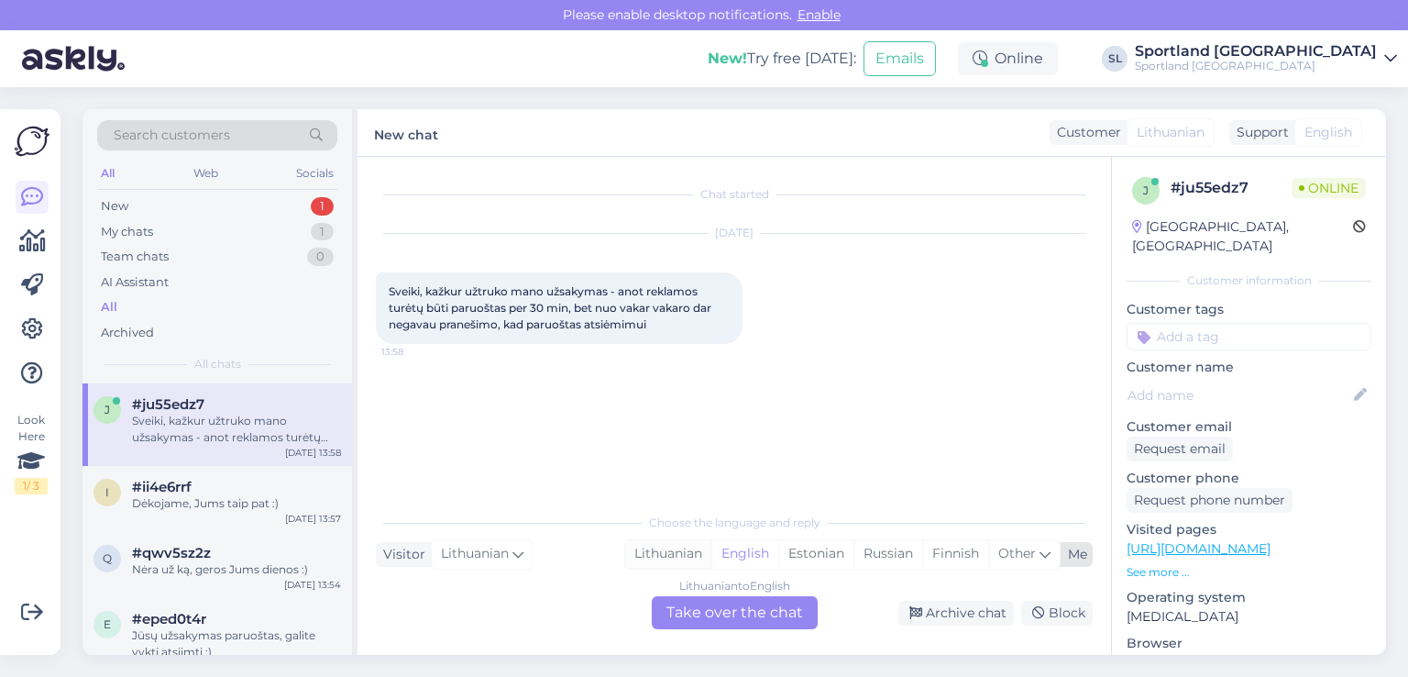
click at [671, 555] on div "Lithuanian" at bounding box center [668, 554] width 86 height 28
click at [704, 614] on div "Lithuanian to Lithuanian Take over the chat" at bounding box center [735, 612] width 166 height 33
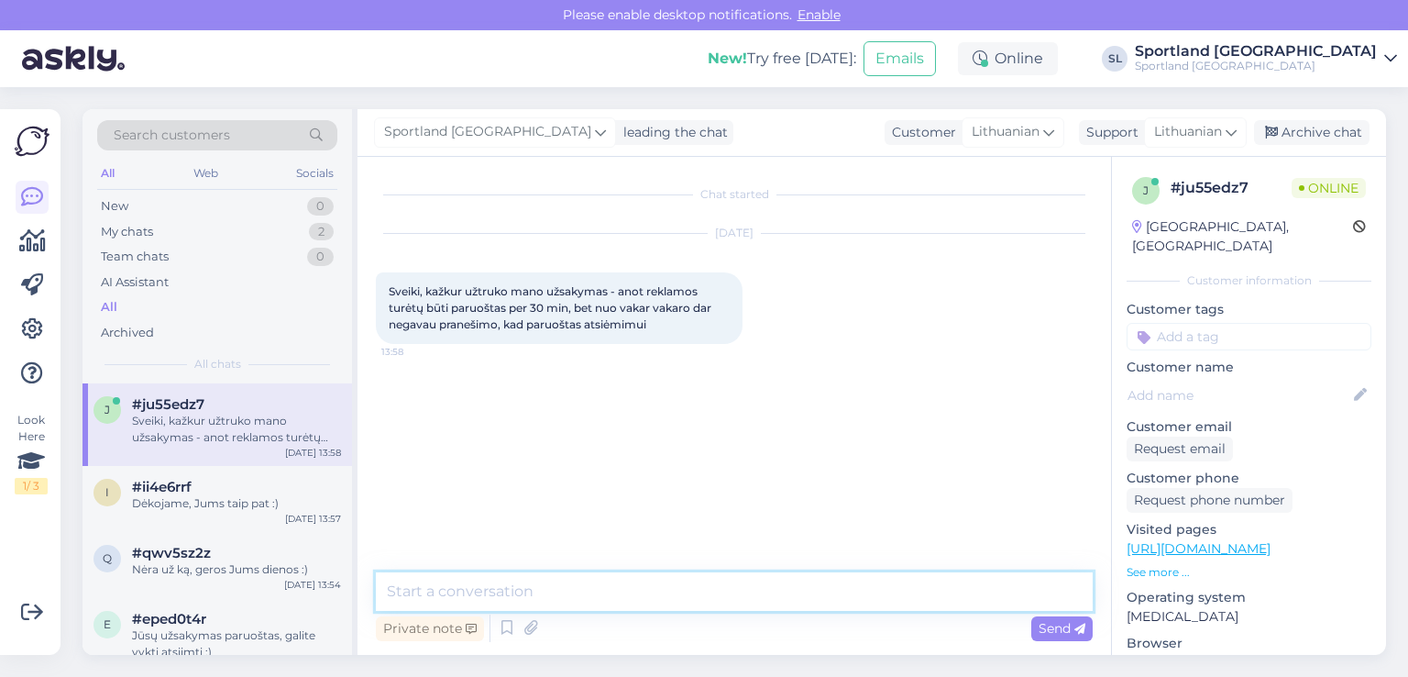
click at [675, 589] on textarea at bounding box center [734, 591] width 717 height 39
type textarea "Sveiki"
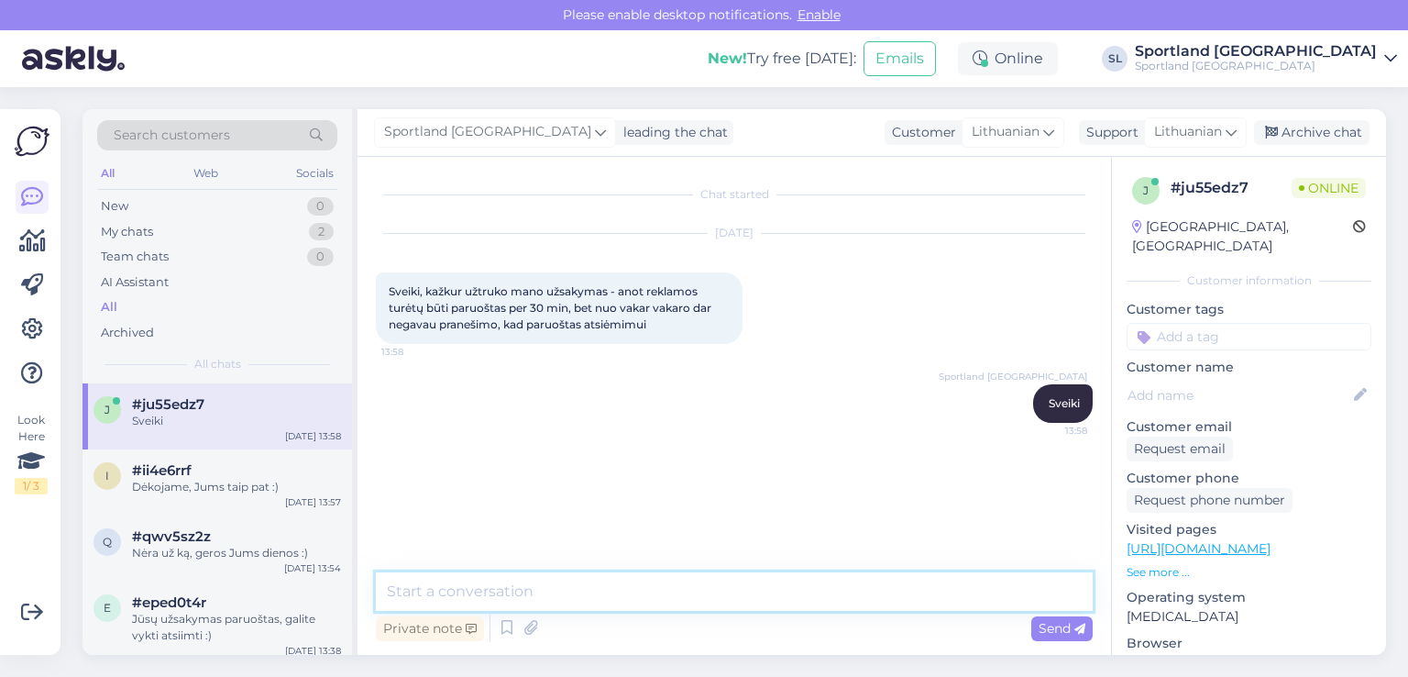
click at [828, 600] on textarea at bounding box center [734, 591] width 717 height 39
type textarea "prašome nurodykite užsksakymo numerį"
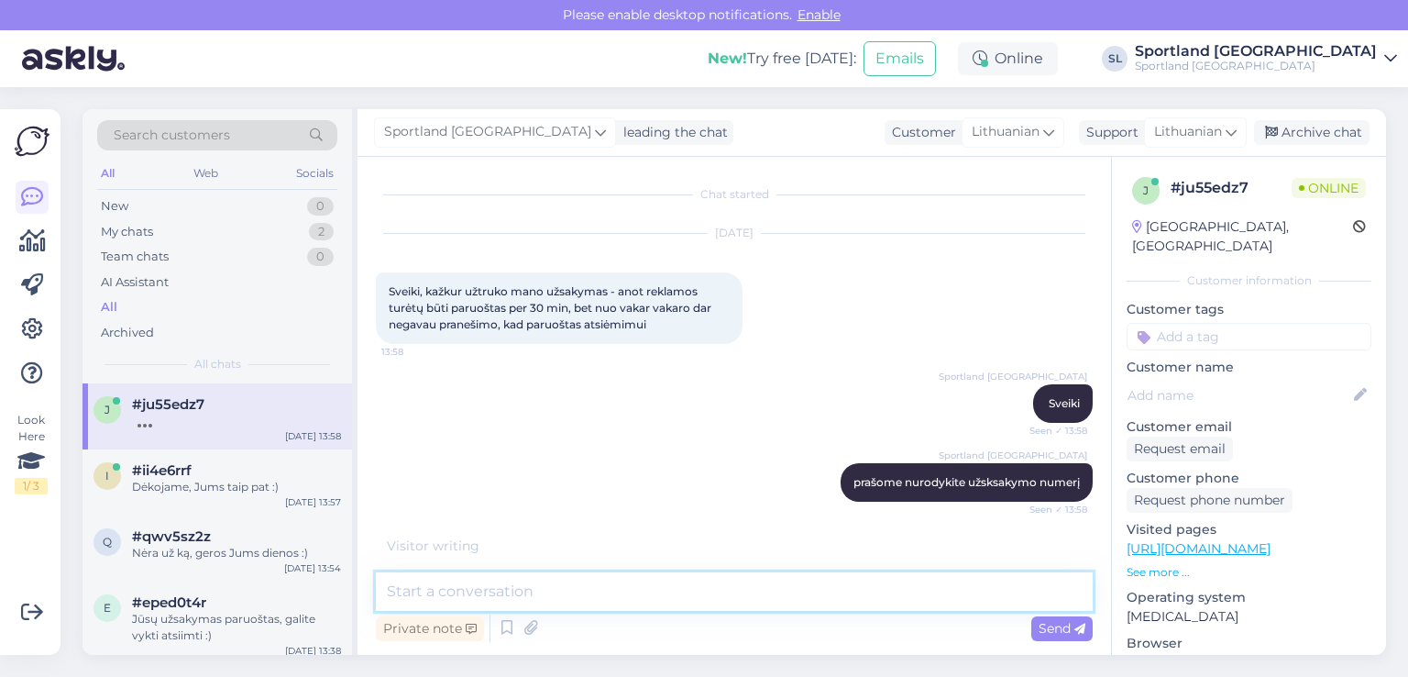
scroll to position [45, 0]
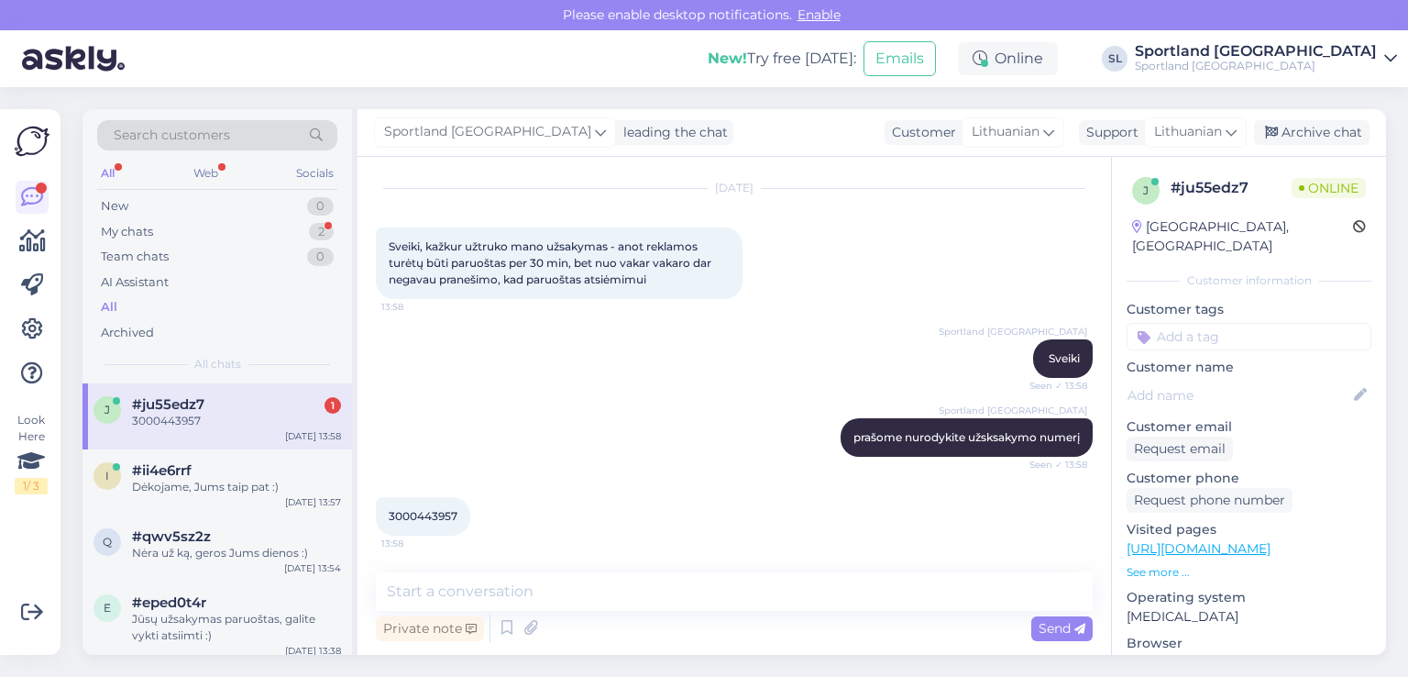
click at [424, 518] on span "3000443957" at bounding box center [423, 516] width 69 height 14
copy div "3000443957 13:58"
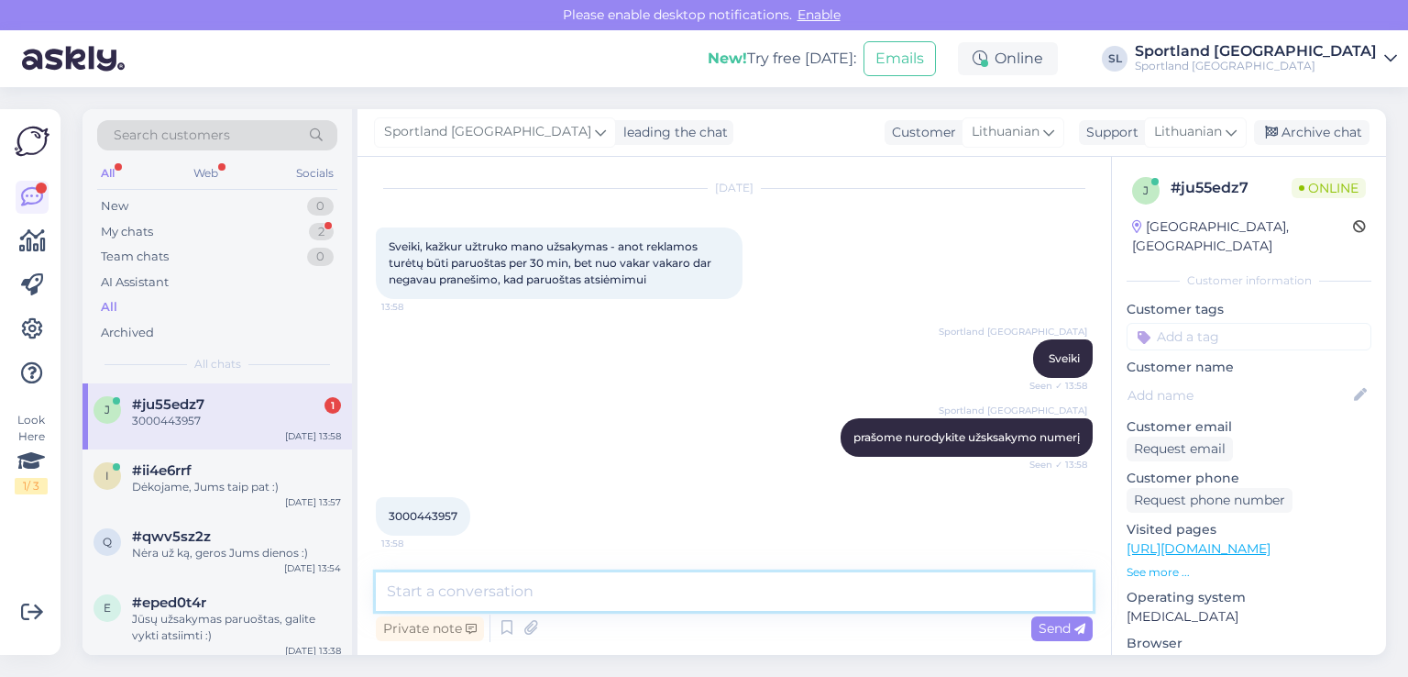
click at [597, 604] on textarea at bounding box center [734, 591] width 717 height 39
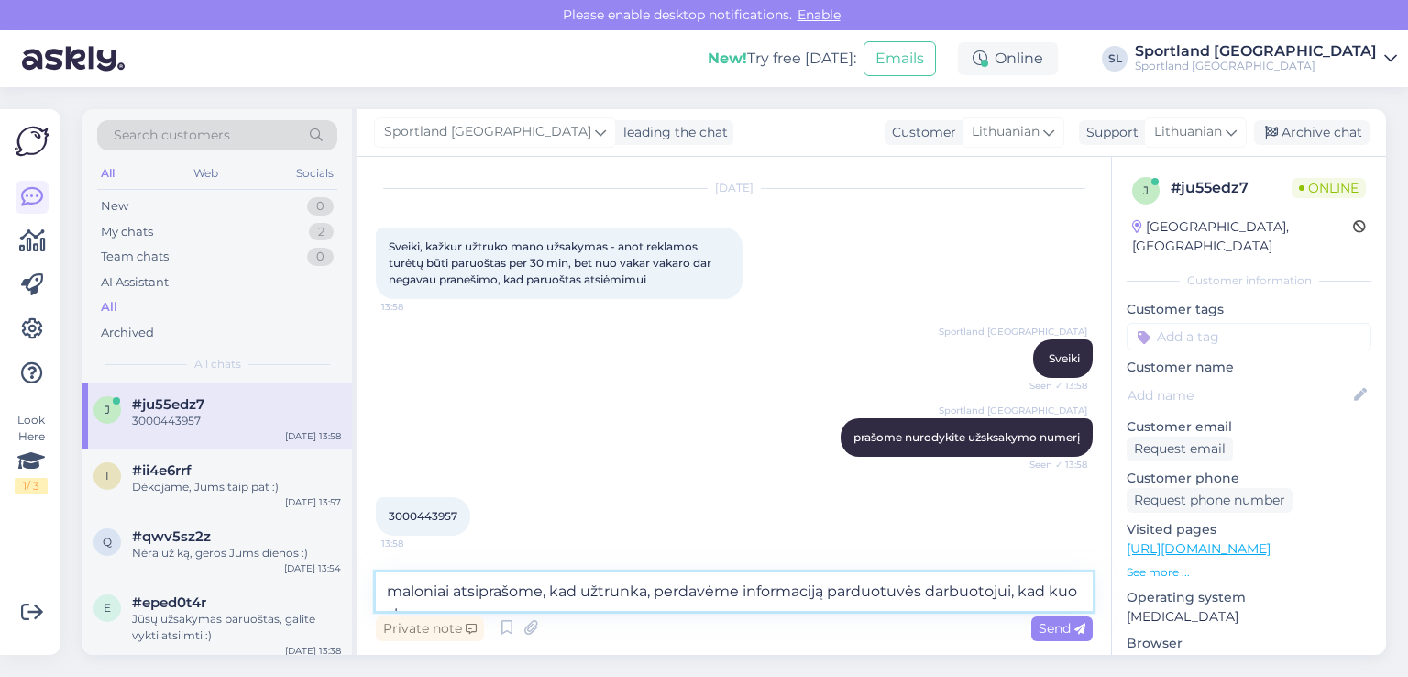
scroll to position [64, 0]
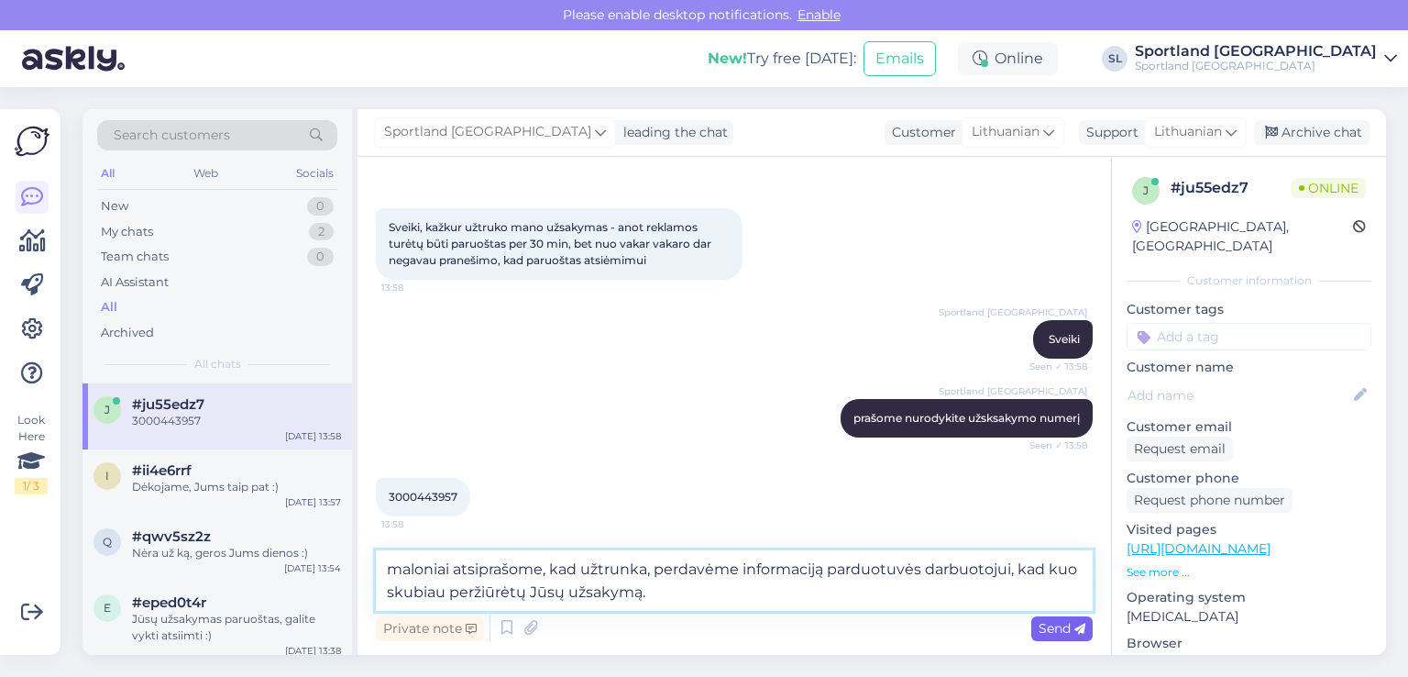
type textarea "maloniai atsiprašome, kad užtrunka, perdavėme informaciją parduotuvės darbuotoj…"
click at [1080, 624] on icon at bounding box center [1079, 628] width 11 height 11
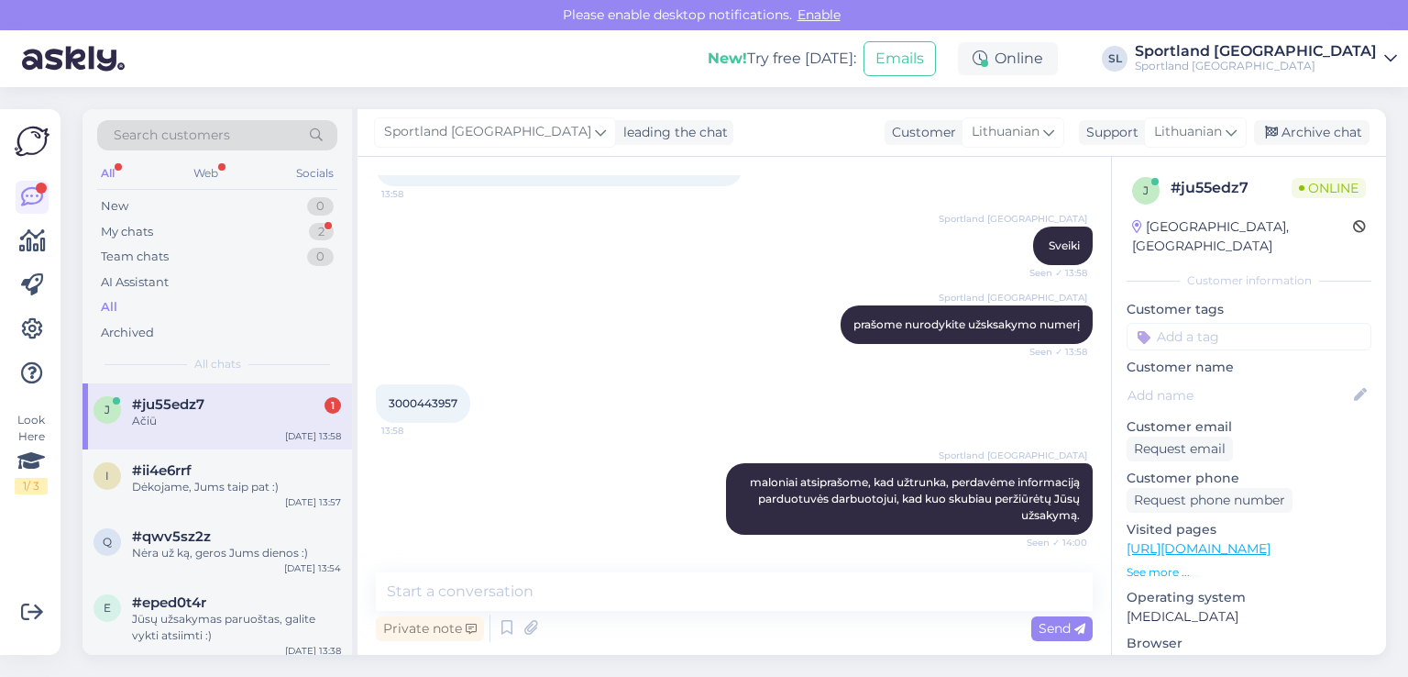
scroll to position [236, 0]
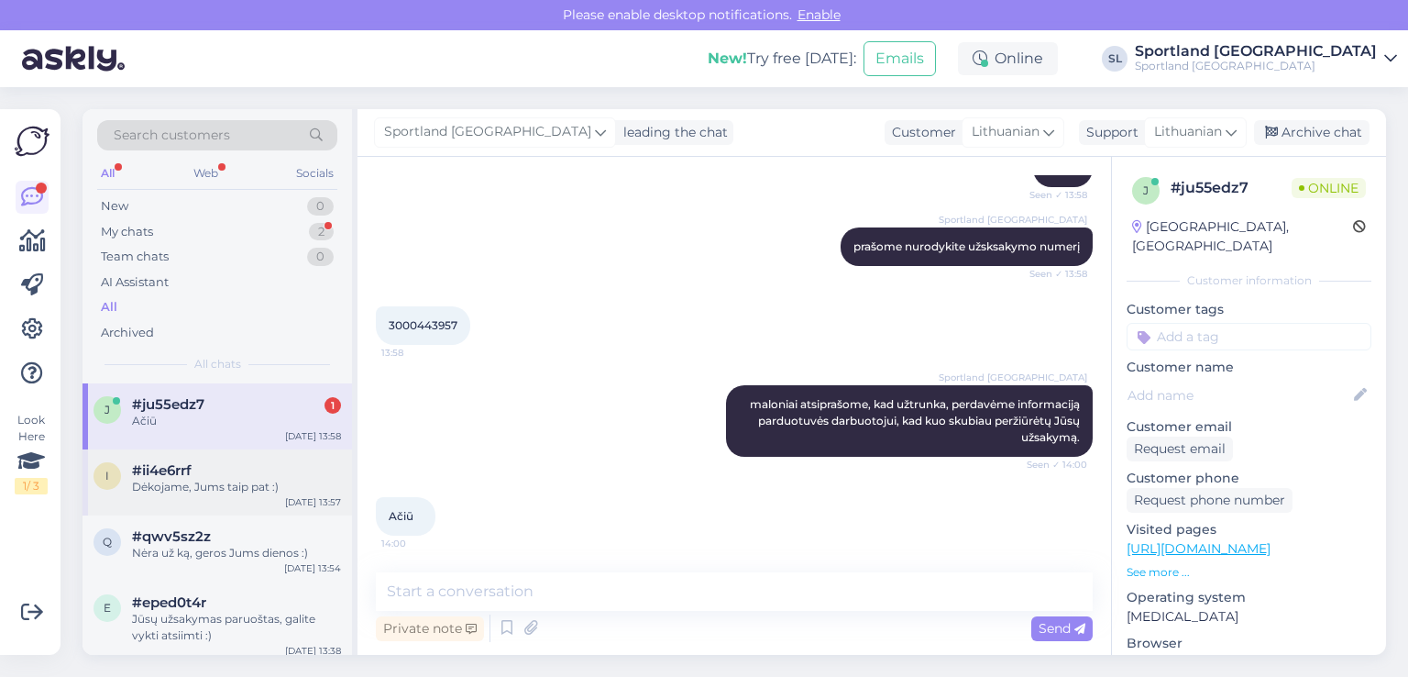
click at [190, 495] on div "i #ii4e6rrf Dėkojame, Jums taip pat :) [DATE] 13:57" at bounding box center [218, 482] width 270 height 66
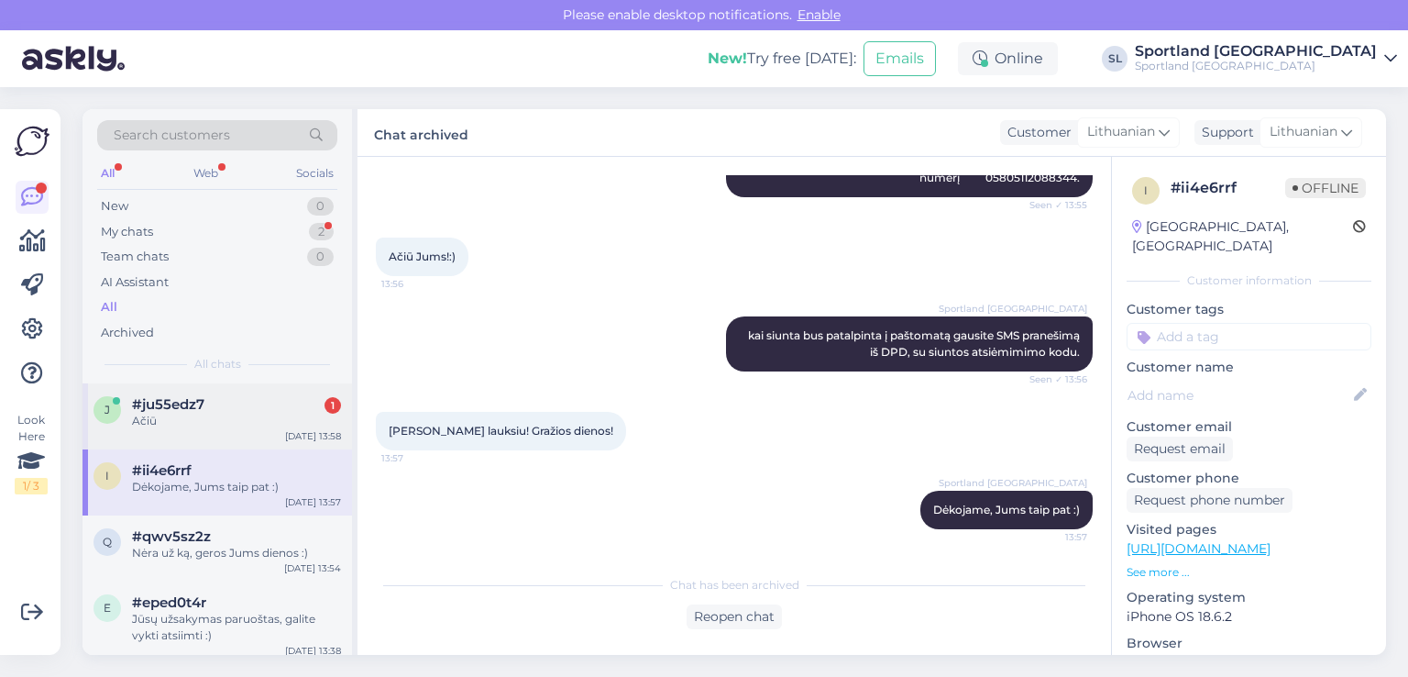
click at [168, 415] on div "Ačiū" at bounding box center [236, 421] width 209 height 17
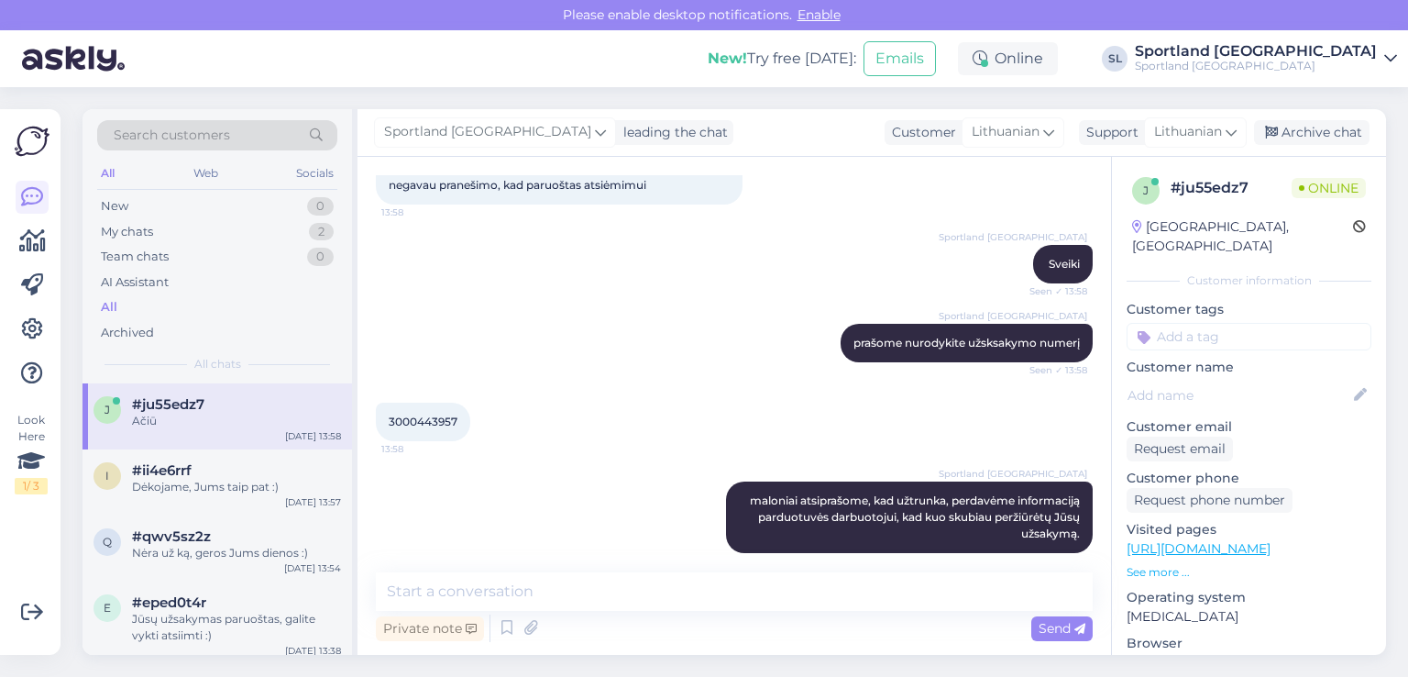
scroll to position [236, 0]
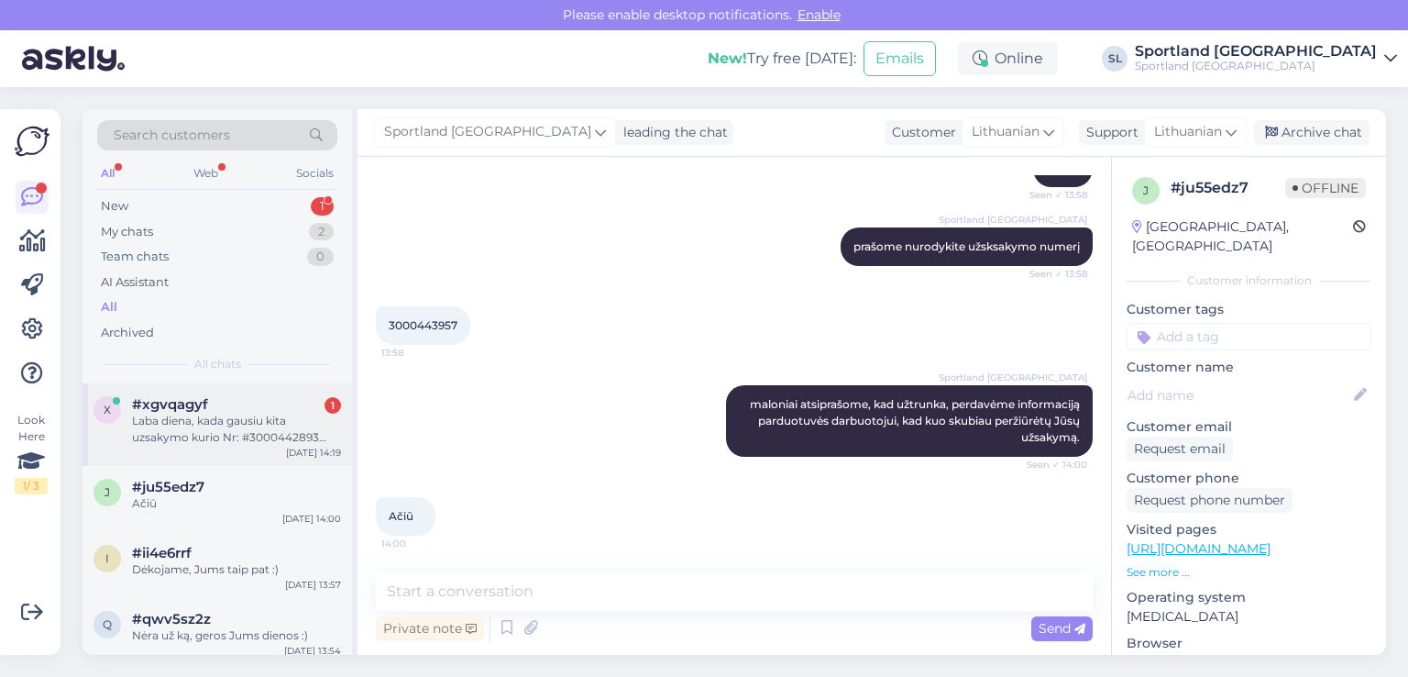
click at [212, 399] on div "#xgvqagyf 1" at bounding box center [236, 404] width 209 height 17
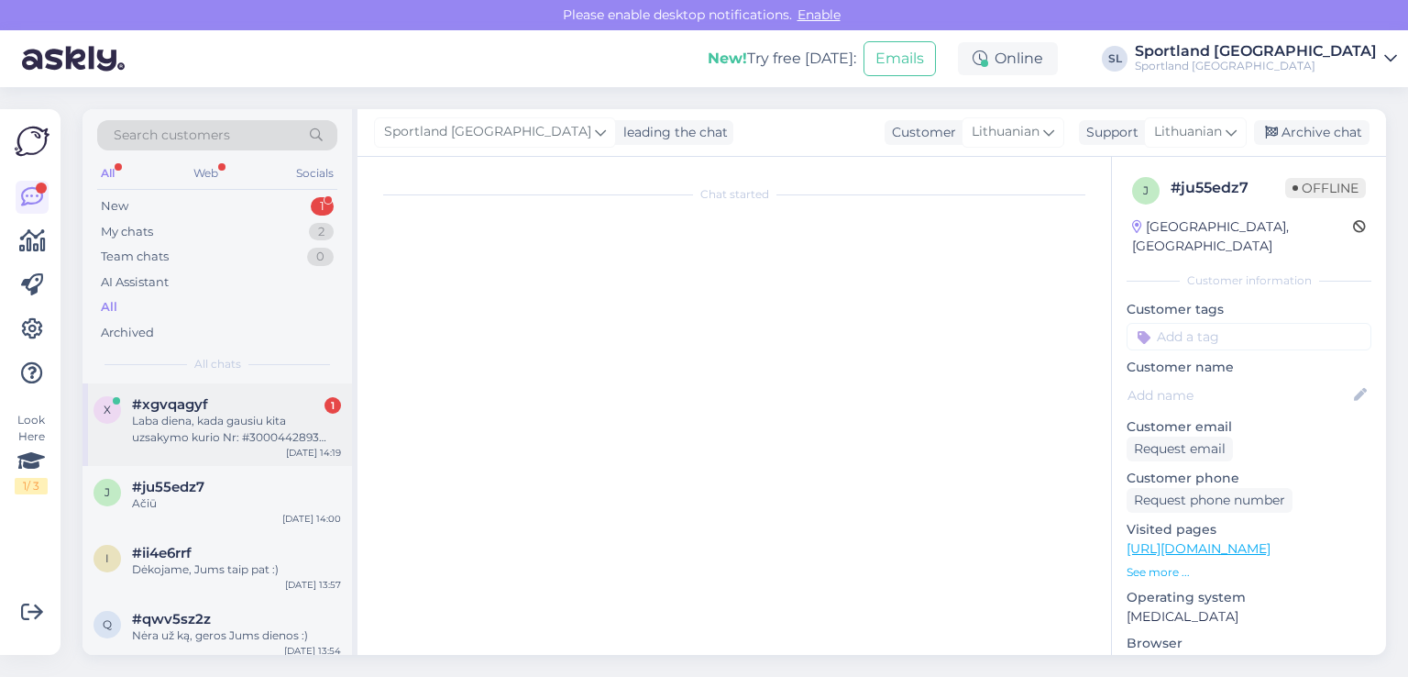
scroll to position [0, 0]
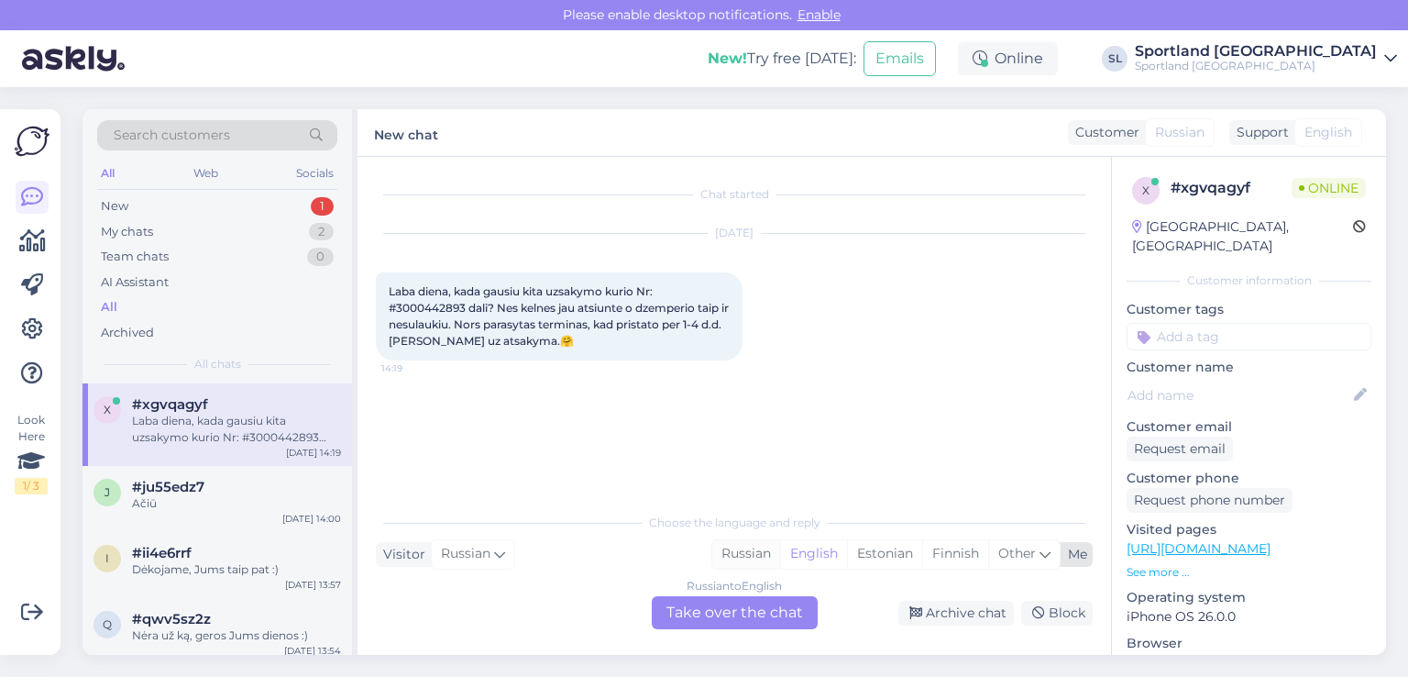
click at [753, 555] on div "Russian" at bounding box center [746, 554] width 68 height 28
click at [814, 556] on div "English" at bounding box center [813, 554] width 67 height 28
click at [1067, 558] on div "Me" at bounding box center [1074, 554] width 27 height 19
click at [1038, 556] on div "Other" at bounding box center [1024, 554] width 72 height 28
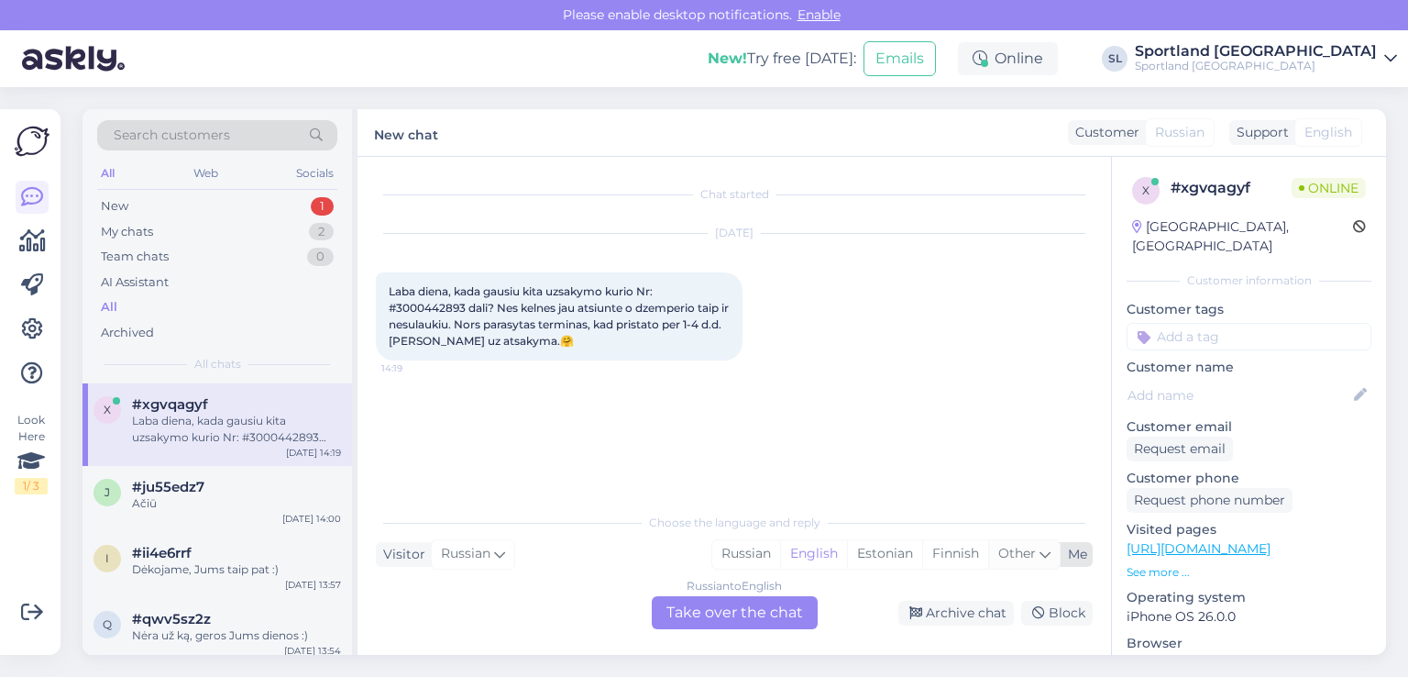
click at [1043, 549] on icon at bounding box center [1045, 554] width 11 height 20
click at [756, 613] on div "Russian to English Take over the chat" at bounding box center [735, 612] width 166 height 33
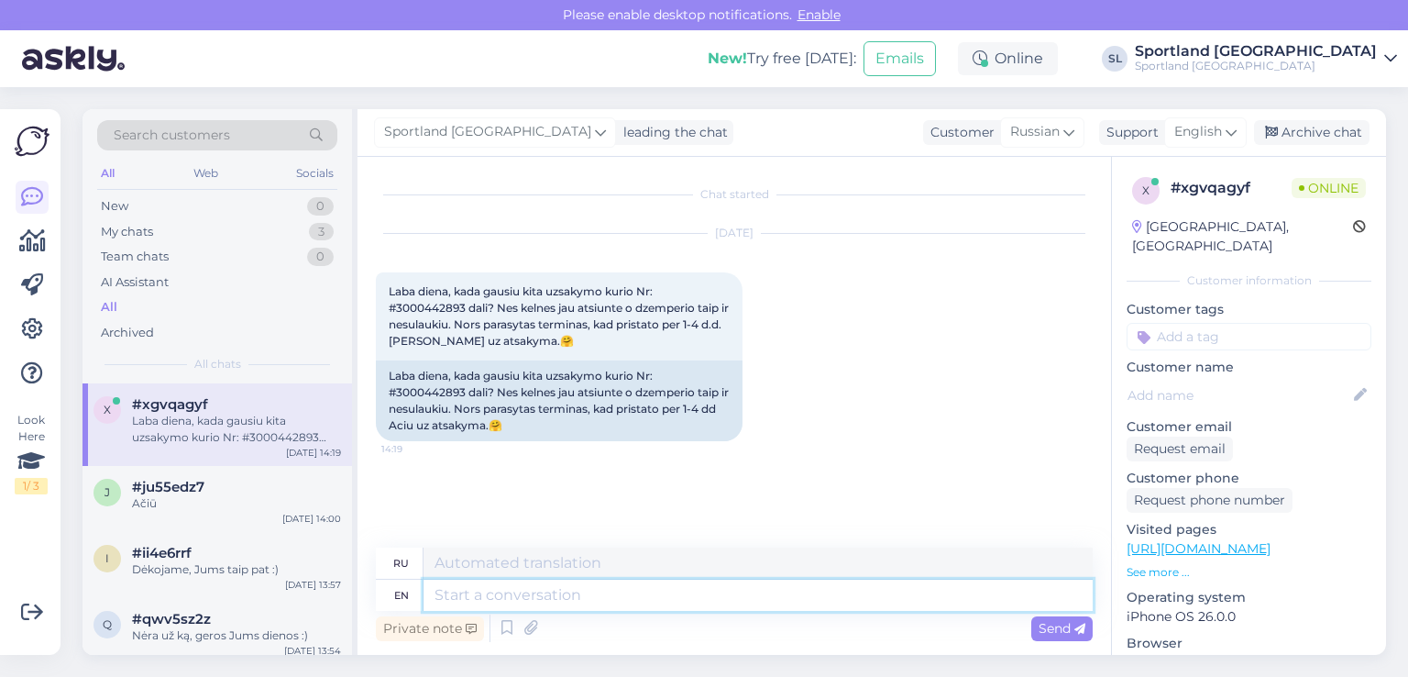
click at [564, 588] on textarea at bounding box center [758, 594] width 669 height 31
type textarea "S"
type textarea "С"
type textarea "Sveiki"
type textarea "Свейки"
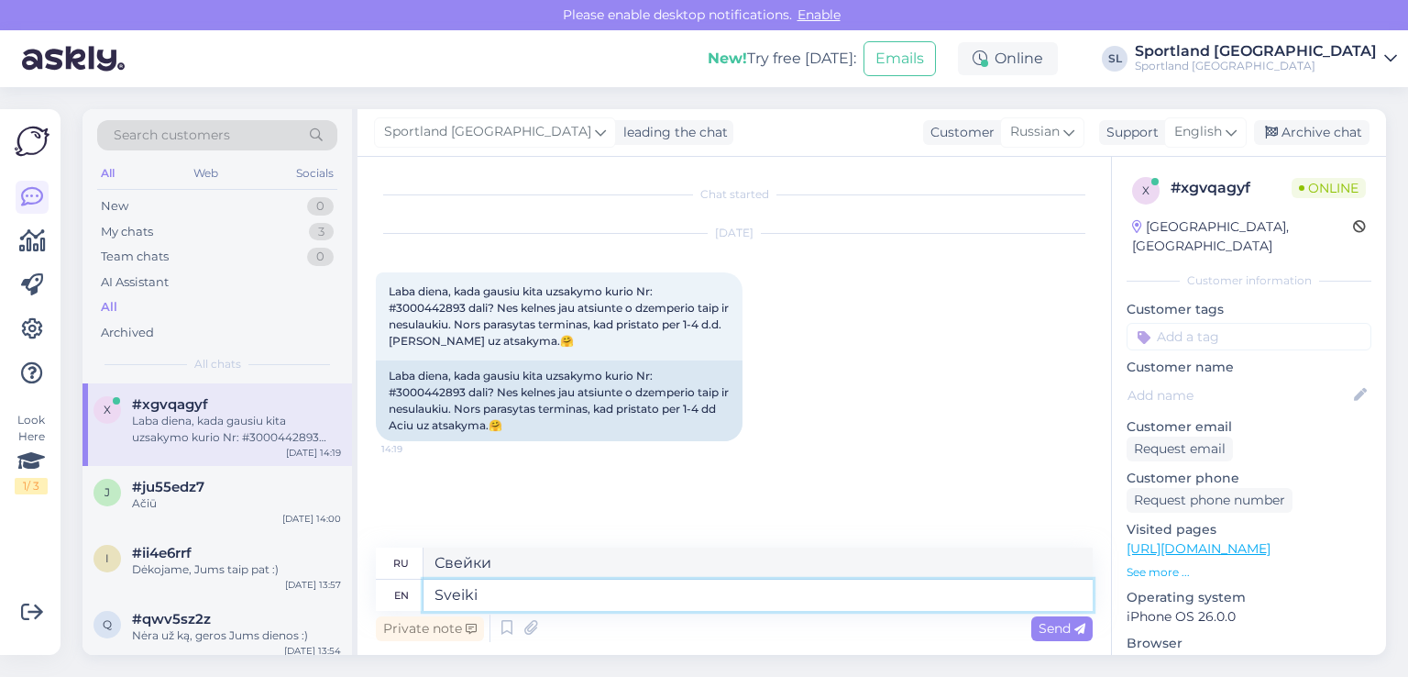
type textarea "Sveiki"
drag, startPoint x: 495, startPoint y: 569, endPoint x: 428, endPoint y: 567, distance: 67.0
click at [428, 567] on textarea "Свейки" at bounding box center [758, 562] width 669 height 31
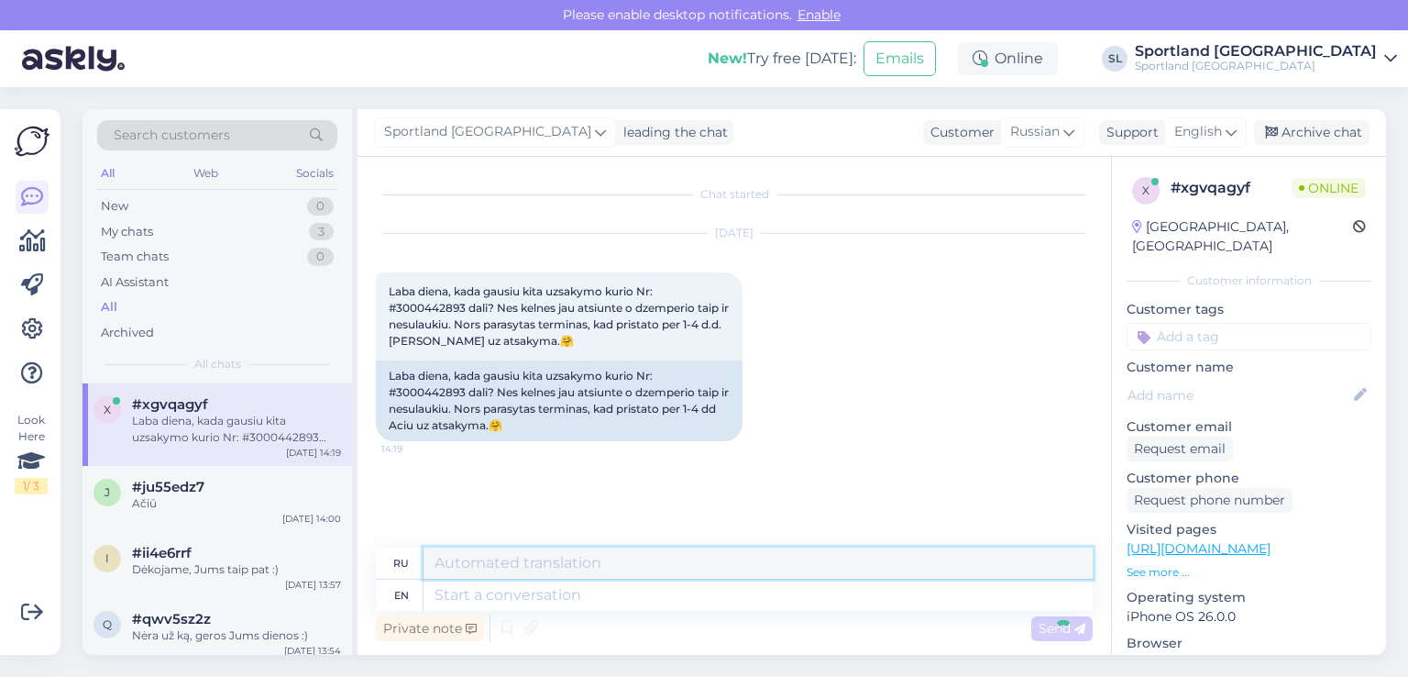
scroll to position [9, 0]
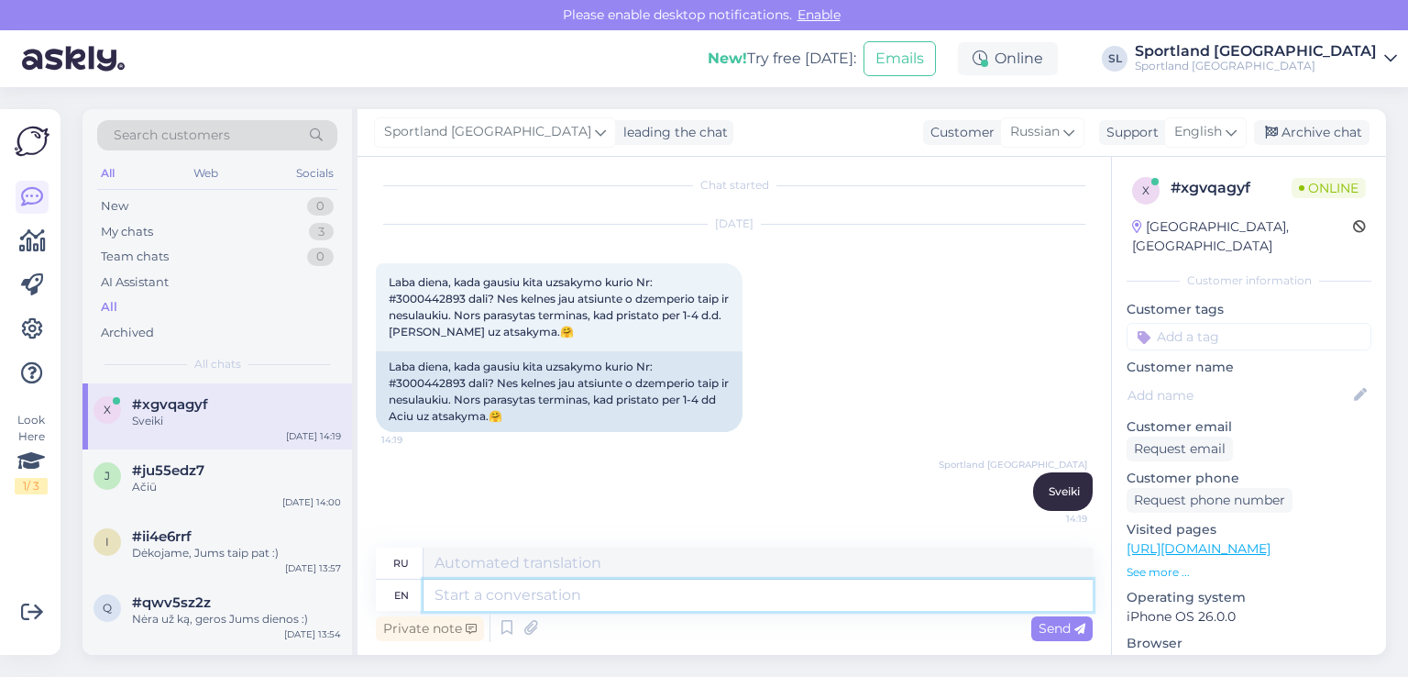
click at [495, 589] on textarea at bounding box center [758, 594] width 669 height 31
type textarea "patikrins"
type textarea "патикрин"
type textarea "patikrinsime"
type textarea "патикринсиме"
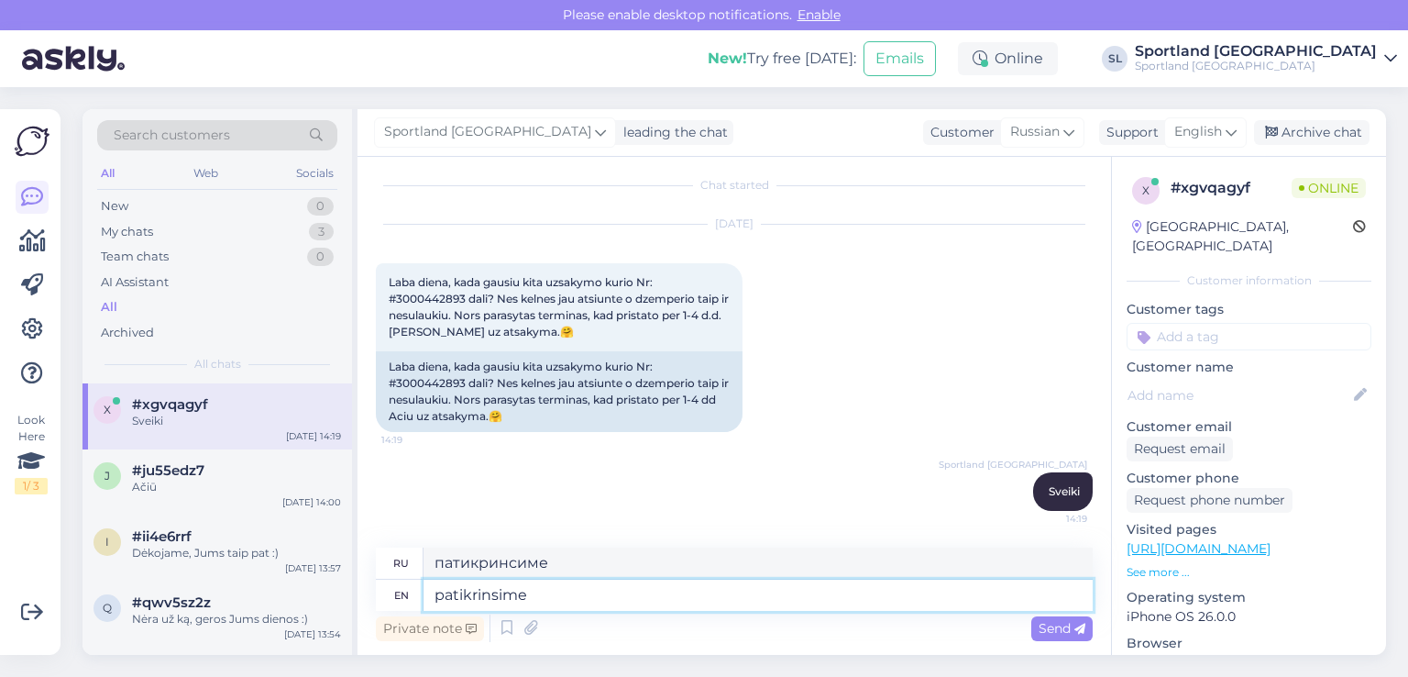
type textarea "patikrinsime"
drag, startPoint x: 578, startPoint y: 568, endPoint x: 407, endPoint y: 578, distance: 171.7
click at [407, 578] on div "ru патикринсиме en patikrinsime" at bounding box center [734, 578] width 717 height 63
click at [1057, 631] on span "Send" at bounding box center [1062, 628] width 47 height 17
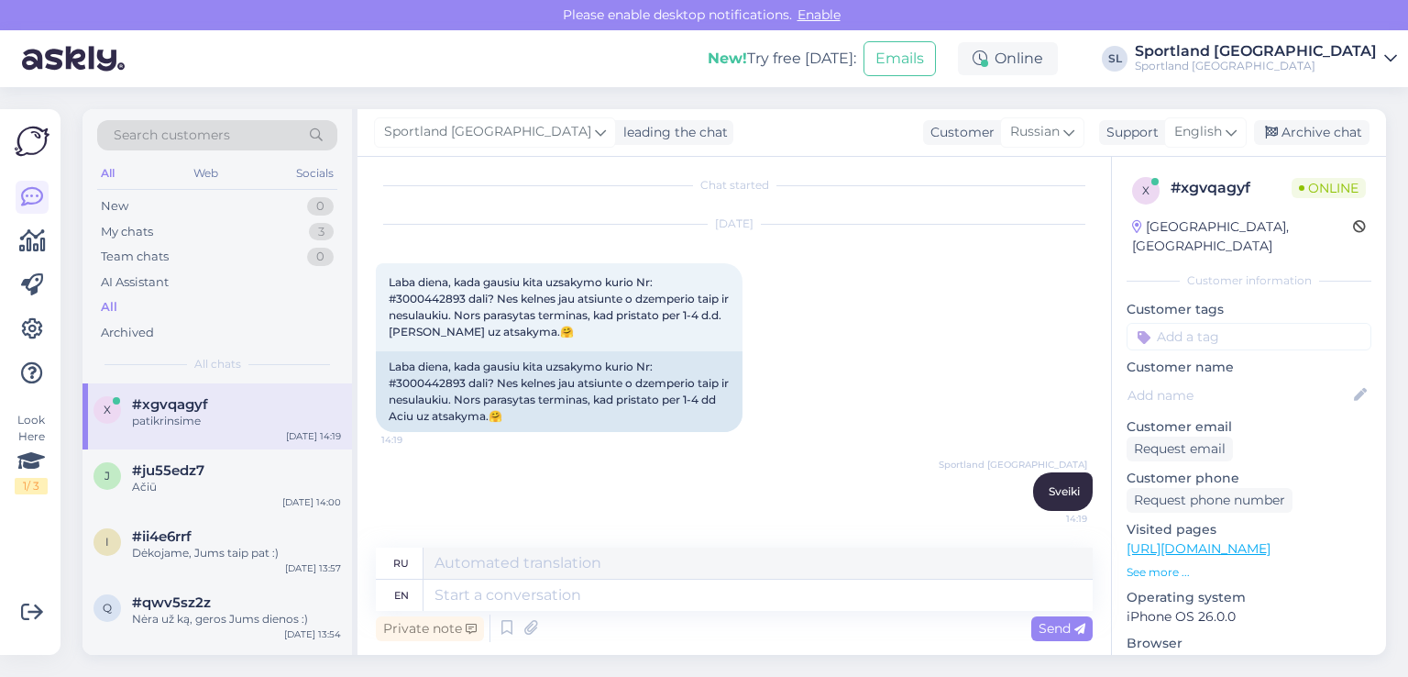
scroll to position [88, 0]
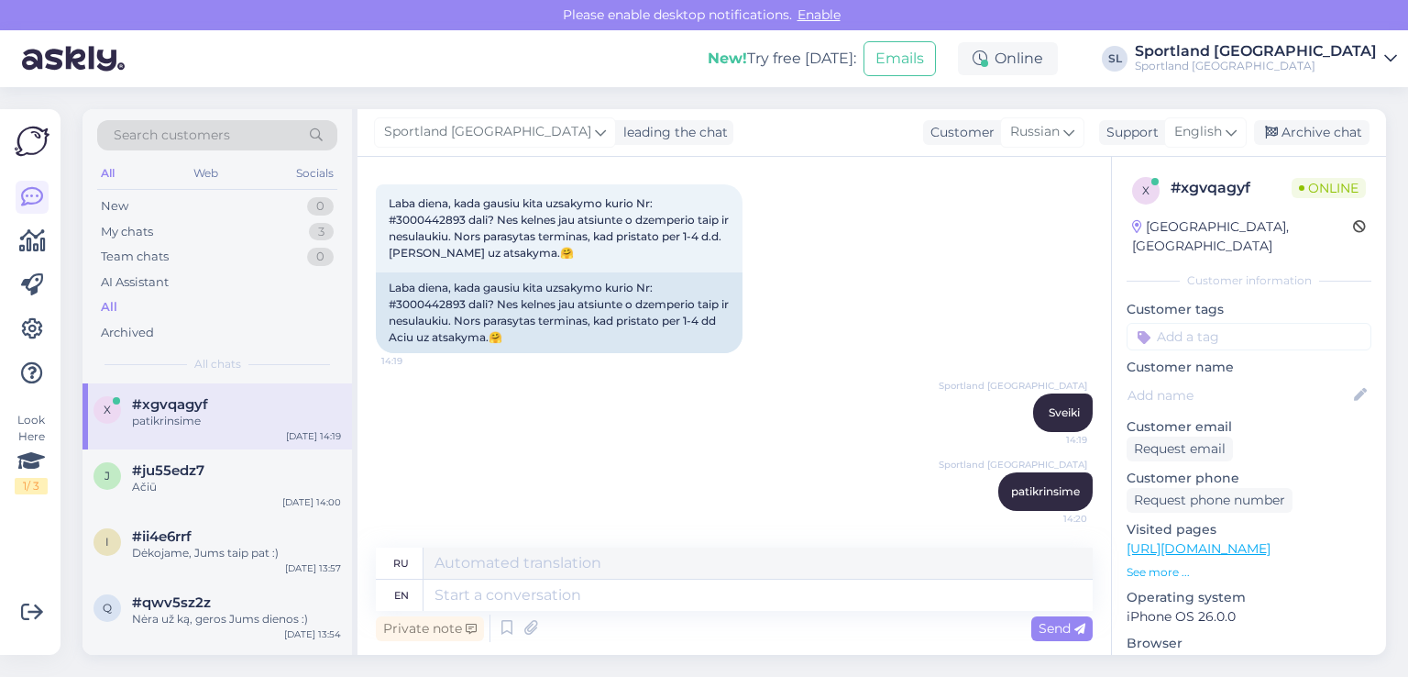
click at [854, 463] on div "Sportland [GEOGRAPHIC_DATA] patikrinsime 14:20" at bounding box center [734, 491] width 717 height 79
click at [436, 299] on div "Laba diena, kada gausiu kita uzsakymo kurio Nr: #3000442893 dali? Nes kelnes ja…" at bounding box center [559, 312] width 367 height 81
copy div "3000442893"
click at [165, 492] on div "Ačiū" at bounding box center [236, 487] width 209 height 17
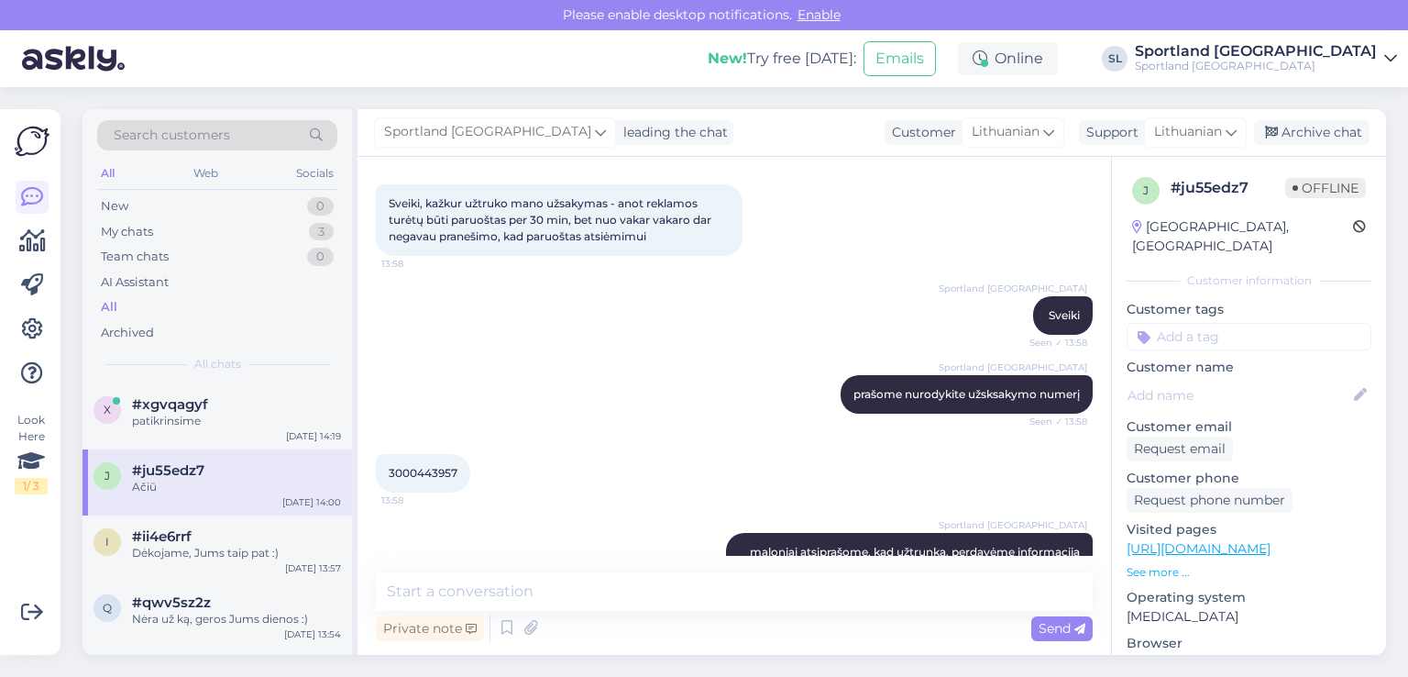
scroll to position [236, 0]
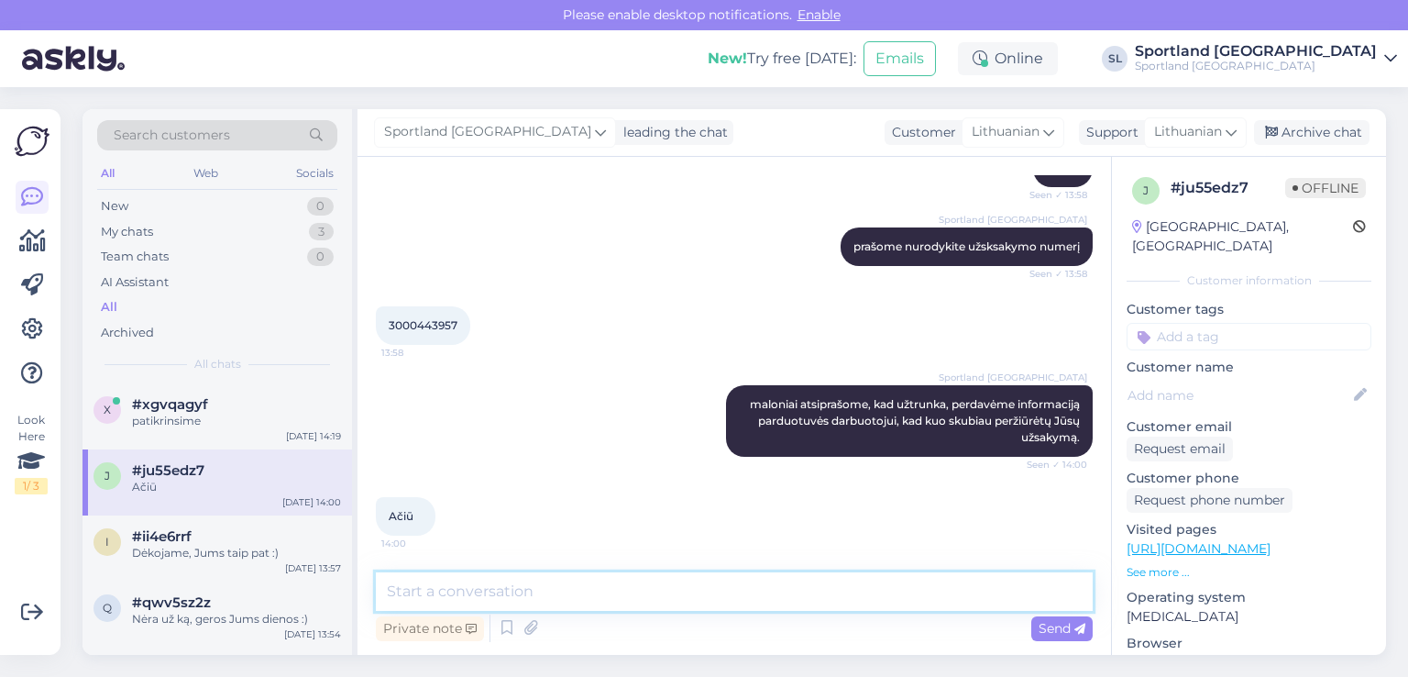
click at [586, 591] on textarea at bounding box center [734, 591] width 717 height 39
paste textarea "Sportland Akropolis [GEOGRAPHIC_DATA]:"
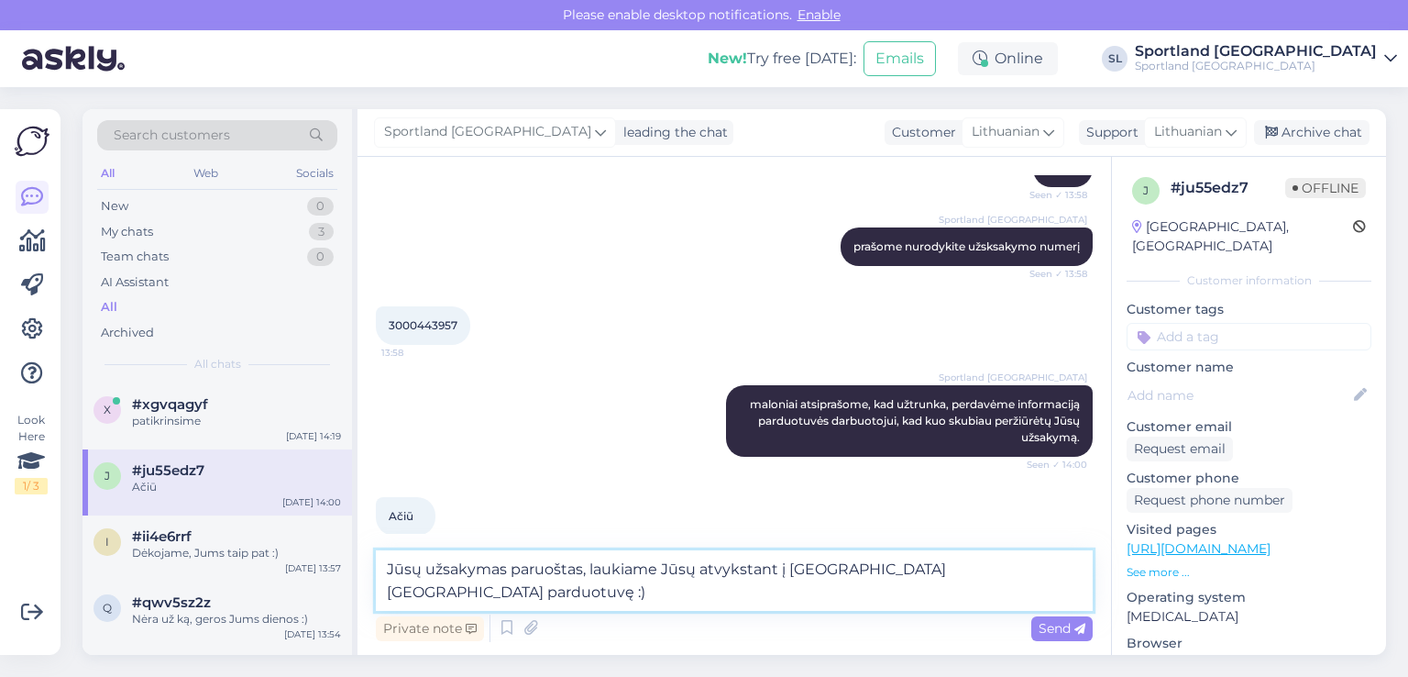
type textarea "Jūsų užsakymas paruoštas, laukiame Jūsų atvykstant į [GEOGRAPHIC_DATA] [GEOGRAP…"
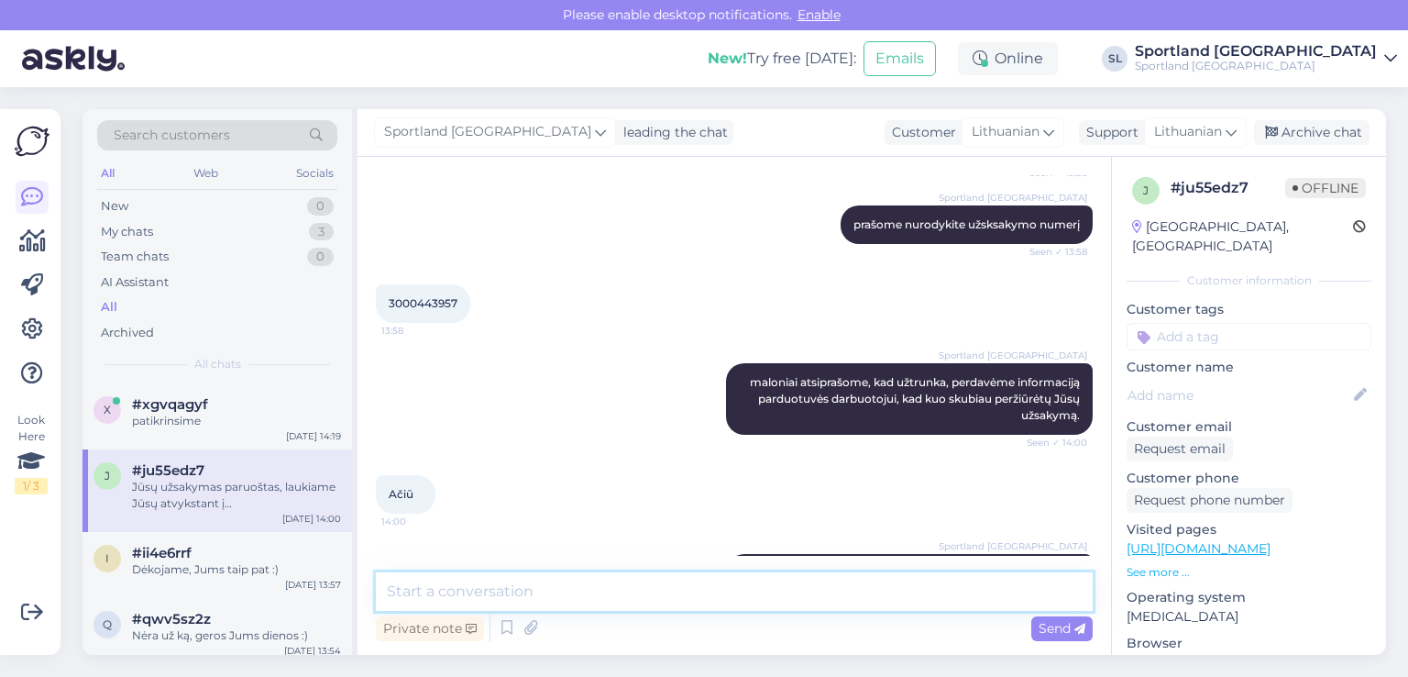
scroll to position [331, 0]
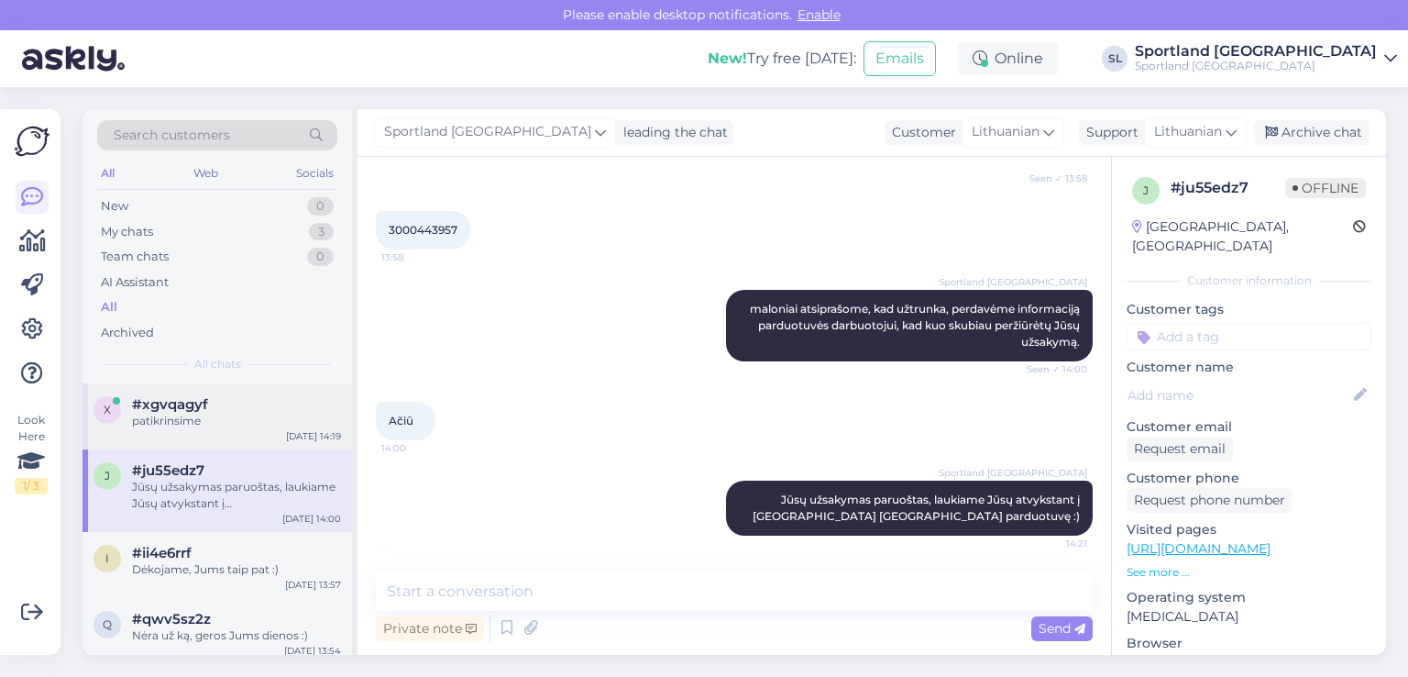
click at [223, 419] on div "patikrinsime" at bounding box center [236, 421] width 209 height 17
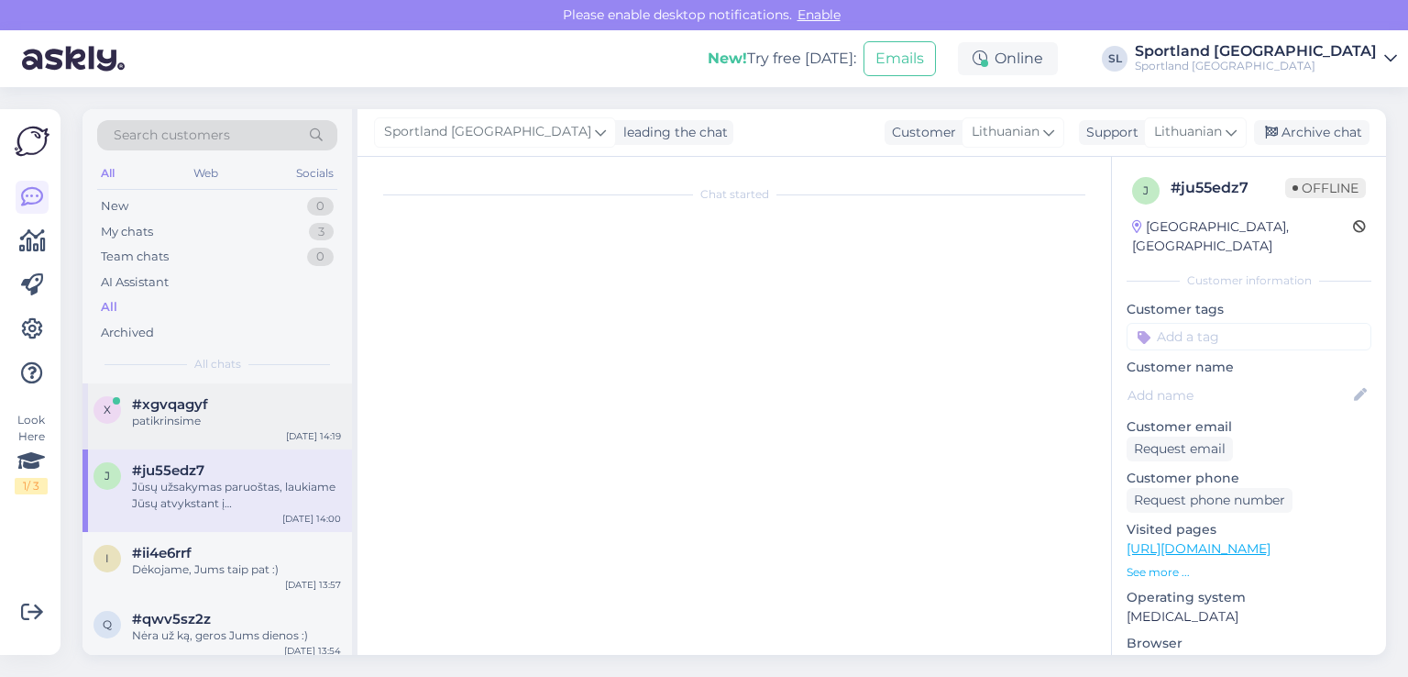
scroll to position [39, 0]
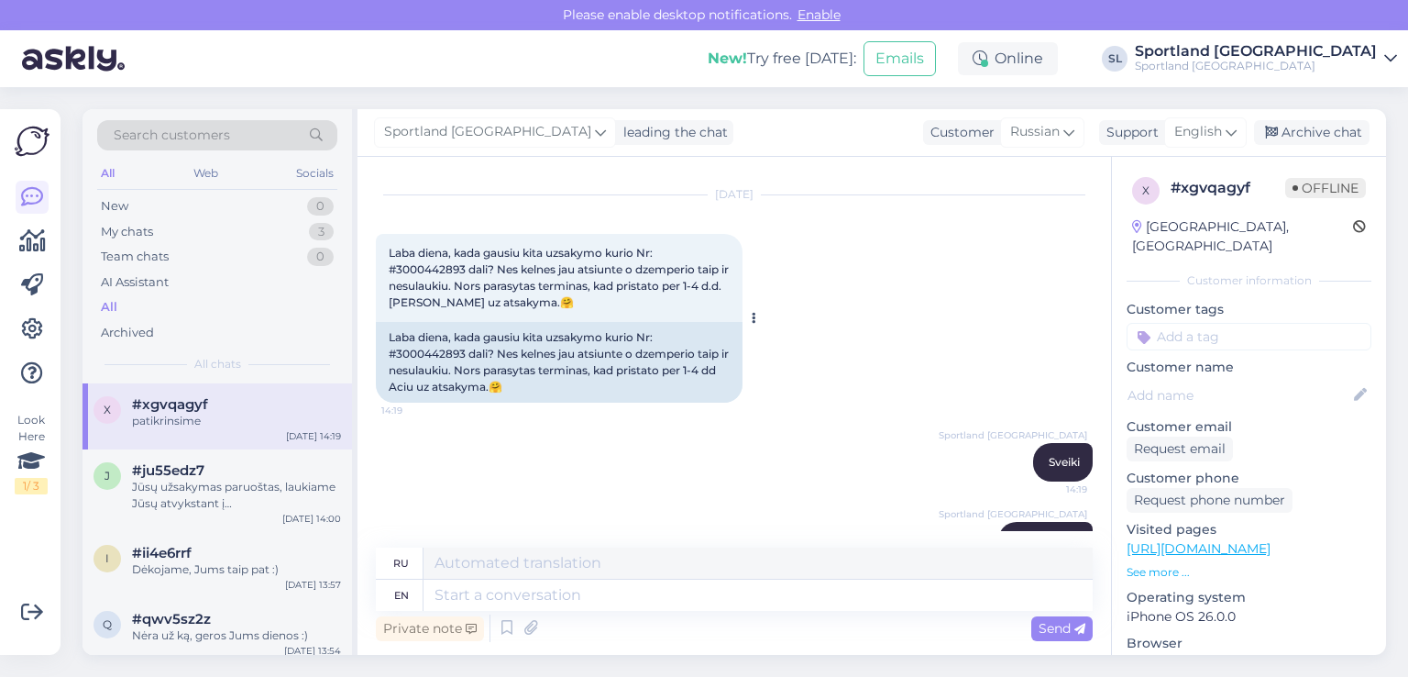
click at [416, 352] on div "Laba diena, kada gausiu kita uzsakymo kurio Nr: #3000442893 dali? Nes kelnes ja…" at bounding box center [559, 362] width 367 height 81
copy div "3000442893"
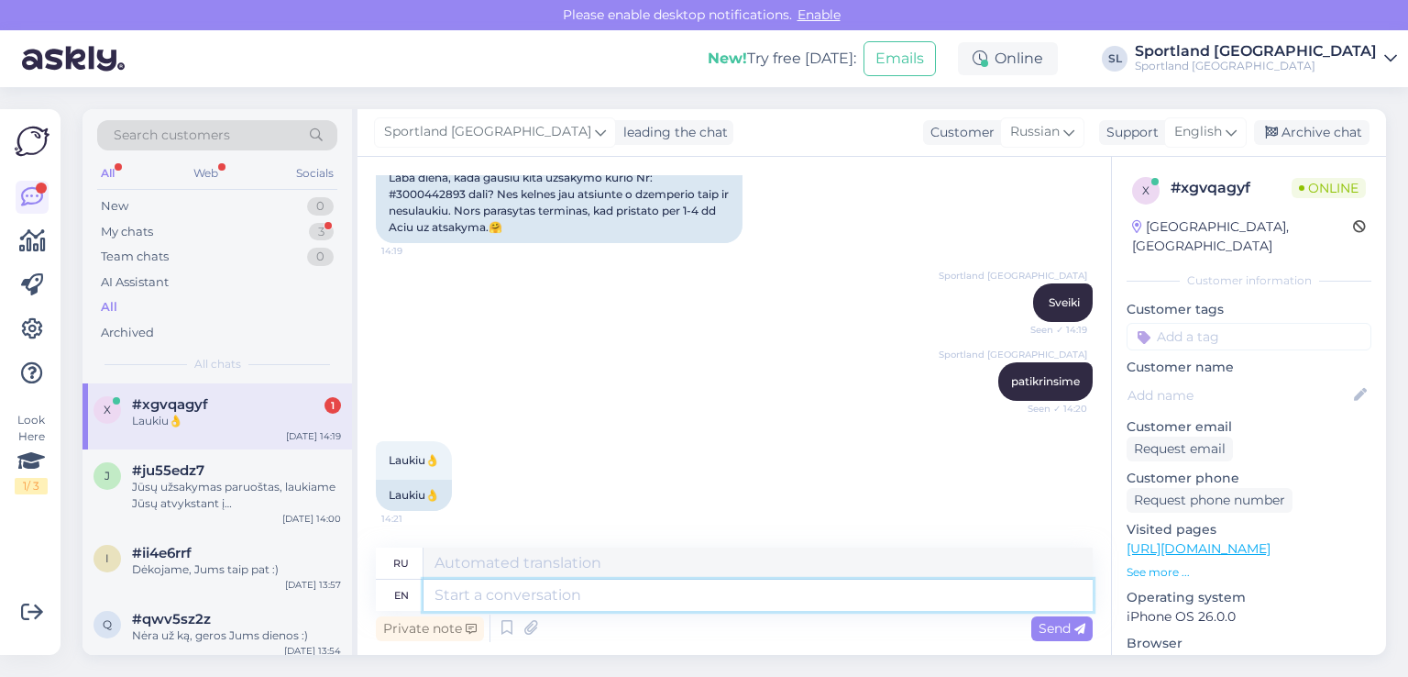
click at [620, 594] on textarea at bounding box center [758, 594] width 669 height 31
type textarea "S"
type textarea "С"
type textarea "S"
type textarea "Prekė s"
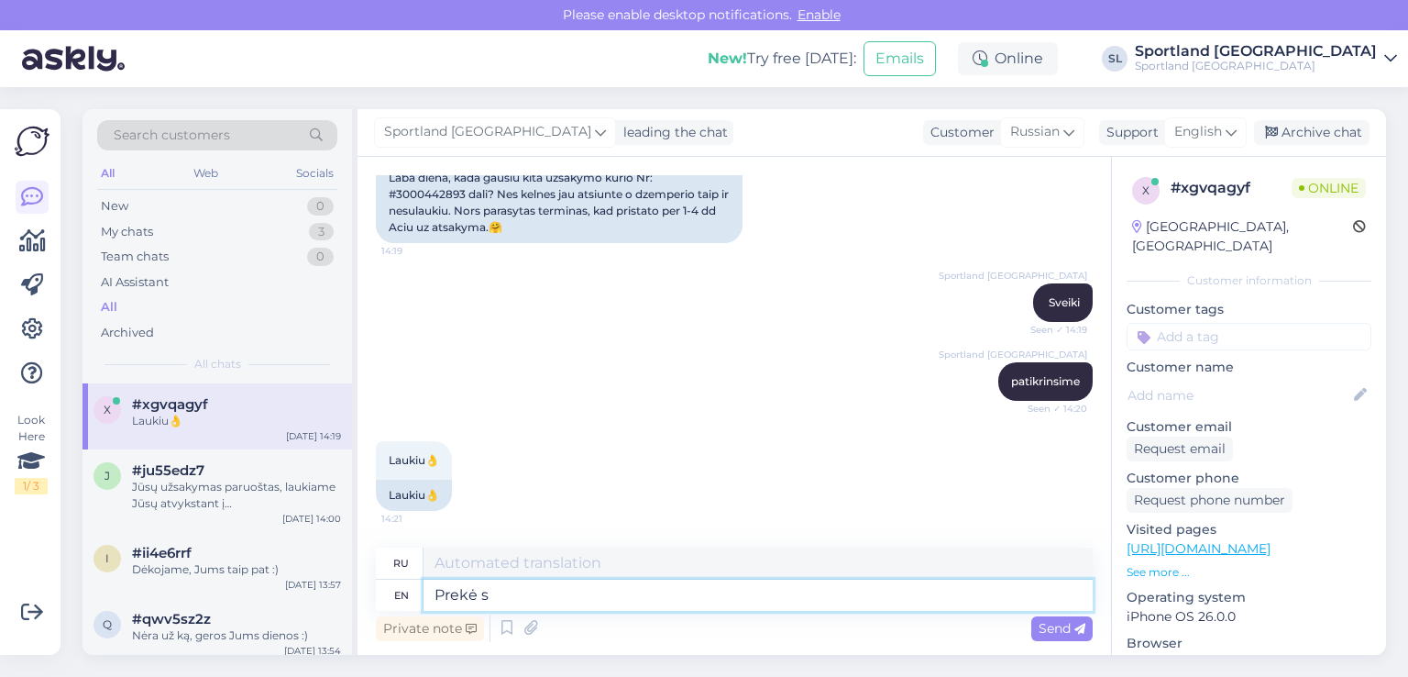
type textarea "Преке"
type textarea "Prekė supakuota ir"
type textarea "Prekė supakuota"
type textarea "Prekė supakuota ir"
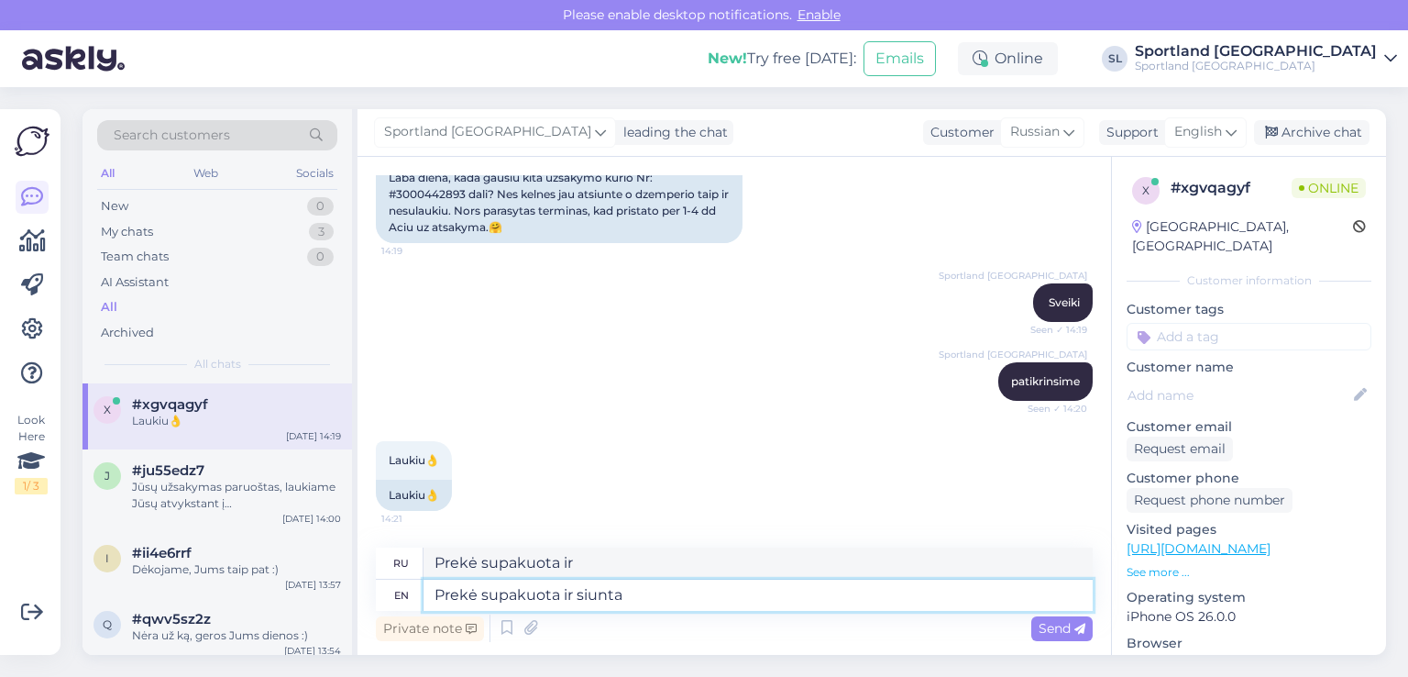
type textarea "Prekė supakuota ir siunta p"
type textarea "Prekė supakuota ir siunta"
type textarea "Prekė supakuota ir siunta perduota"
type textarea "Prekė supakuota и siunta perduota"
type textarea "Prekė supakuota ir siunta perduota kurjeirui"
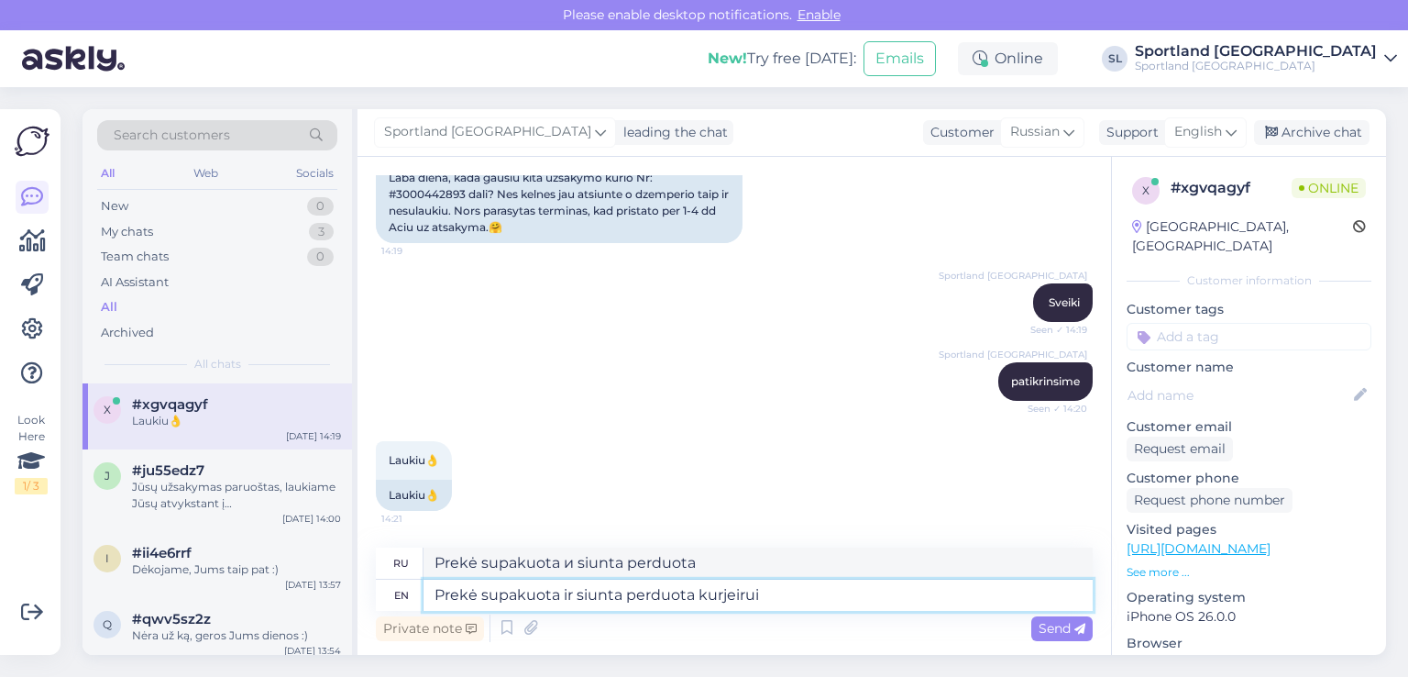
type textarea "Prekė supakuota ir siunta perduota kurjeirui"
type textarea "Prekė supakuota ir siunta perduota kurjeirui."
type textarea "Будьте осторожны и не пропускайте курьез."
type textarea "Prekė supakuota ir siunta perduota kurjeirui. Pagal"
type textarea "Будьте осторожны и не пропускайте курьез. Пагал"
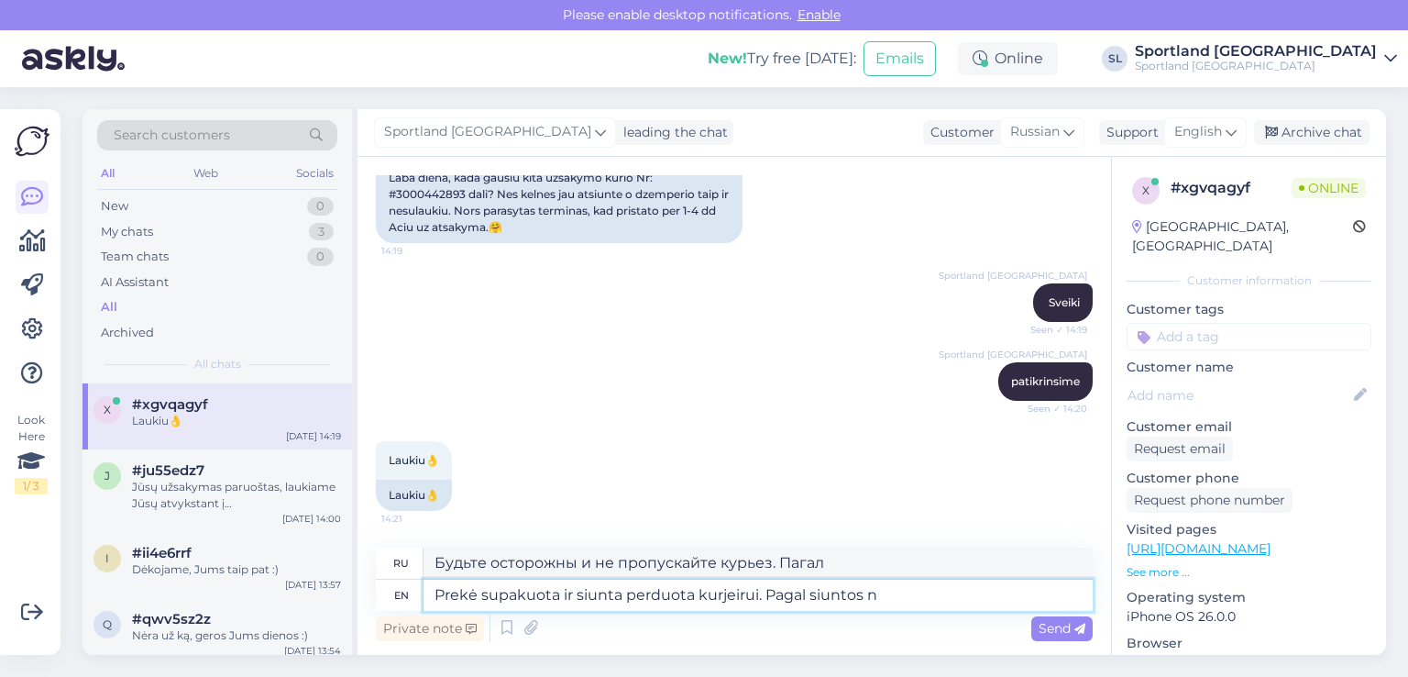
type textarea "Prekė supakuota ir siunta perduota kurjeirui. Pagal siuntos nu"
type textarea "Будьте осторожны и не пропускайте курьез. Пагал-Сиунтос"
type textarea "Prekė supakuota ir siunta perduota kurjeirui. Pagal siuntos numerį"
type textarea "Будьте осторожны и не пропускайте курьез. Номер числа Pagal siuntos"
paste textarea "05805113356832"
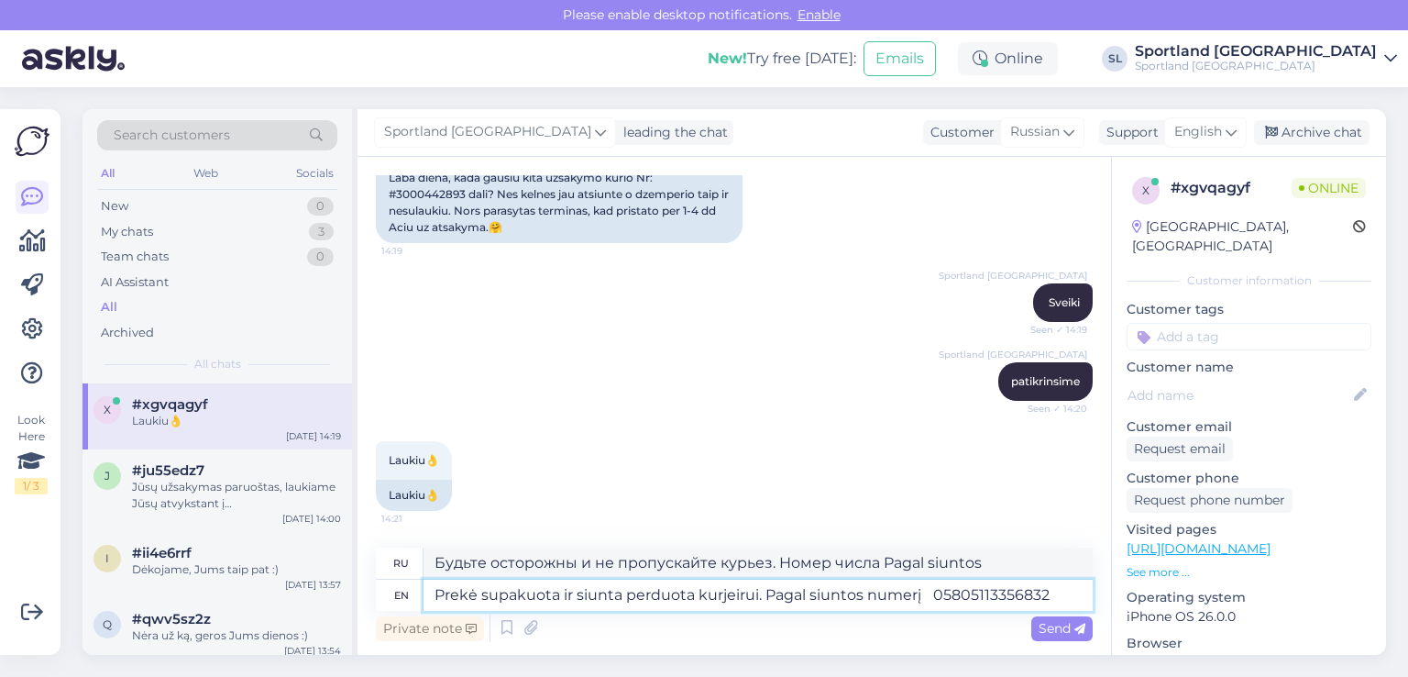
type textarea "Prekė supakuota ir siunta perduota kurjeirui. Pagal siuntos numerį 058051133568…"
type textarea "Будьте осторожны и не пропускайте курьез. Номер телефона: 05805113356832."
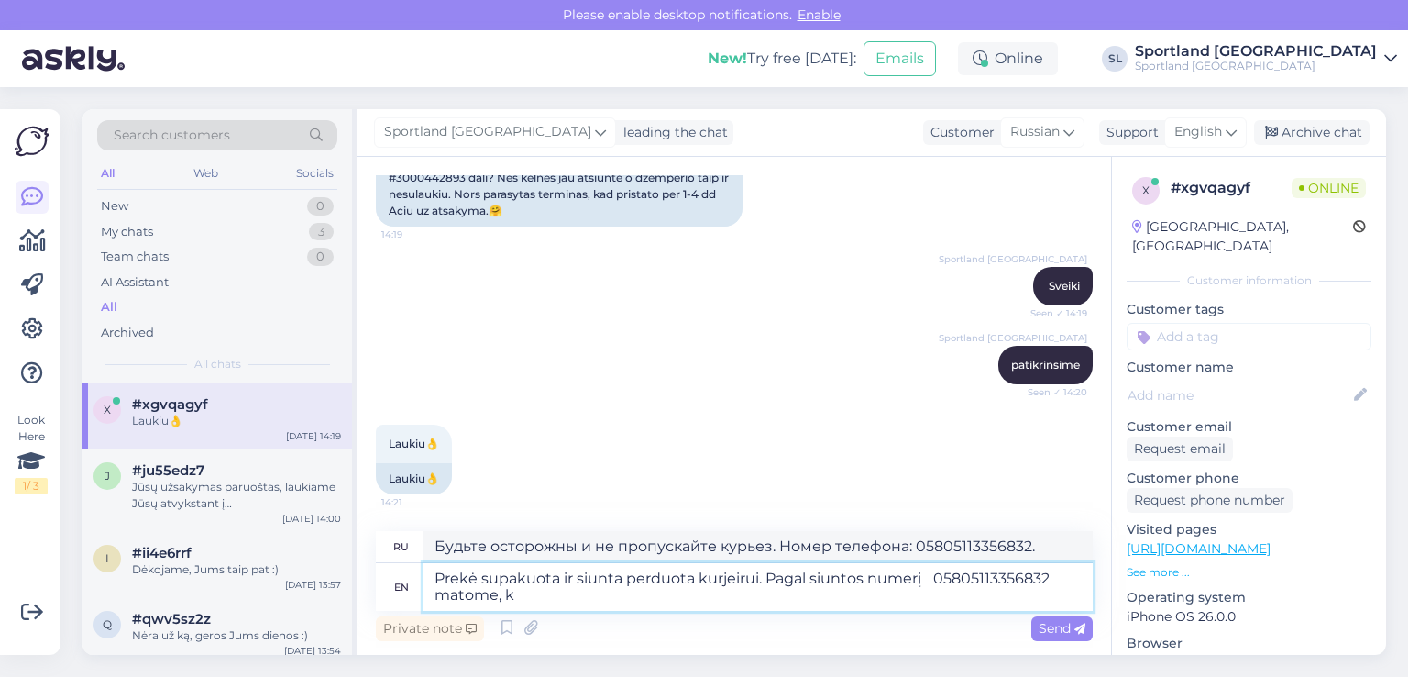
type textarea "Prekė supakuota ir siunta perduota kurjeirui. Pagal siuntos numerį 058051133568…"
type textarea "Будьте осторожны и не пропускайте курьез. Номер номера 05805113356832,"
type textarea "Prekė supakuota ir siunta perduota kurjeirui. Pagal siuntos numerį 058051133568…"
type textarea "Будьте осторожны и не пропускайте курьез. Номер телефона: 05805113356832 matome…"
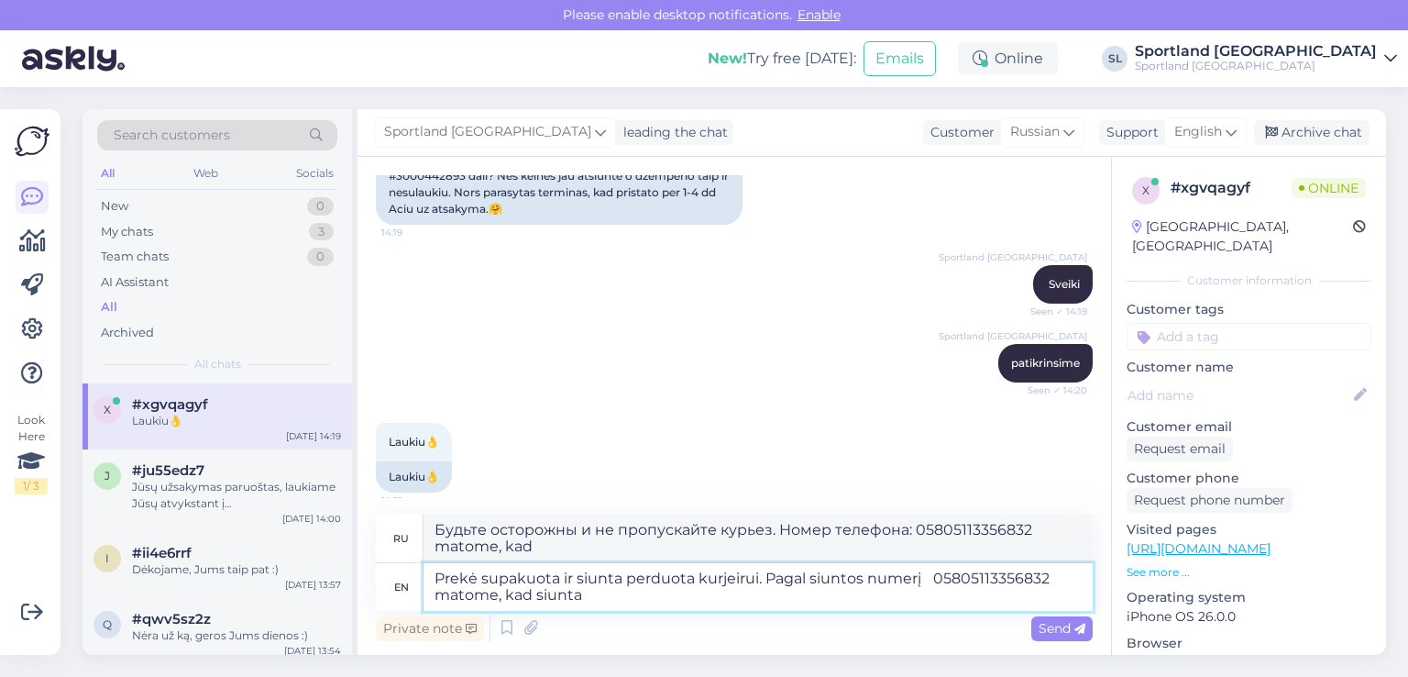
type textarea "Prekė supakuota ir siunta perduota kurjeirui. Pagal siuntos numerį 058051133568…"
type textarea "Будьте осторожны и не пропускайте курьез. Номер телефона: 05805113356832 matome…"
type textarea "Prekė supakuota ir siunta perduota kurjeirui. Pagal siuntos numerį 058051133568…"
type textarea "Будьте осторожны и не пропускайте курьез. Номер телефона: 05805113356832 matome…"
type textarea "Prekė supakuota ir siunta perduota kurjeirui. Pagal siuntos numerį 058051133568…"
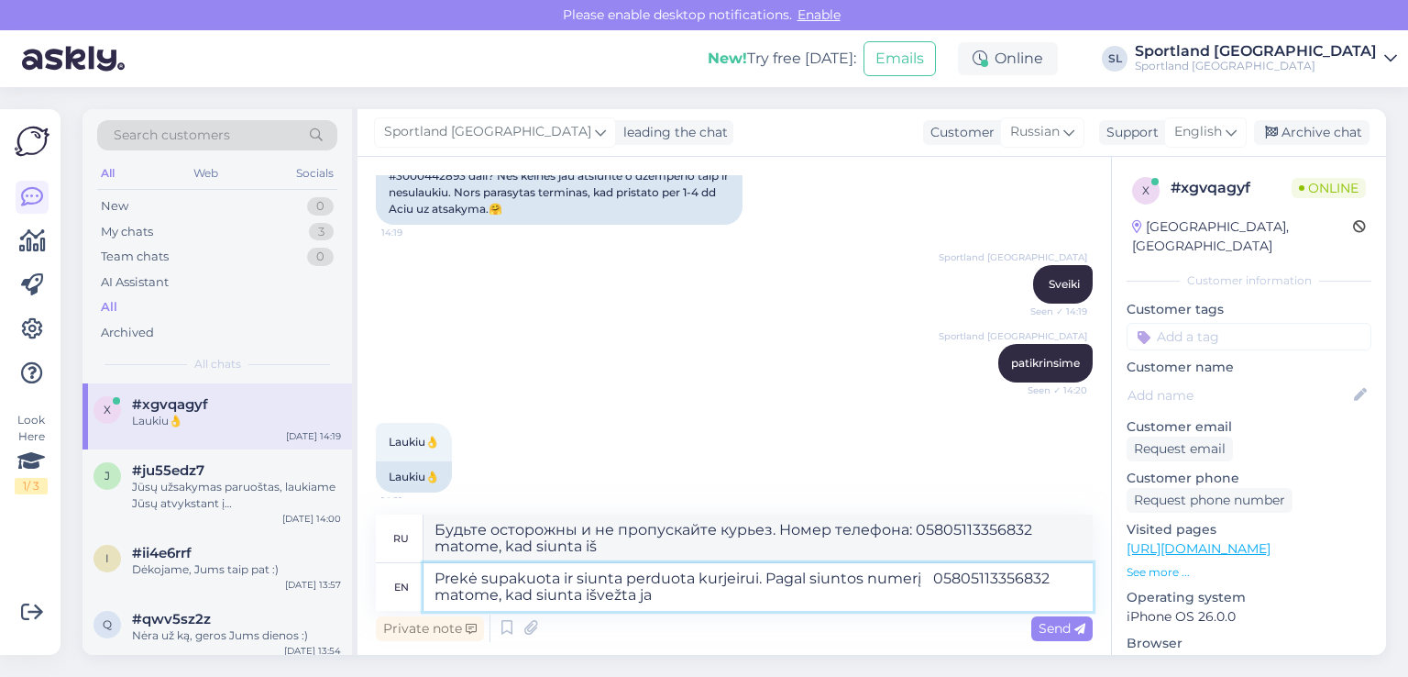
type textarea "Будьте осторожны и не пропускайте курьез. Номер телефона: 05805113356832 matome…"
type textarea "Prekė supakuota ir siunta perduota kurjeirui. Pagal siuntos numerį 058051133568…"
type textarea "Будьте осторожны и не пропускайте курьез. Номер телефона: 05805113356832 matome…"
type textarea "Prekė supakuota ir siunta perduota kurjeirui. Pagal siuntos numerį 058051133568…"
type textarea "Будьте осторожны и не пропускайте курьез. Номер телефона: 05805113356832 matome…"
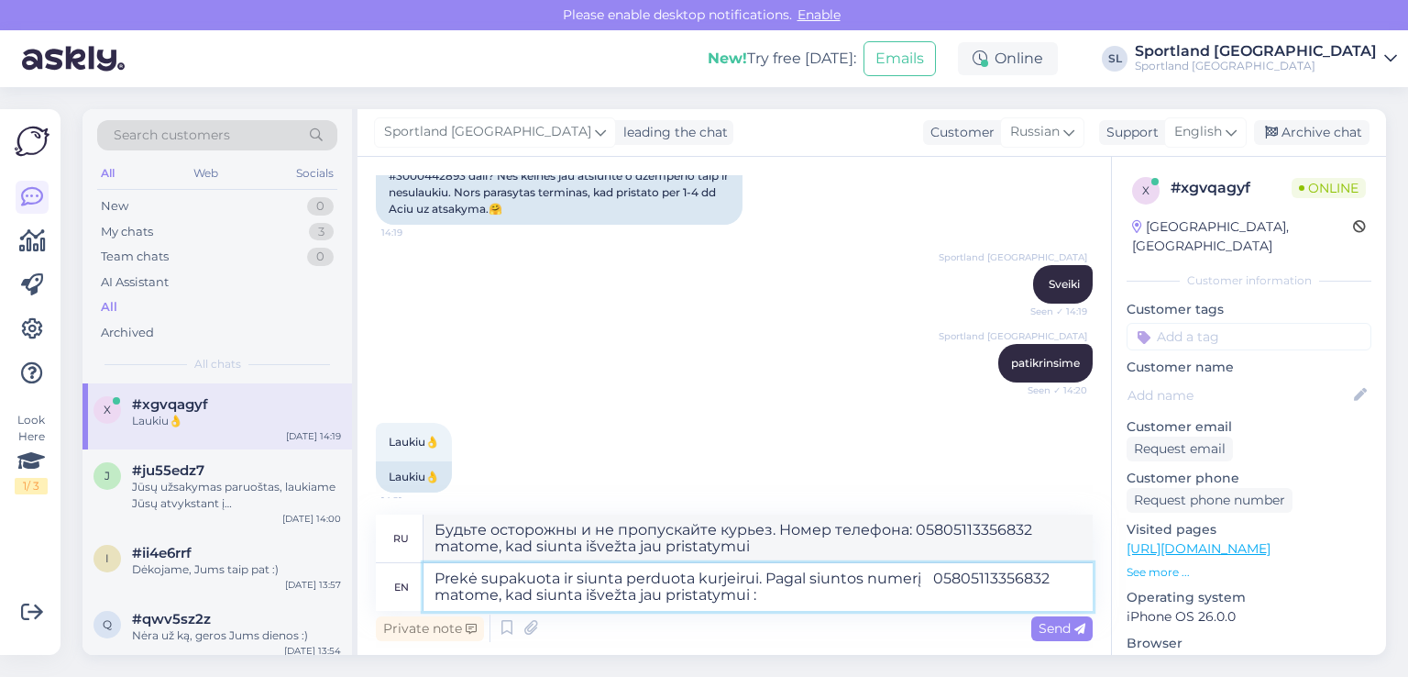
type textarea "Prekė supakuota ir siunta perduota kurjeirui. Pagal siuntos numerį 058051133568…"
type textarea "Будьте осторожны и не пропускайте курьез. Номер номера 05805113356832 matome, k…"
type textarea "Prekė supakuota ir siunta perduota kurjeirui. Pagal siuntos numerį 058051133568…"
drag, startPoint x: 699, startPoint y: 545, endPoint x: 433, endPoint y: 532, distance: 266.2
click at [433, 532] on textarea "Будьте осторожны и не пропускайте курьез. Номер номера 05805113356832 matome, k…" at bounding box center [758, 538] width 669 height 48
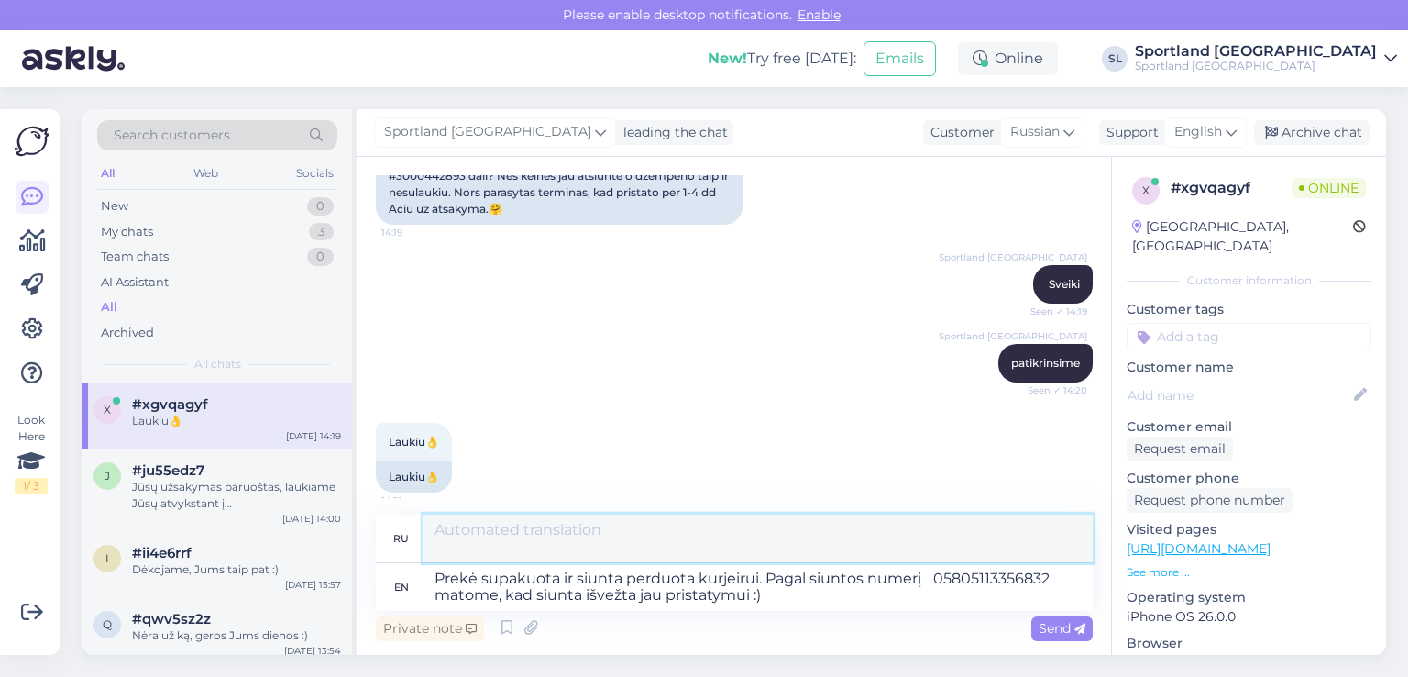
scroll to position [215, 0]
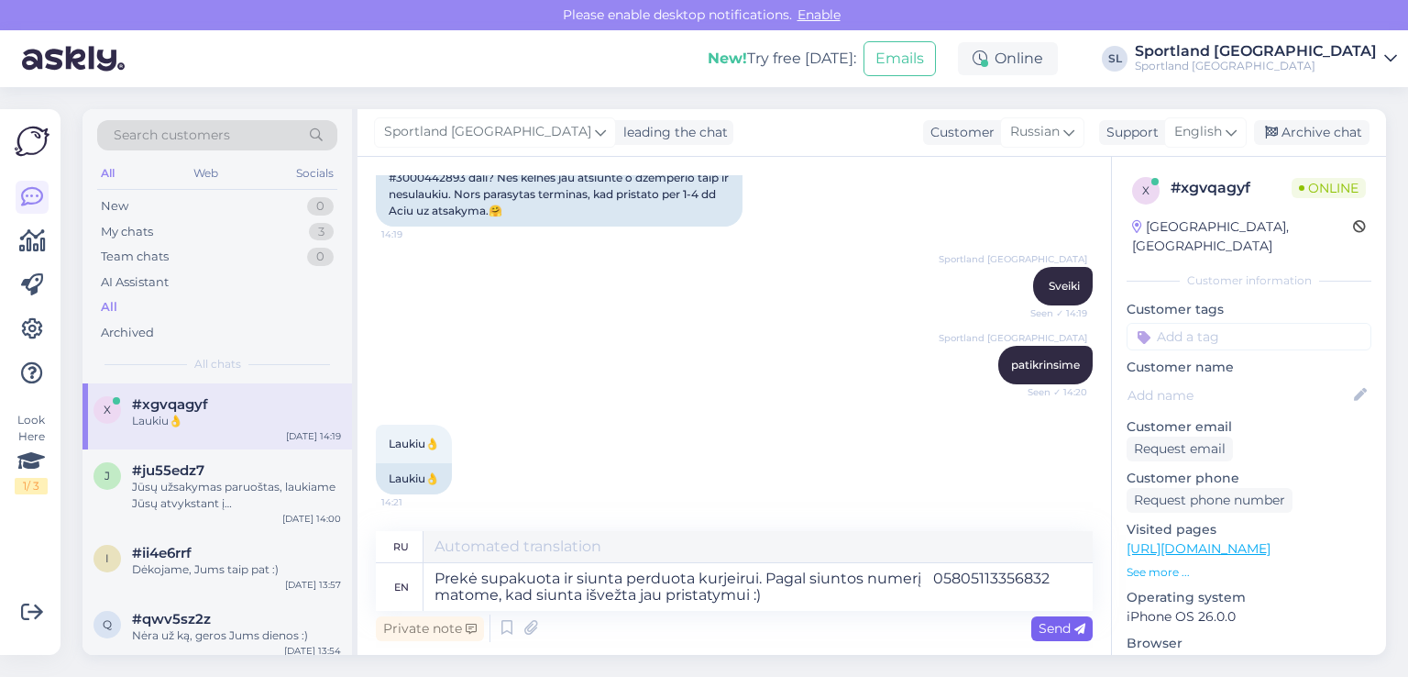
click at [1049, 620] on span "Send" at bounding box center [1062, 628] width 47 height 17
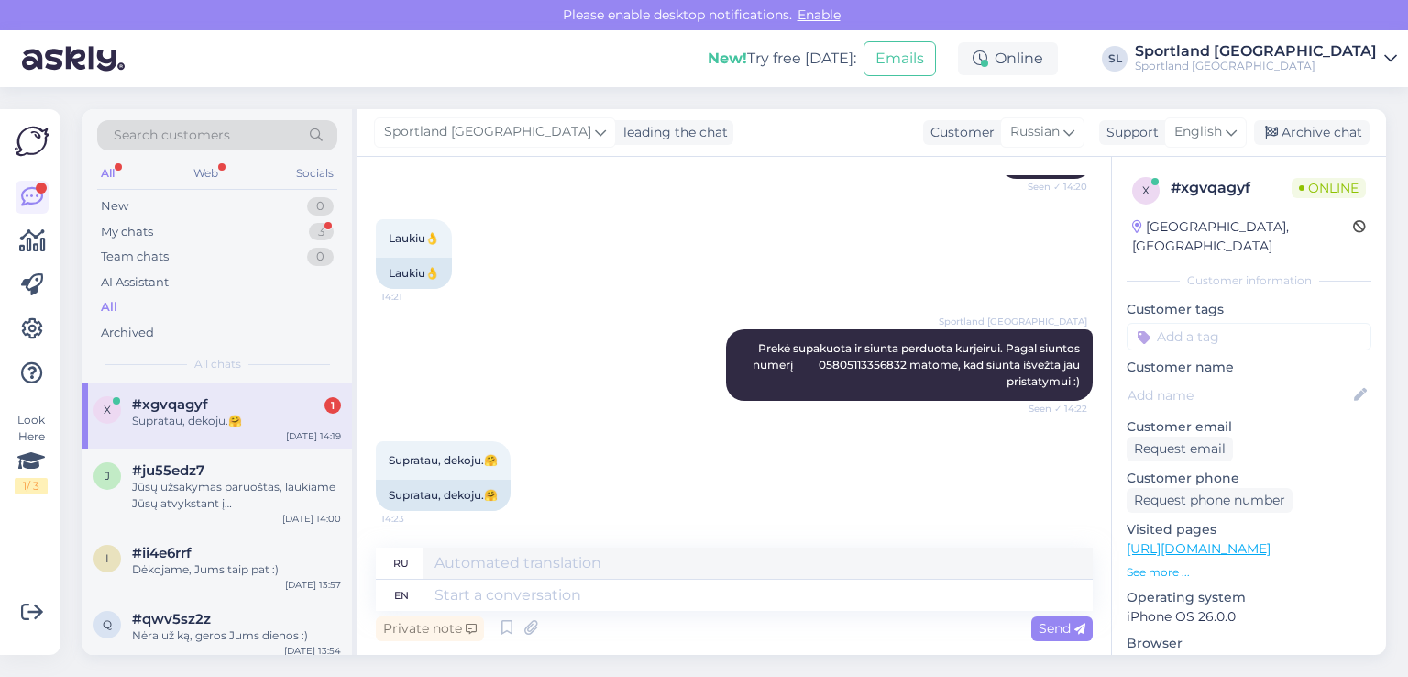
scroll to position [419, 0]
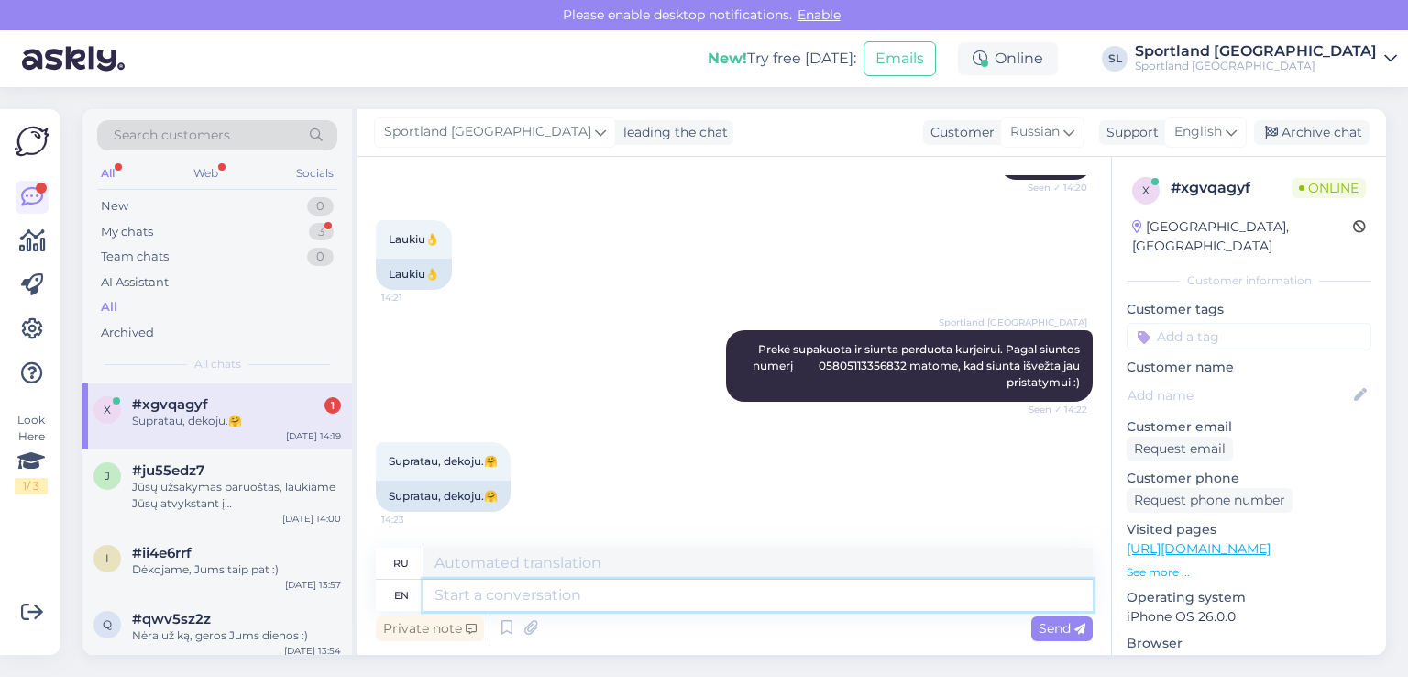
click at [531, 600] on textarea at bounding box center [758, 594] width 669 height 31
type textarea "Nėra"
type textarea "Нера"
type textarea "Nėra už k"
type textarea "Nėra už"
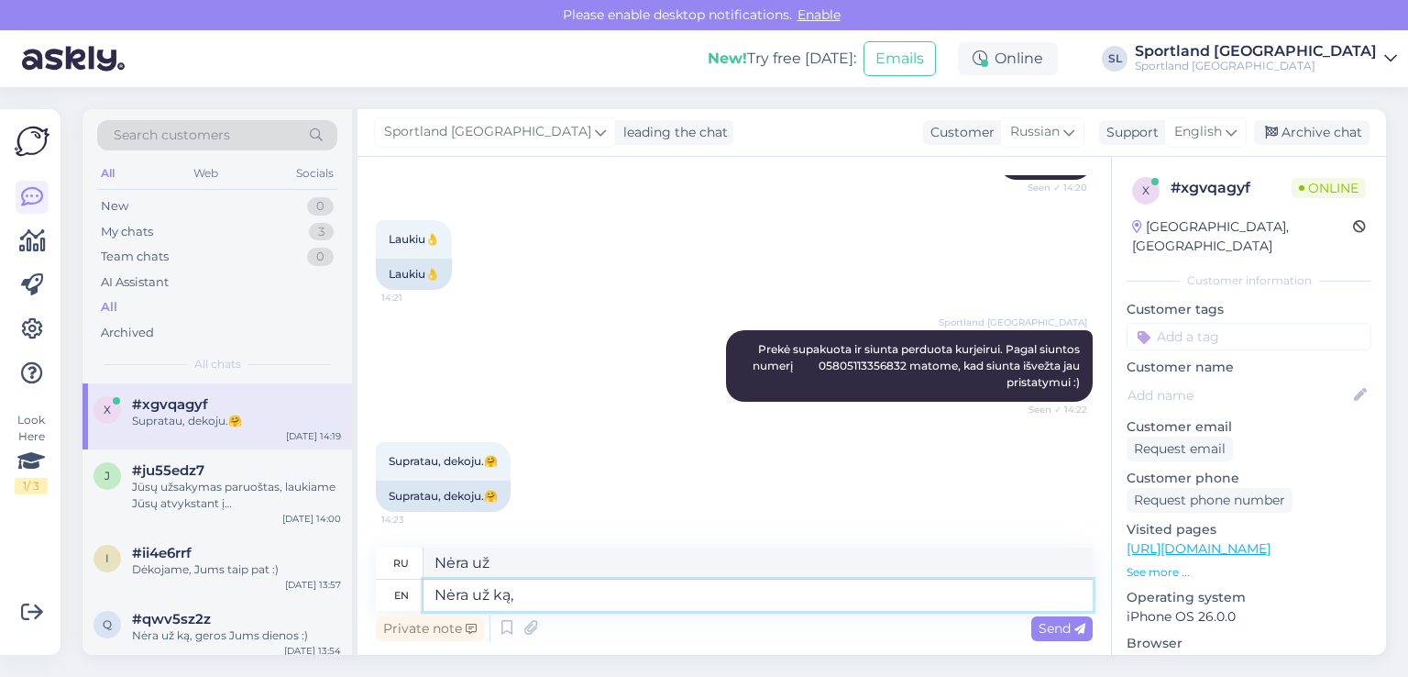
type textarea "Nėra už ką, g"
type textarea "Nėra už ką,"
type textarea "Nėra už ką, [GEOGRAPHIC_DATA]"
type textarea "Nėra už ką, geros J"
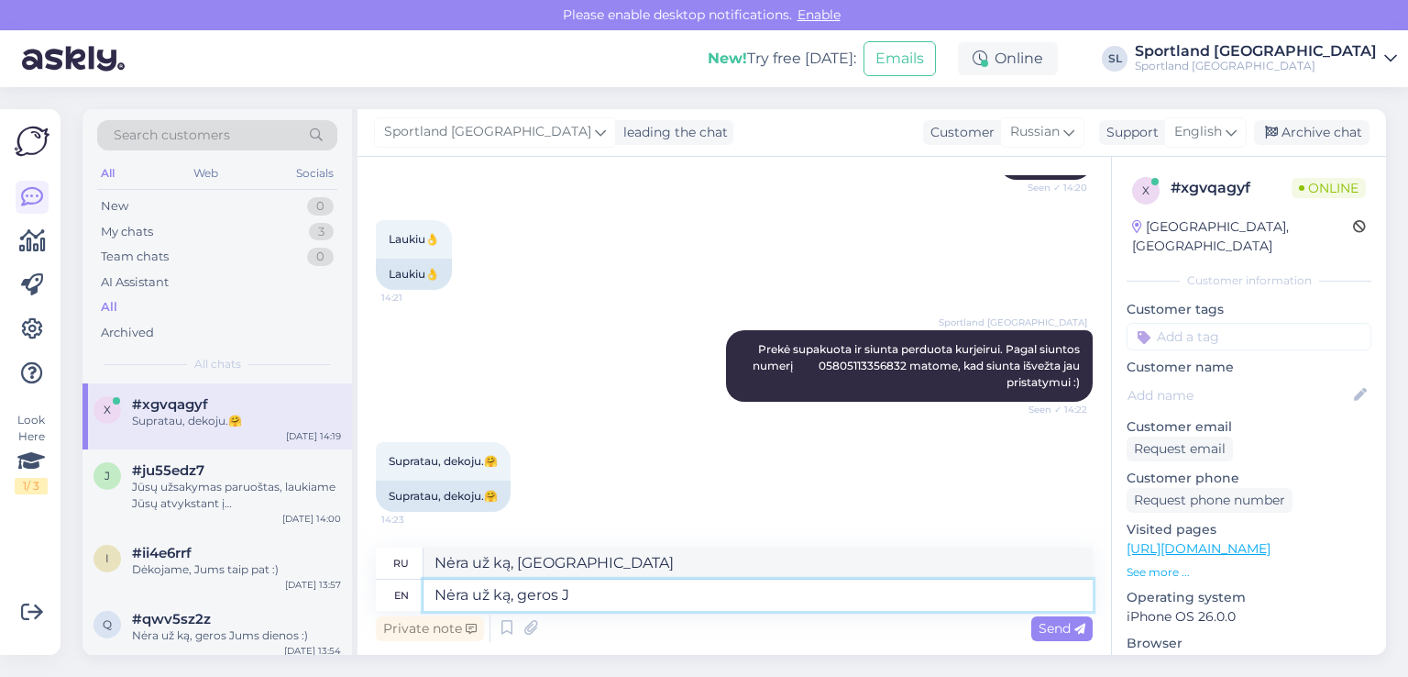
type textarea "Nėra už ką, geros"
type textarea "Nėra už ką, geros Jums"
type textarea "Nėra už ką, geros Jums dienos :"
type textarea "Нера уж, герой Jums dienos"
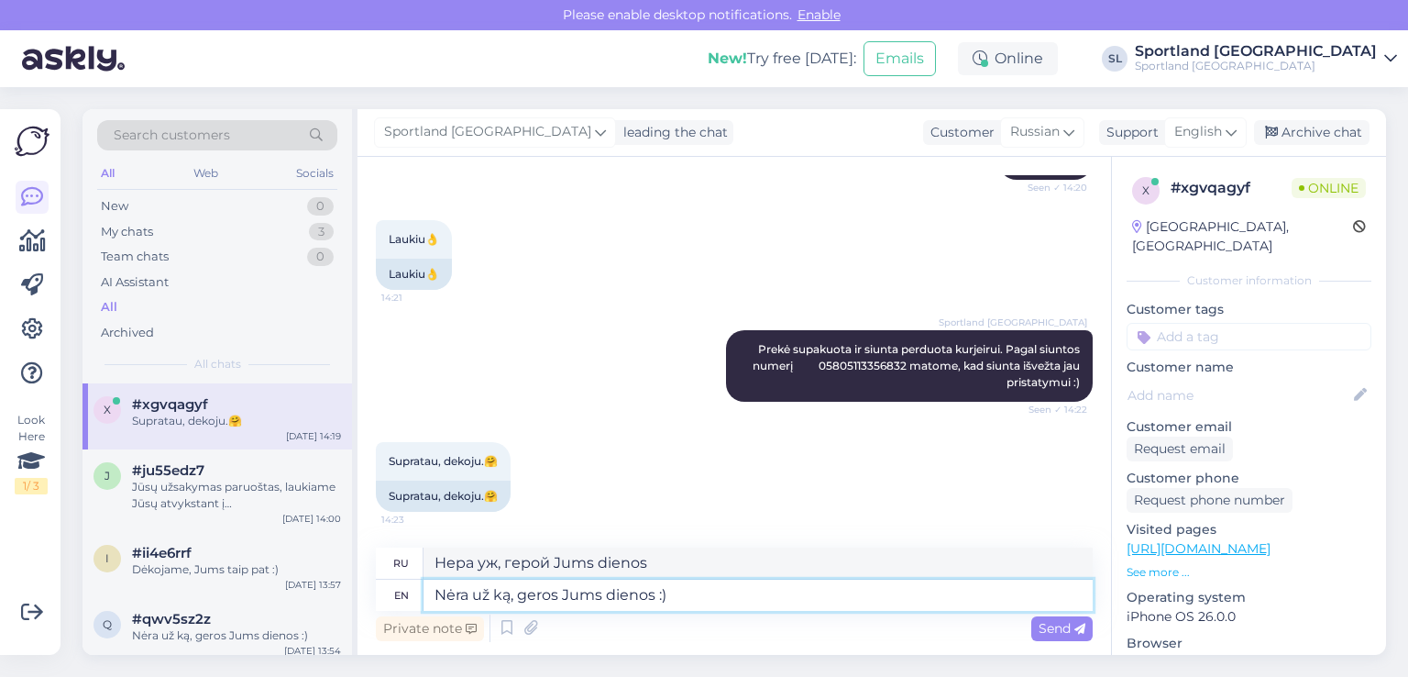
type textarea "Nėra už ką, geros Jums dienos :)"
drag, startPoint x: 702, startPoint y: 559, endPoint x: 385, endPoint y: 584, distance: 318.1
click at [385, 584] on div "ru Nėra už ką, geros Jums dienos :) en Nėra už ką, geros Jums dienos :)" at bounding box center [734, 578] width 717 height 63
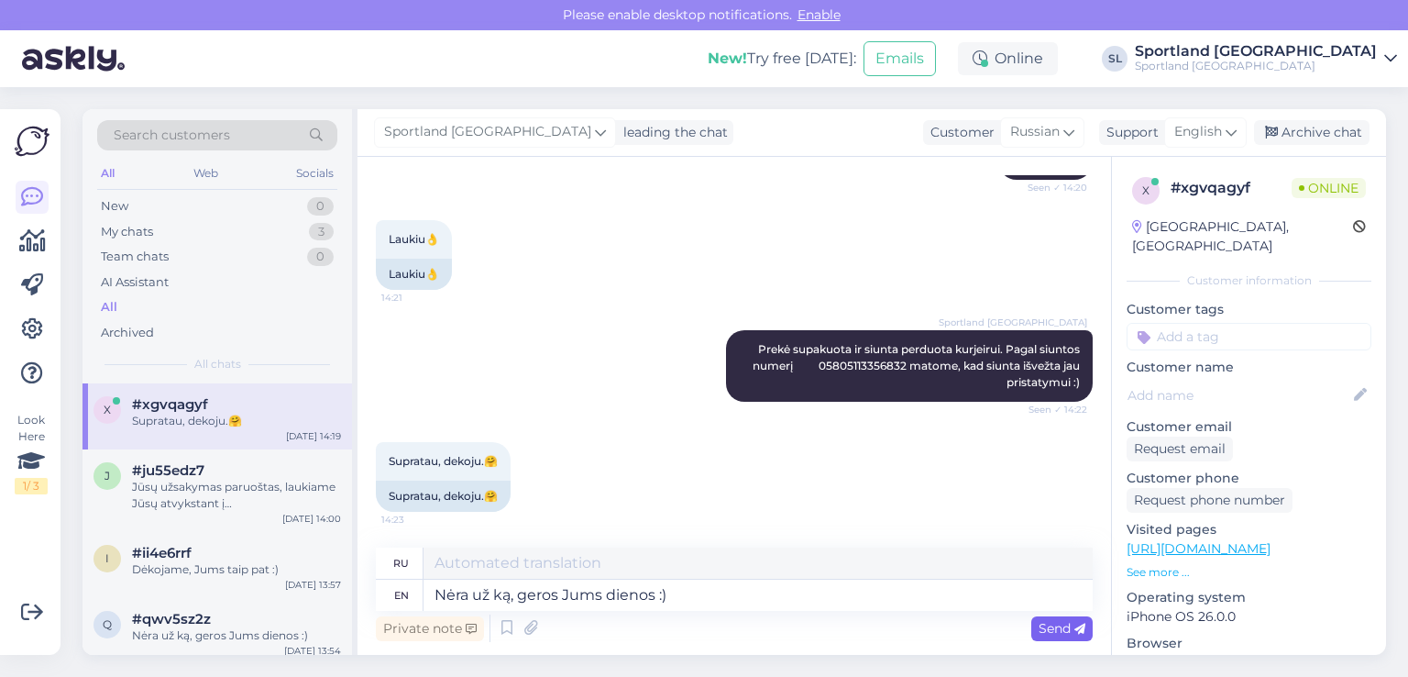
click at [1051, 632] on span "Send" at bounding box center [1062, 628] width 47 height 17
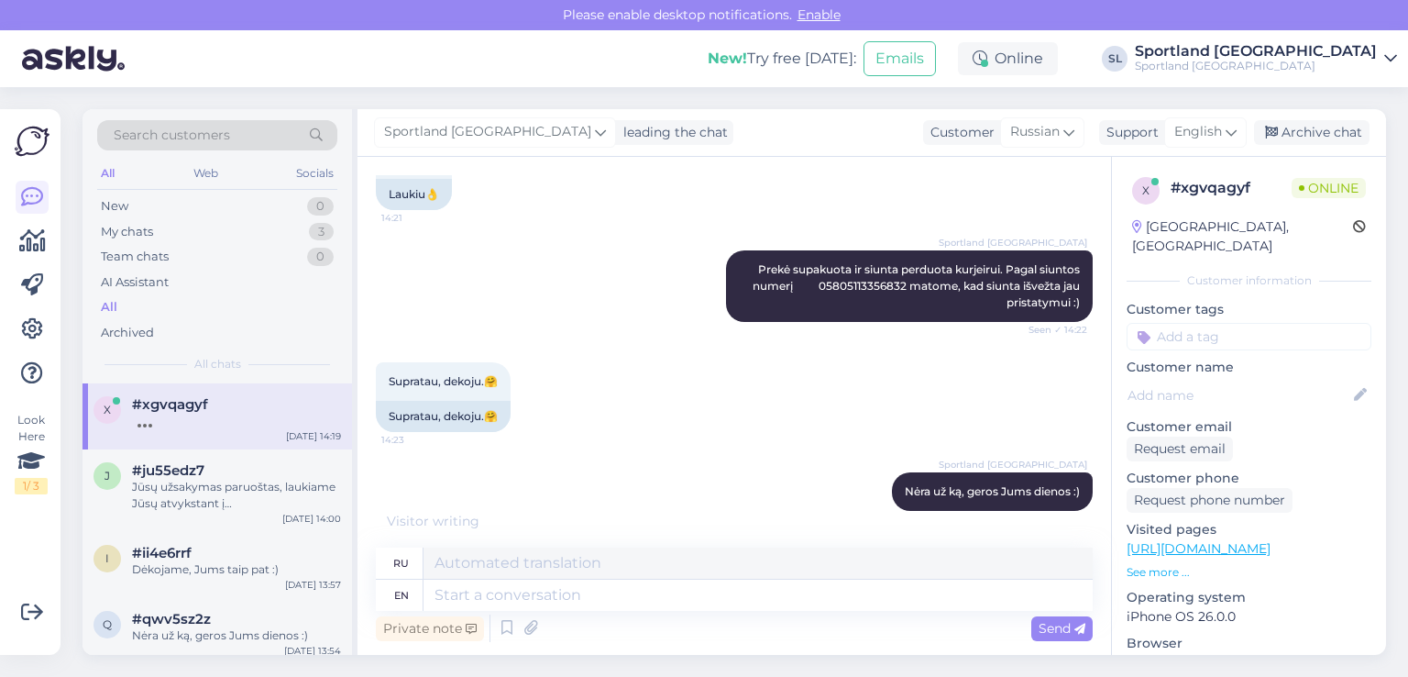
scroll to position [609, 0]
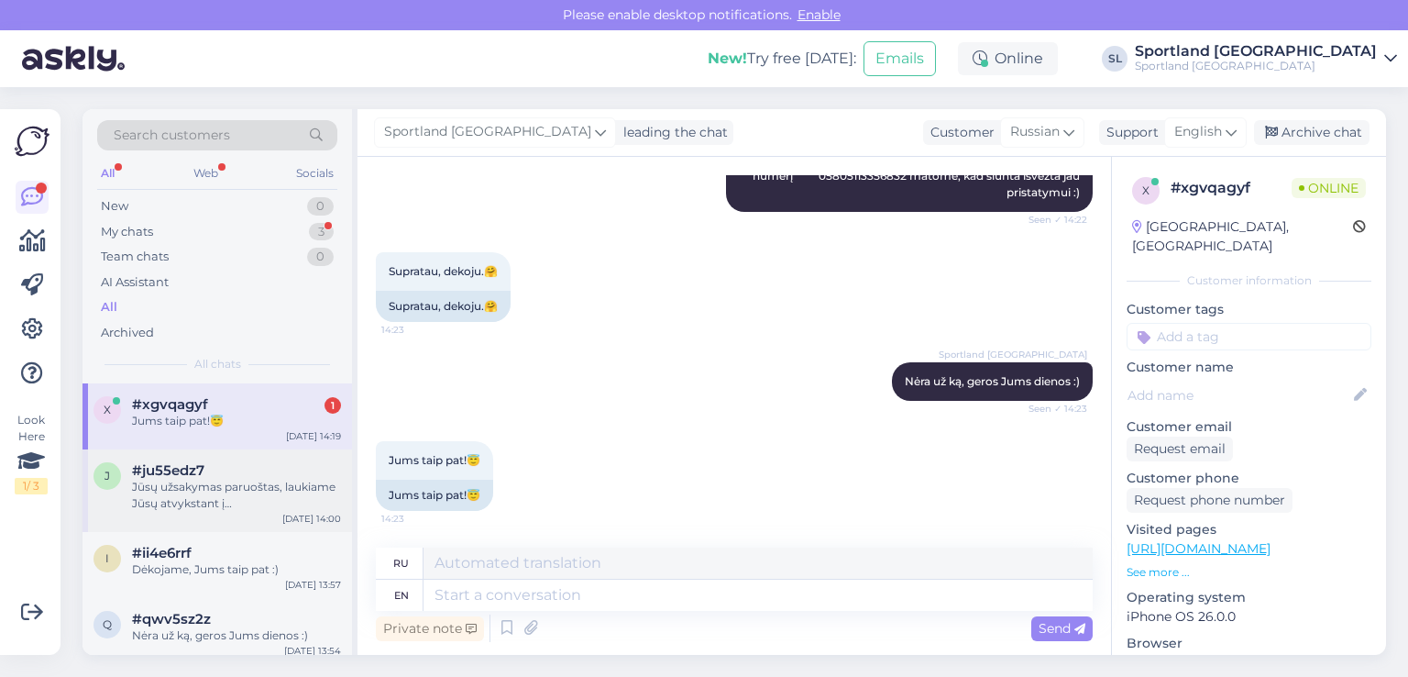
click at [186, 479] on div "Jūsų užsakymas paruoštas, laukiame Jūsų atvykstant į [GEOGRAPHIC_DATA] [GEOGRAP…" at bounding box center [236, 495] width 209 height 33
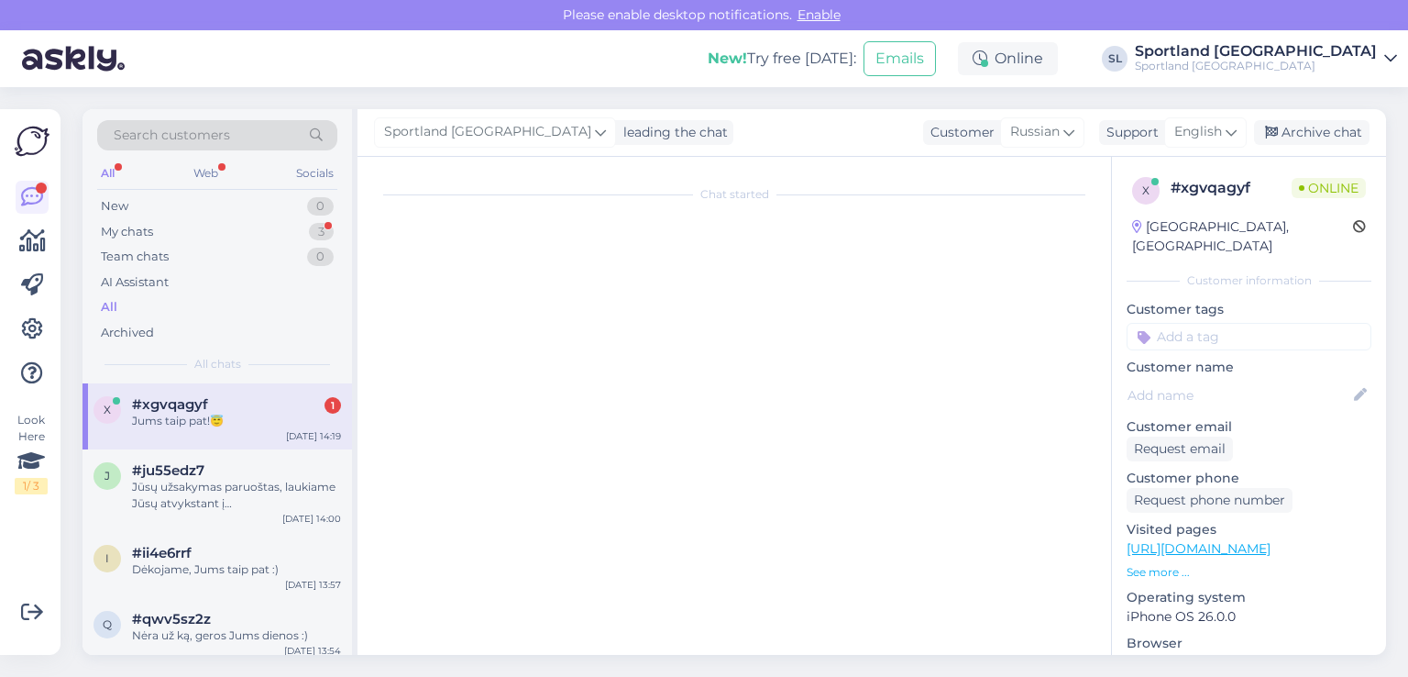
scroll to position [331, 0]
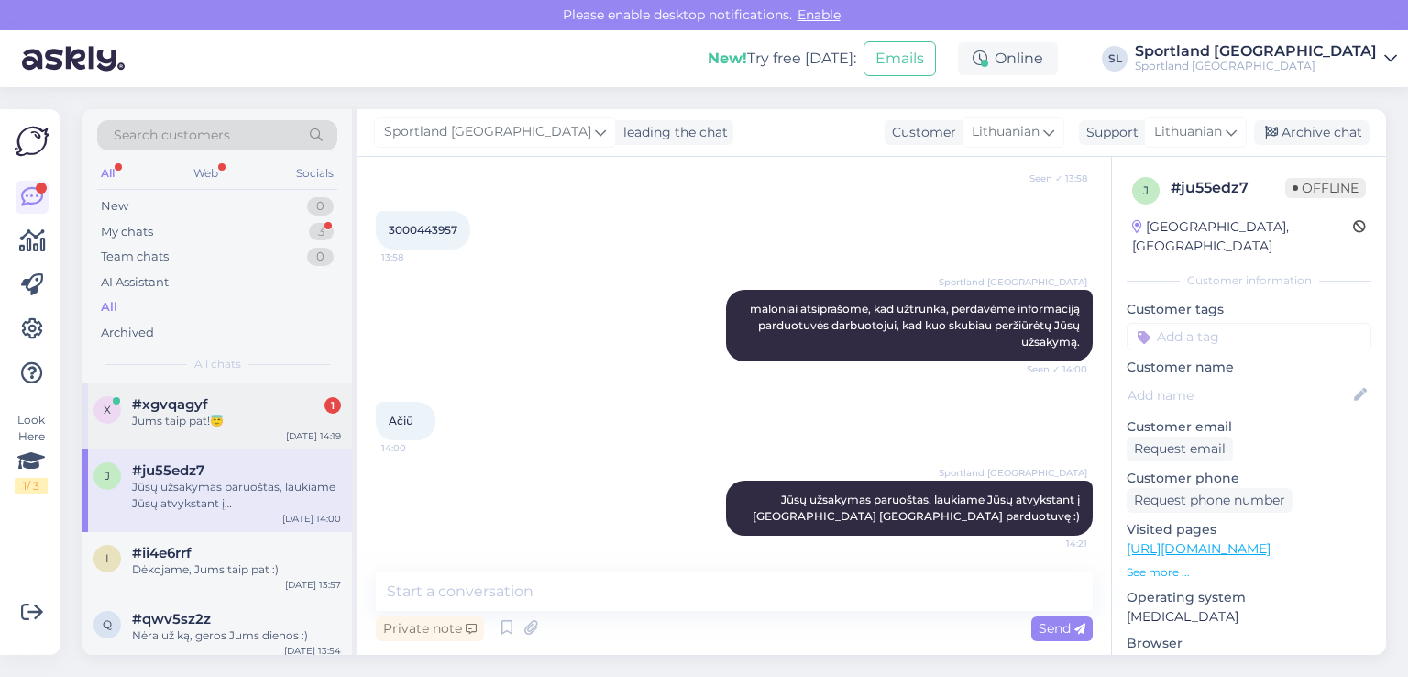
click at [193, 424] on div "Jums taip pat!😇" at bounding box center [236, 421] width 209 height 17
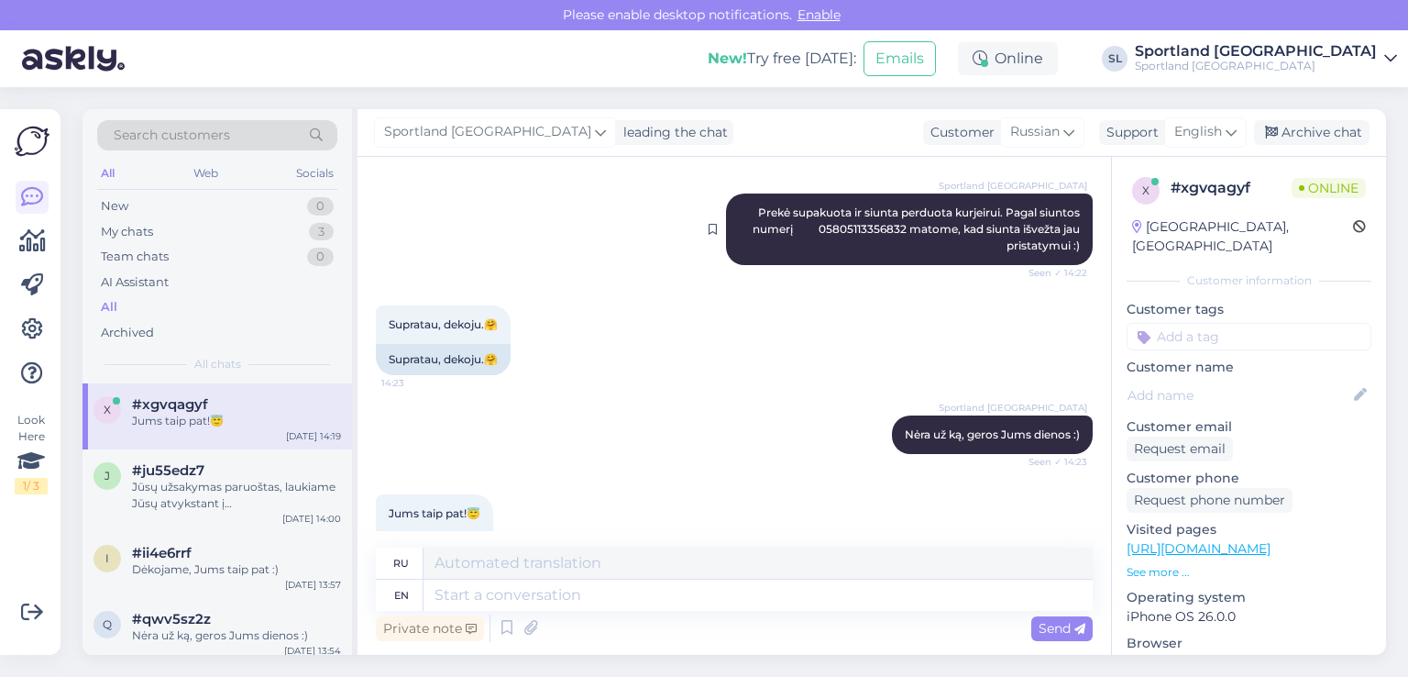
scroll to position [609, 0]
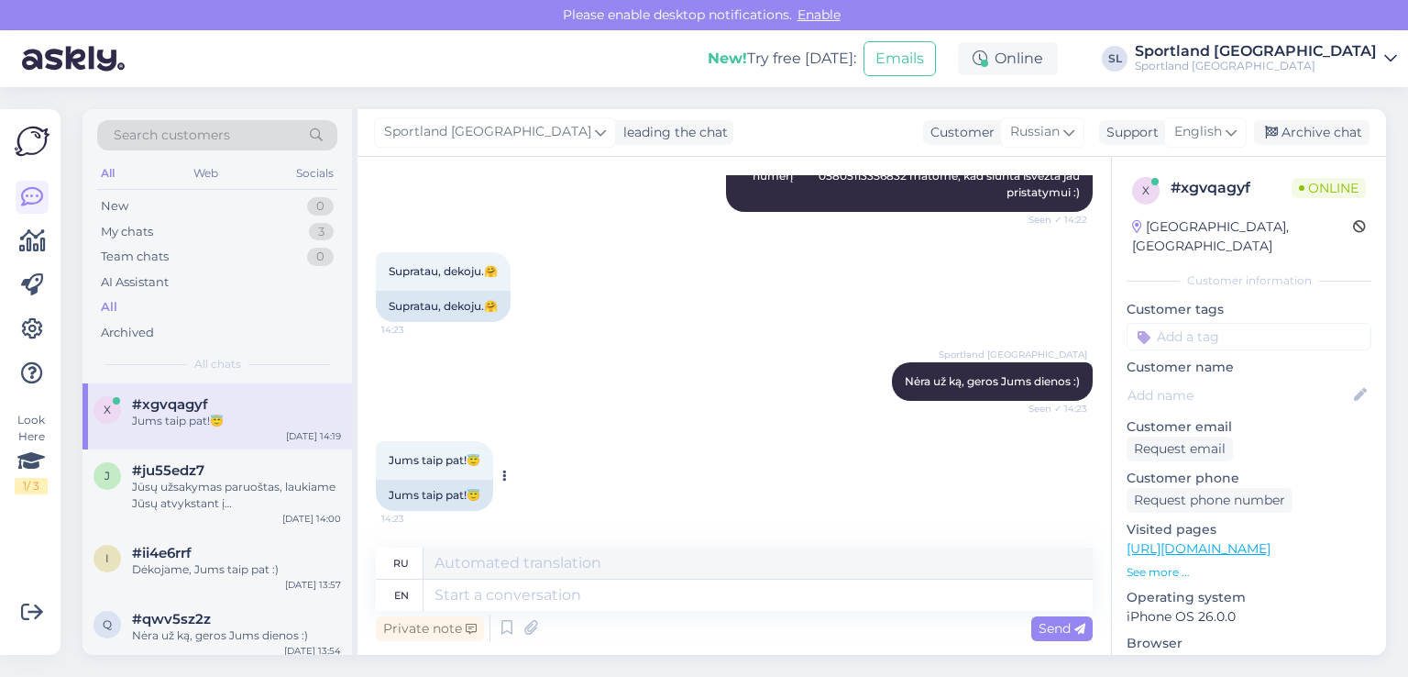
click at [502, 468] on button at bounding box center [504, 476] width 11 height 17
click at [601, 376] on div "Sportland [GEOGRAPHIC_DATA] Nėra už ką, geros Jums dienos :) Seen ✓ 14:23" at bounding box center [734, 381] width 717 height 79
click at [1329, 127] on div "Archive chat" at bounding box center [1312, 132] width 116 height 25
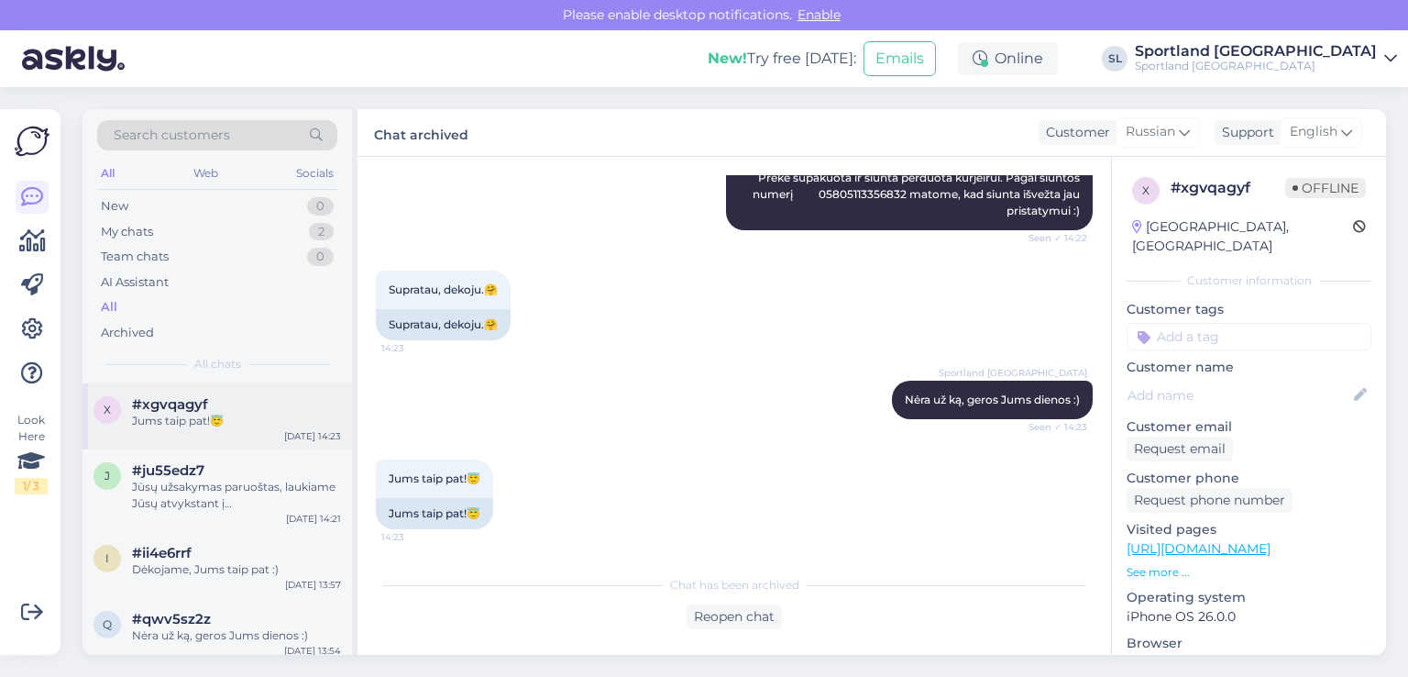
click at [198, 421] on div "Jums taip pat!😇" at bounding box center [236, 421] width 209 height 17
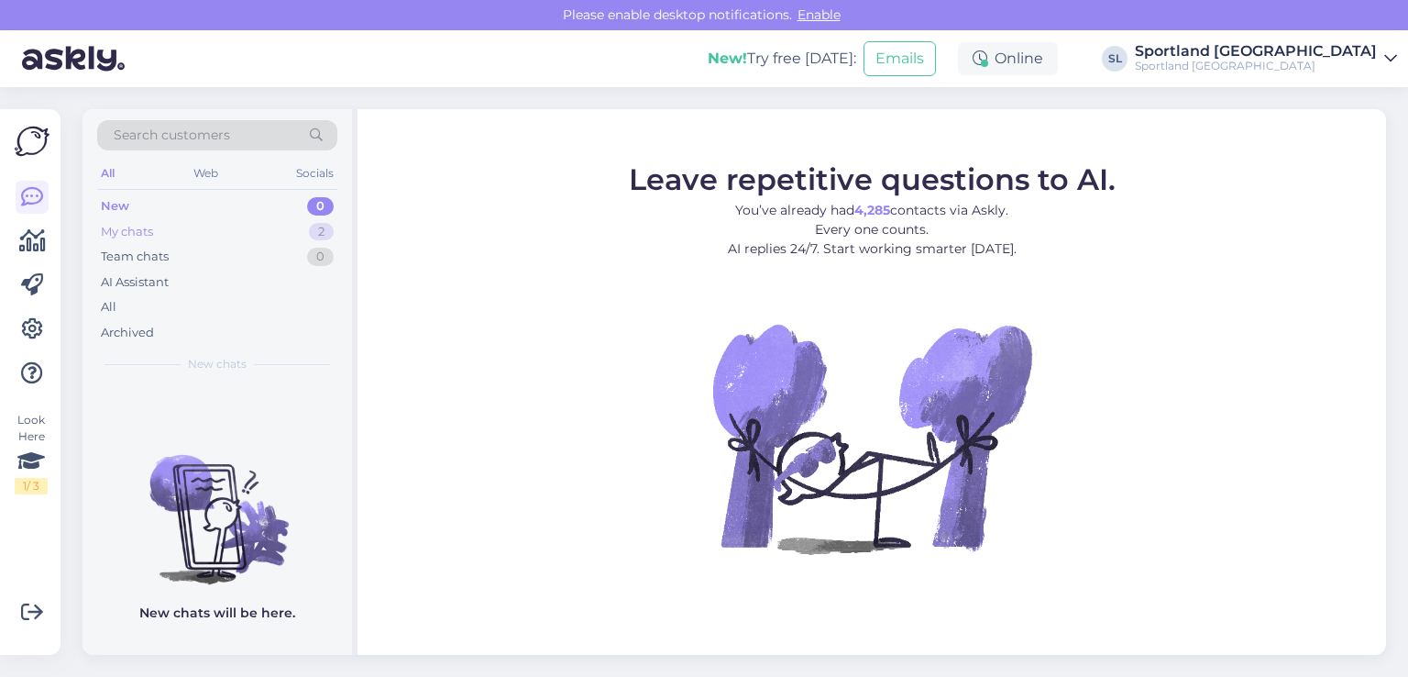
click at [193, 230] on div "My chats 2" at bounding box center [217, 232] width 240 height 26
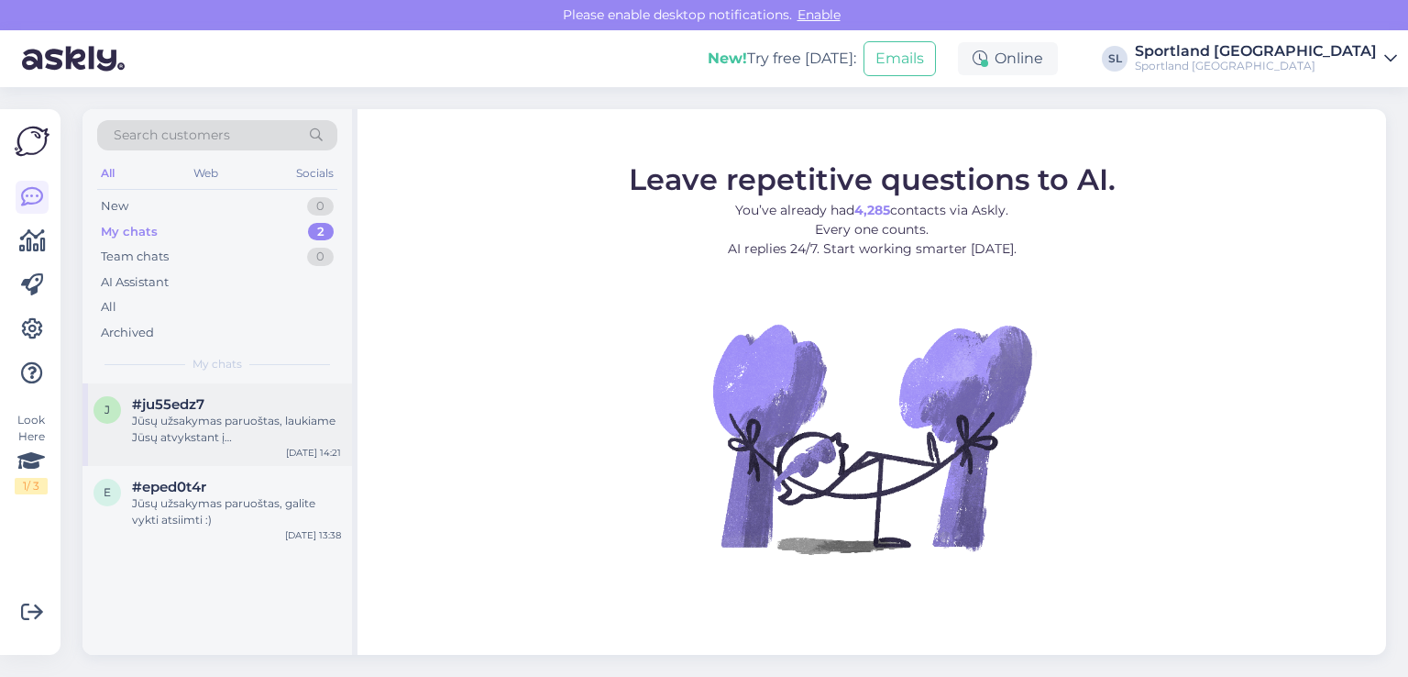
click at [182, 424] on div "Jūsų užsakymas paruoštas, laukiame Jūsų atvykstant į [GEOGRAPHIC_DATA] [GEOGRAP…" at bounding box center [236, 429] width 209 height 33
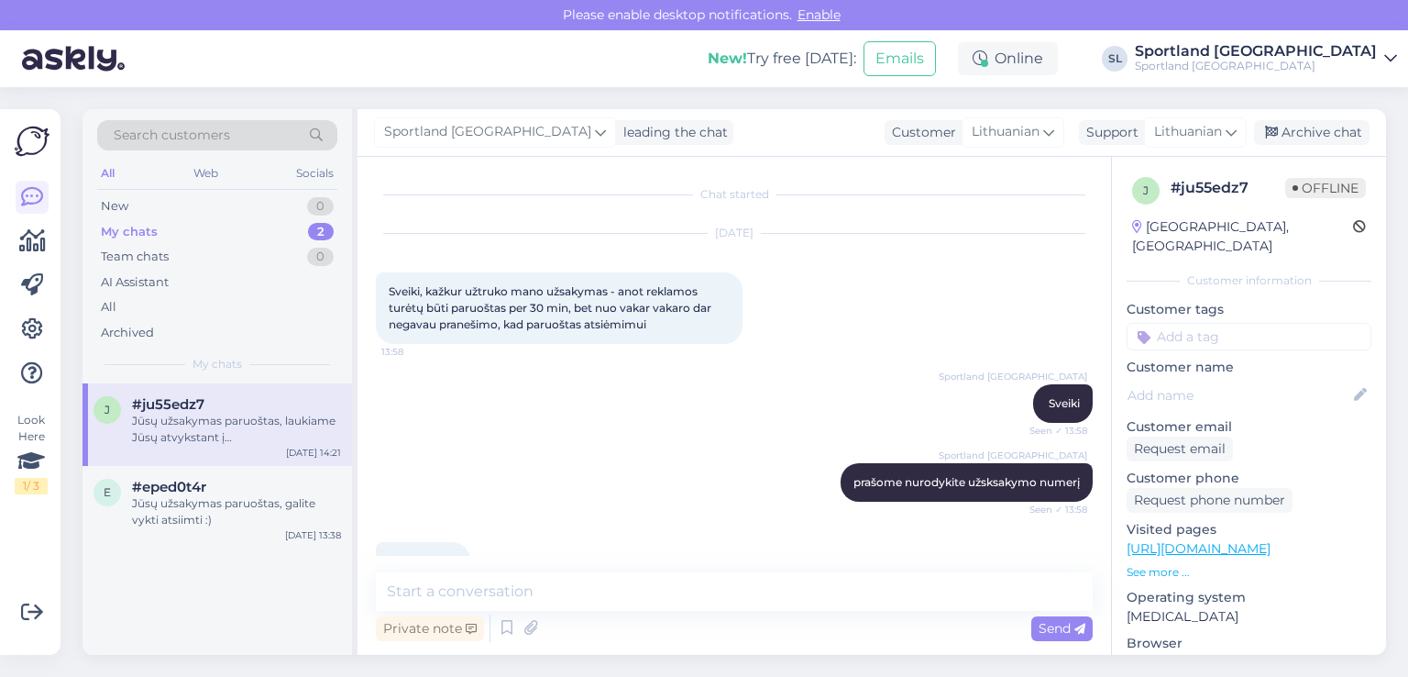
scroll to position [331, 0]
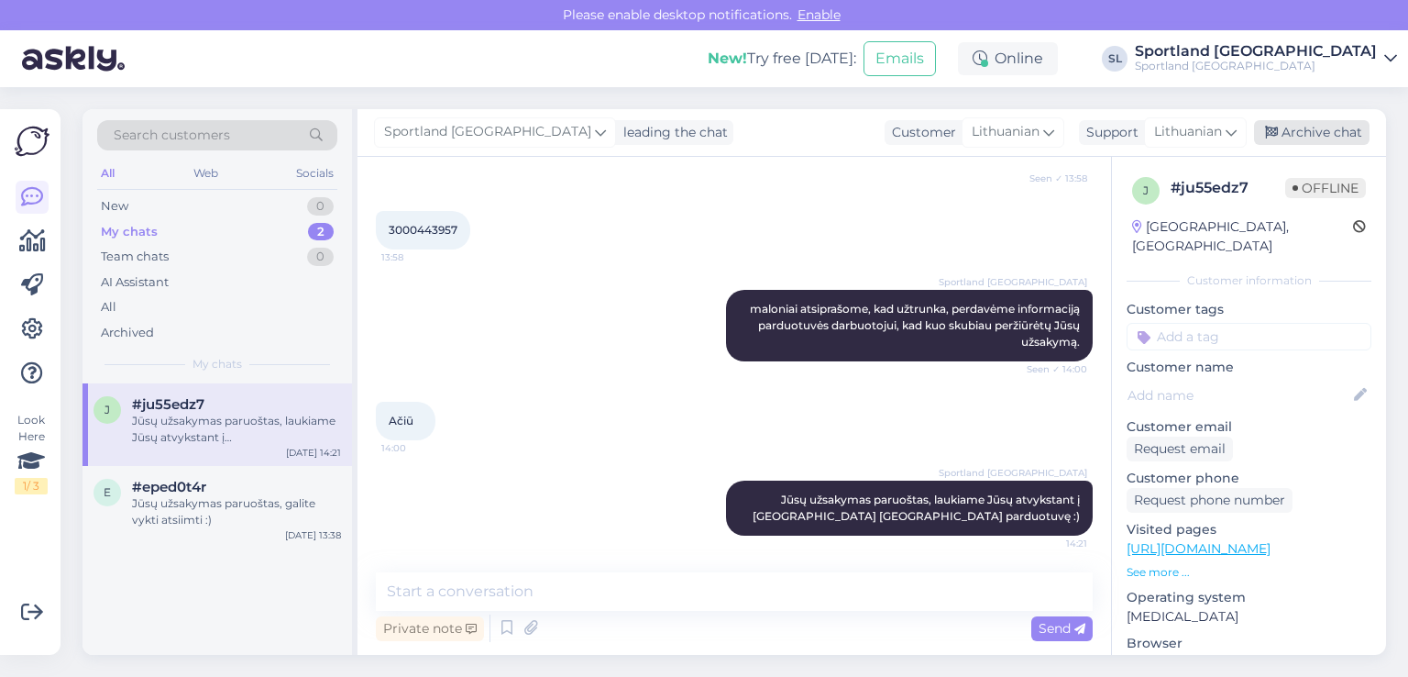
click at [1307, 126] on div "Archive chat" at bounding box center [1312, 132] width 116 height 25
